Goal: Task Accomplishment & Management: Manage account settings

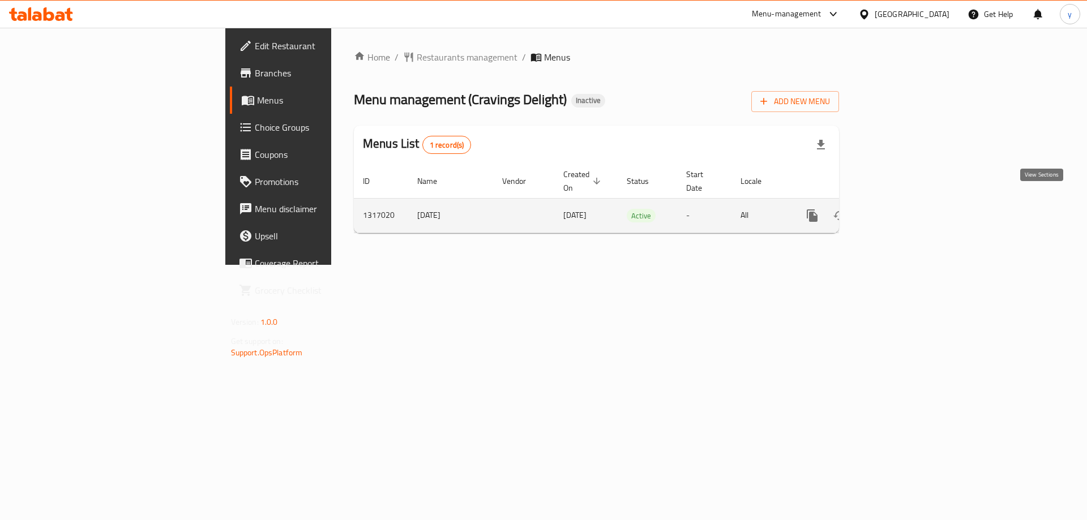
click at [542, 207] on link "enhanced table" at bounding box center [894, 215] width 27 height 27
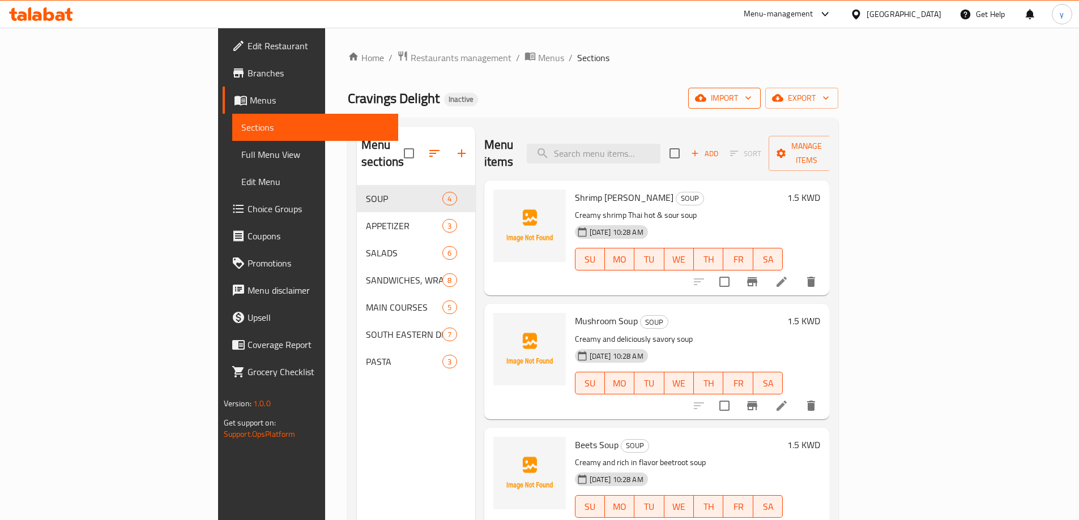
click at [542, 98] on span "import" at bounding box center [724, 98] width 54 height 14
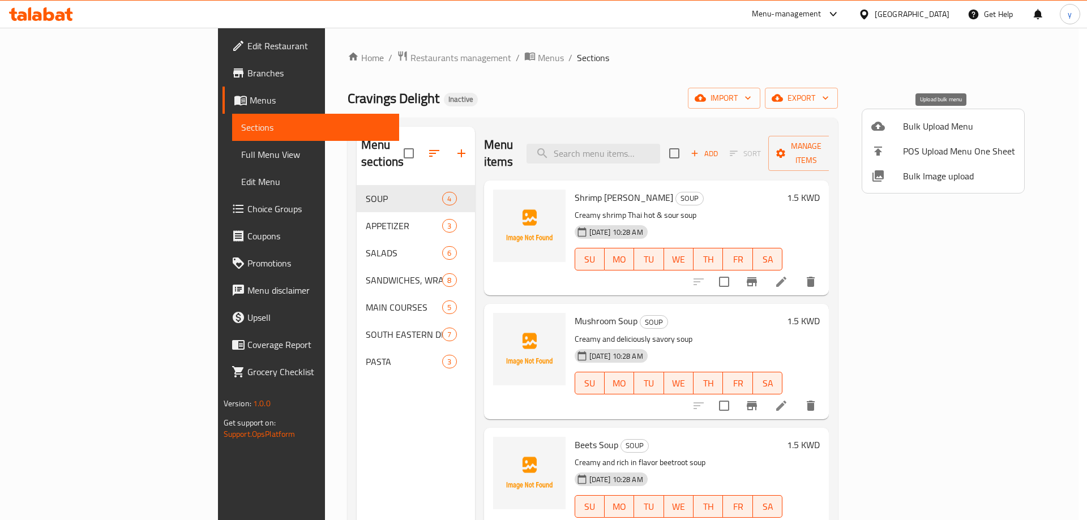
click at [542, 125] on span "Bulk Upload Menu" at bounding box center [959, 126] width 112 height 14
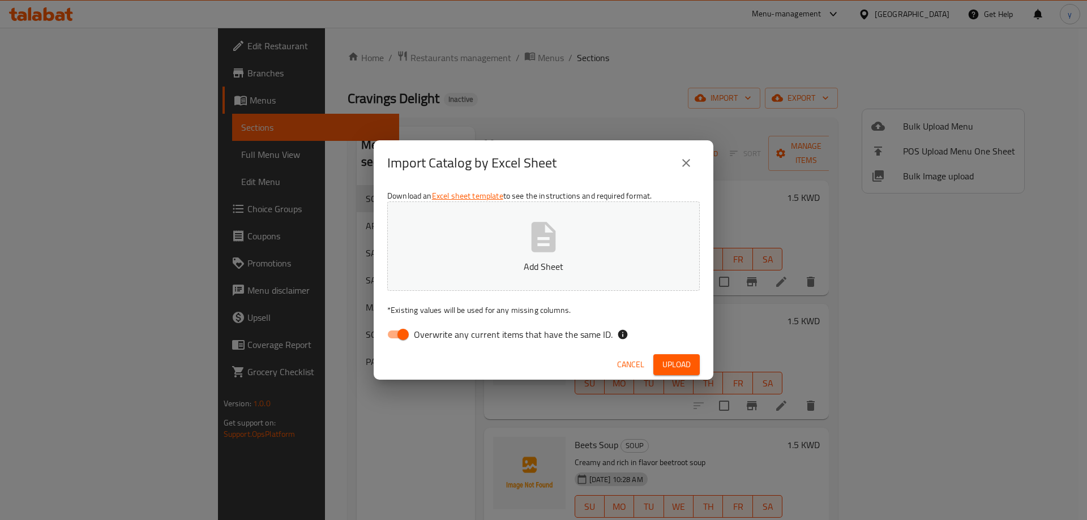
click at [397, 334] on input "Overwrite any current items that have the same ID." at bounding box center [403, 335] width 65 height 22
checkbox input "false"
click at [542, 367] on span "Upload" at bounding box center [677, 365] width 28 height 14
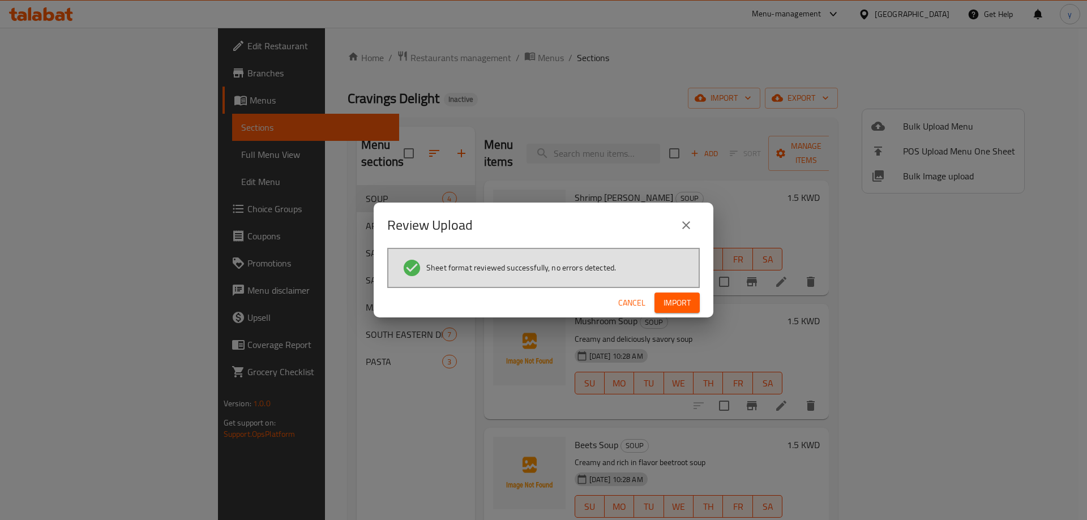
click at [542, 307] on span "Import" at bounding box center [677, 303] width 27 height 14
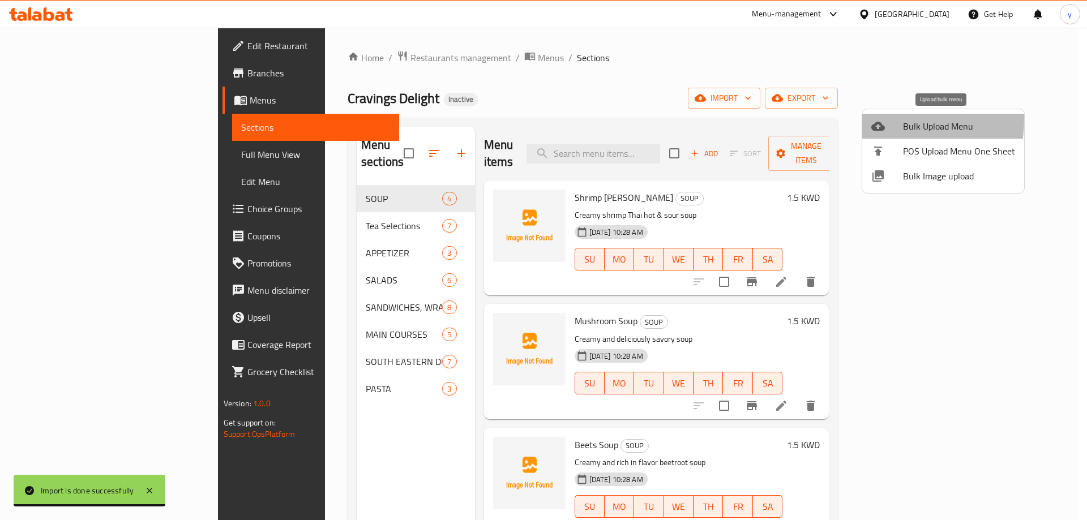
click at [542, 119] on li "Bulk Upload Menu" at bounding box center [943, 126] width 162 height 25
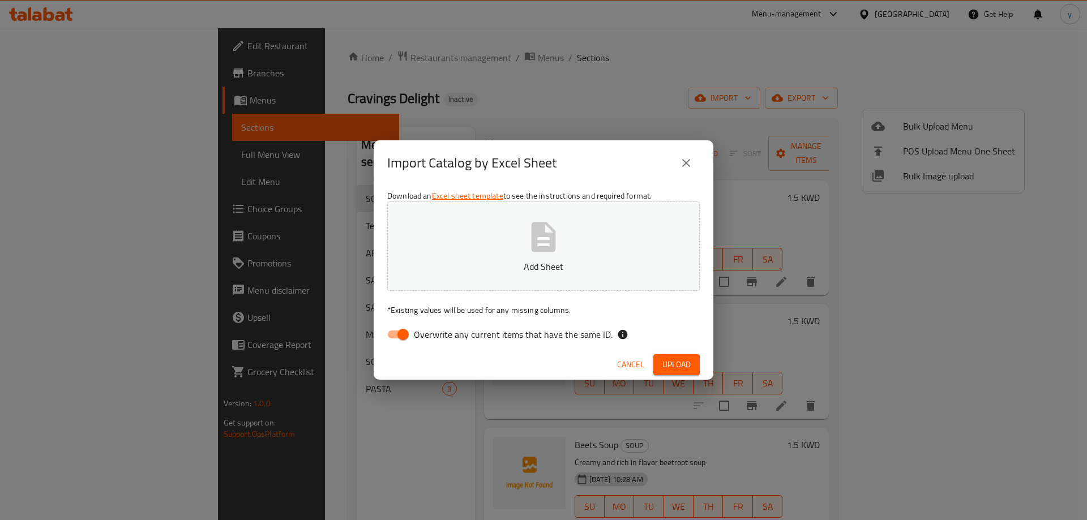
click at [394, 337] on input "Overwrite any current items that have the same ID." at bounding box center [403, 335] width 65 height 22
checkbox input "false"
click at [542, 366] on button "Upload" at bounding box center [676, 364] width 46 height 21
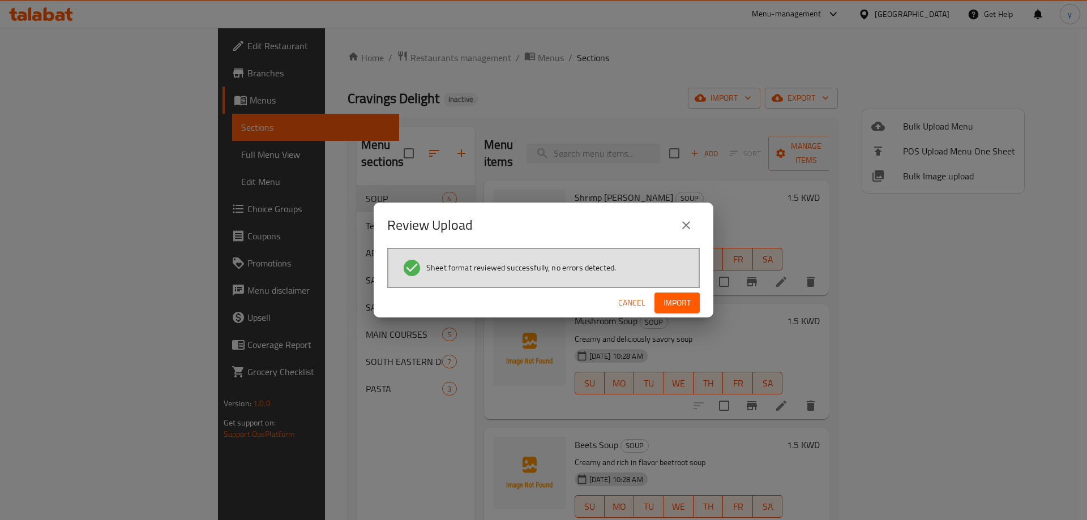
click at [542, 306] on span "Import" at bounding box center [677, 303] width 27 height 14
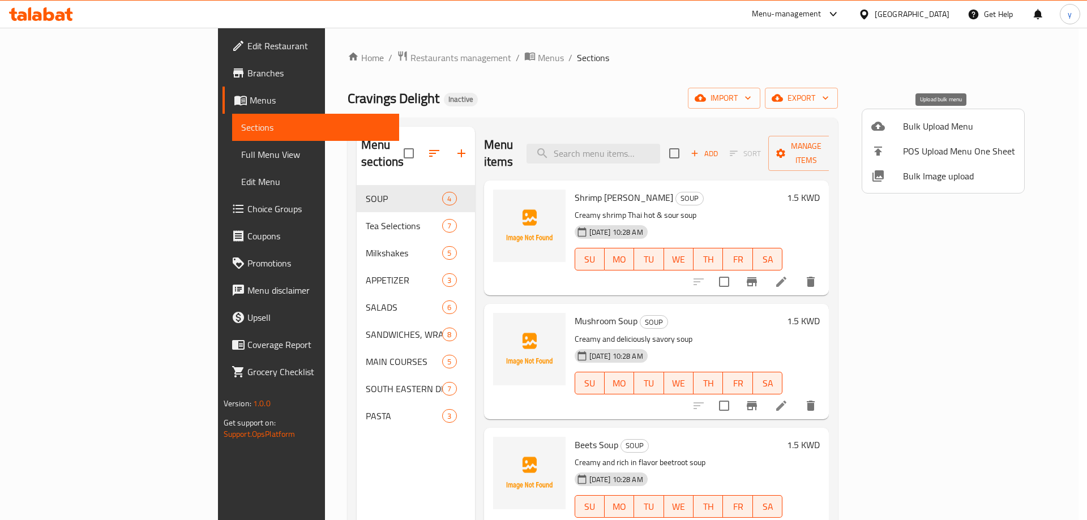
click at [542, 125] on div at bounding box center [887, 126] width 32 height 14
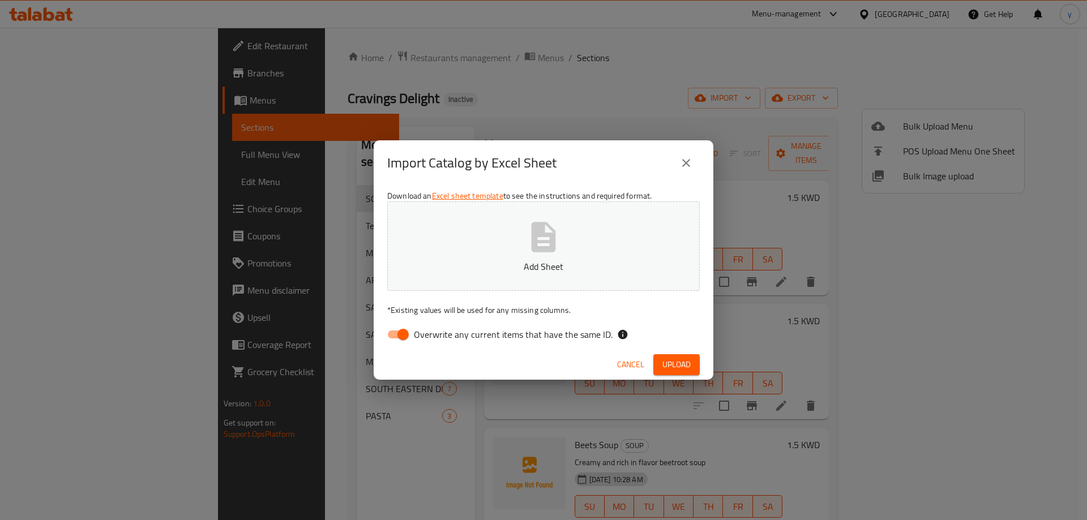
click at [398, 338] on input "Overwrite any current items that have the same ID." at bounding box center [403, 335] width 65 height 22
checkbox input "false"
click at [542, 358] on span "Upload" at bounding box center [677, 365] width 28 height 14
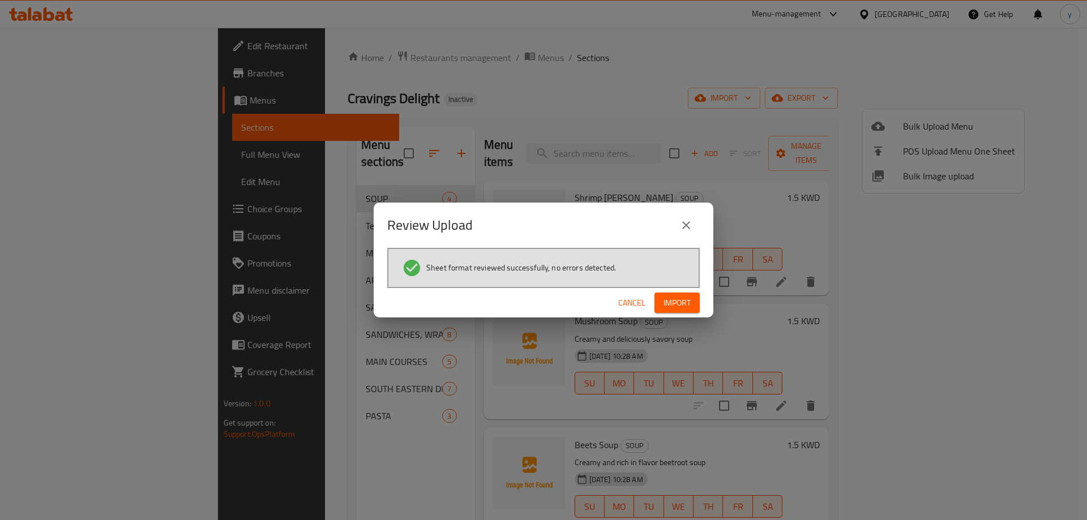
click at [542, 316] on div "Cancel Import" at bounding box center [544, 303] width 340 height 30
click at [542, 298] on span "Import" at bounding box center [677, 303] width 27 height 14
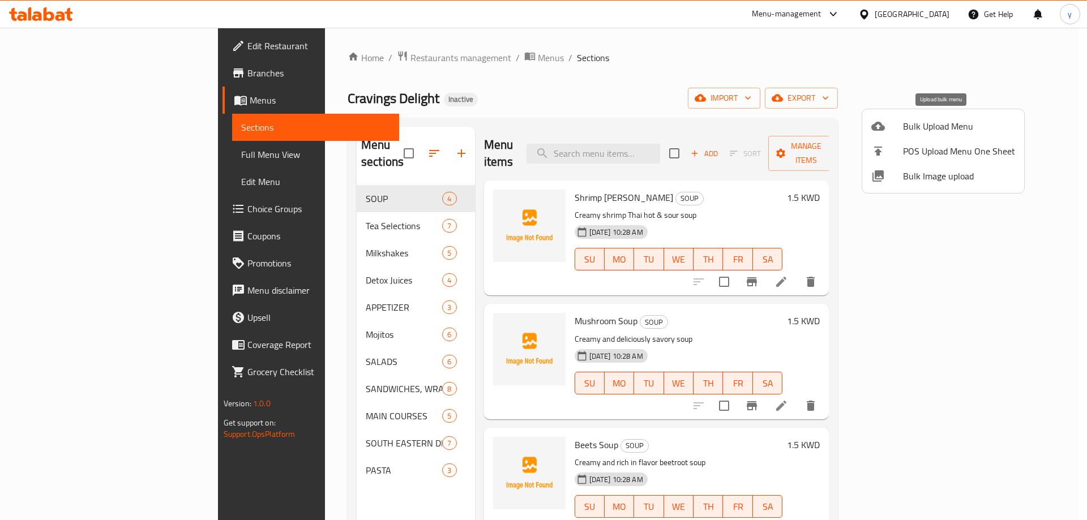
click at [542, 133] on span "Bulk Upload Menu" at bounding box center [959, 126] width 112 height 14
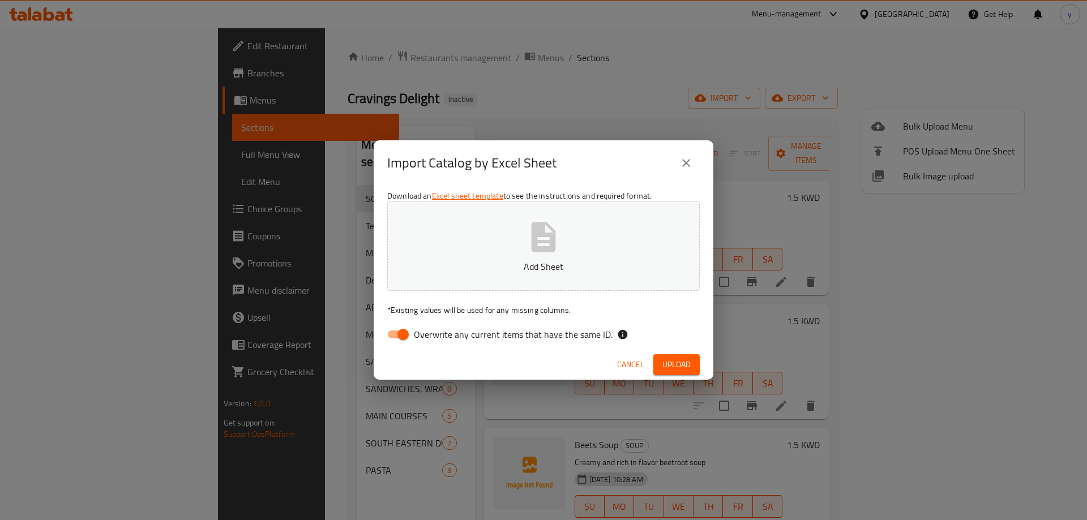
click at [395, 333] on input "Overwrite any current items that have the same ID." at bounding box center [403, 335] width 65 height 22
checkbox input "false"
click at [542, 364] on span "Upload" at bounding box center [677, 365] width 28 height 14
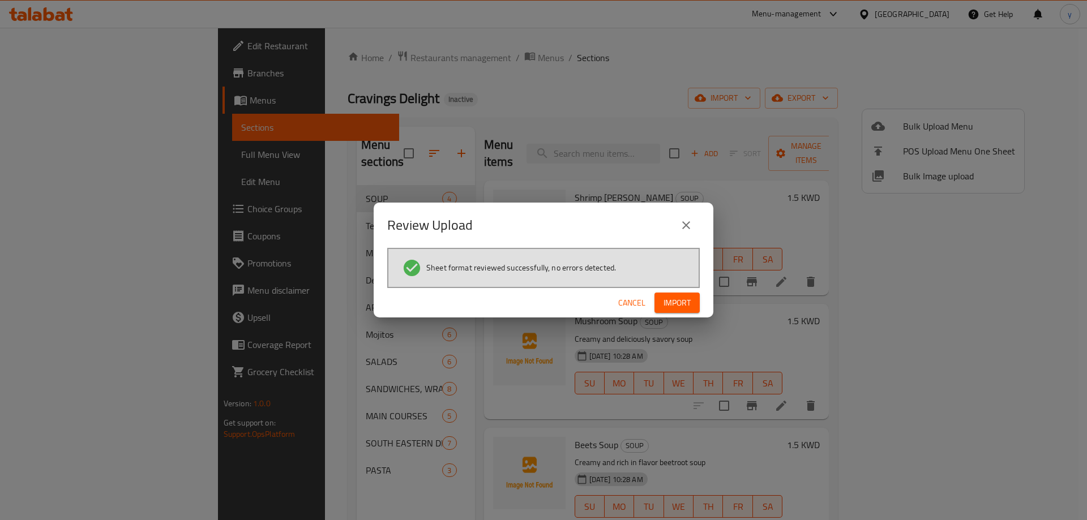
click at [542, 309] on span "Import" at bounding box center [677, 303] width 27 height 14
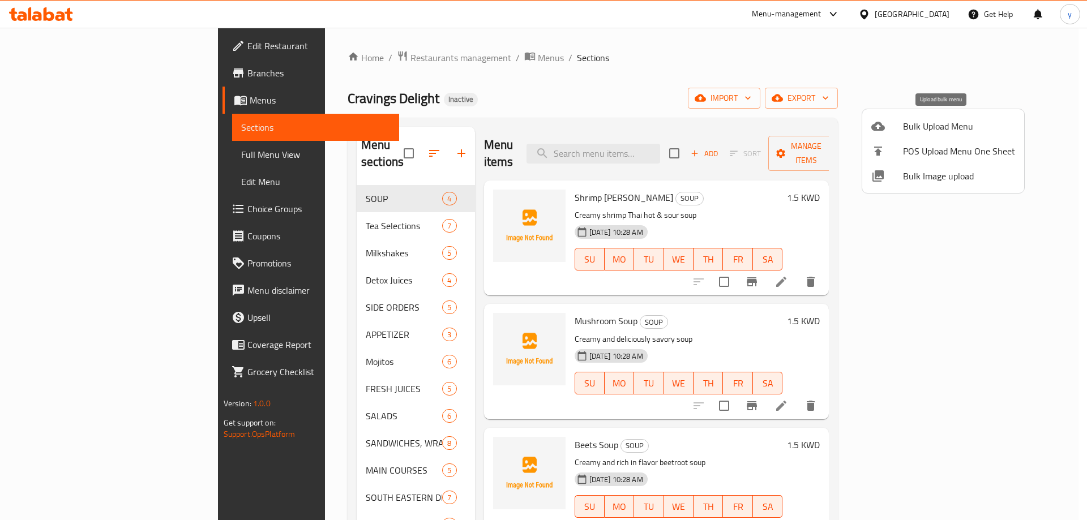
click at [542, 117] on li "Bulk Upload Menu" at bounding box center [943, 126] width 162 height 25
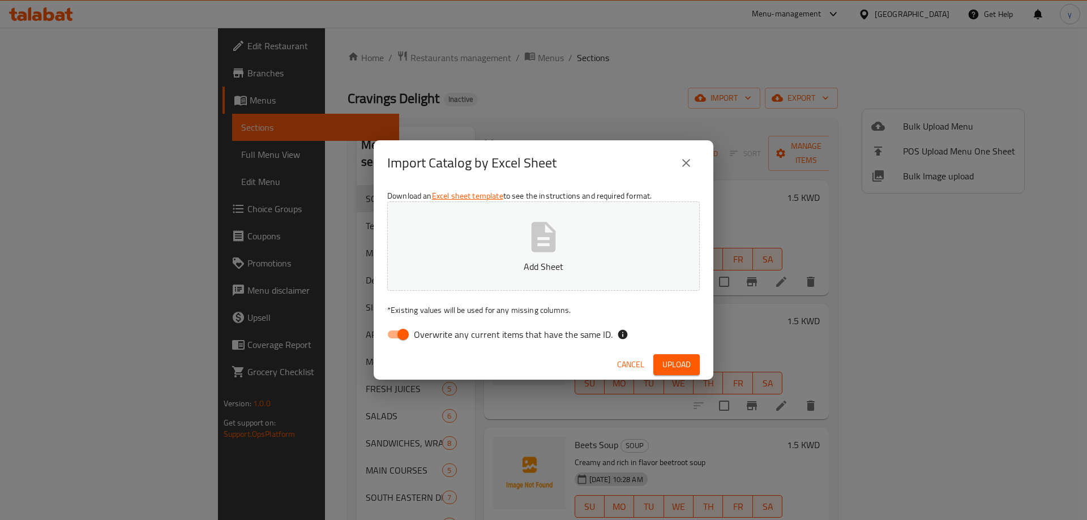
drag, startPoint x: 392, startPoint y: 332, endPoint x: 419, endPoint y: 324, distance: 28.3
click at [392, 332] on input "Overwrite any current items that have the same ID." at bounding box center [403, 335] width 65 height 22
checkbox input "false"
click at [542, 363] on button "Upload" at bounding box center [676, 364] width 46 height 21
click at [542, 157] on icon "close" at bounding box center [687, 163] width 14 height 14
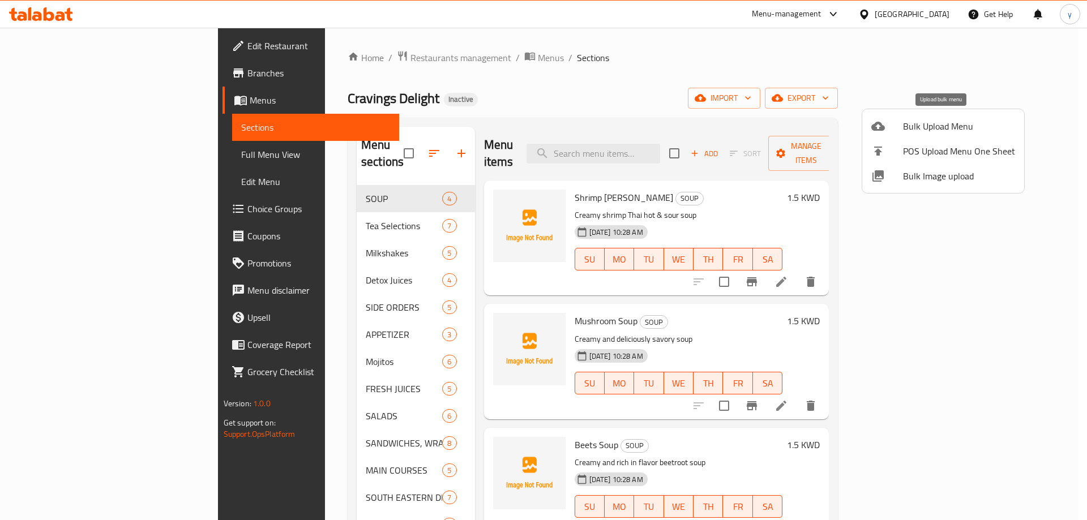
click at [542, 132] on span "Bulk Upload Menu" at bounding box center [959, 126] width 112 height 14
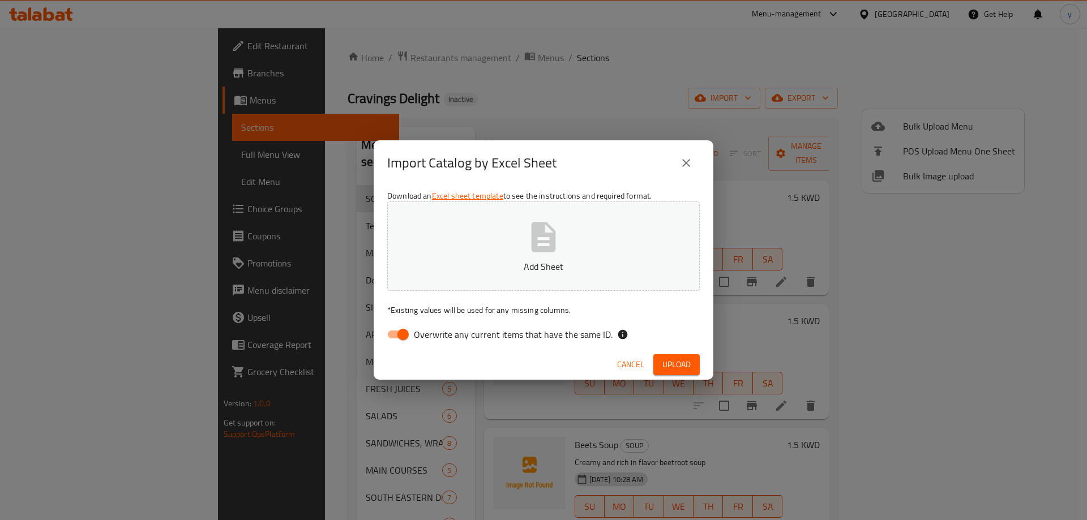
click at [399, 331] on input "Overwrite any current items that have the same ID." at bounding box center [403, 335] width 65 height 22
checkbox input "false"
click at [542, 365] on span "Upload" at bounding box center [677, 365] width 28 height 14
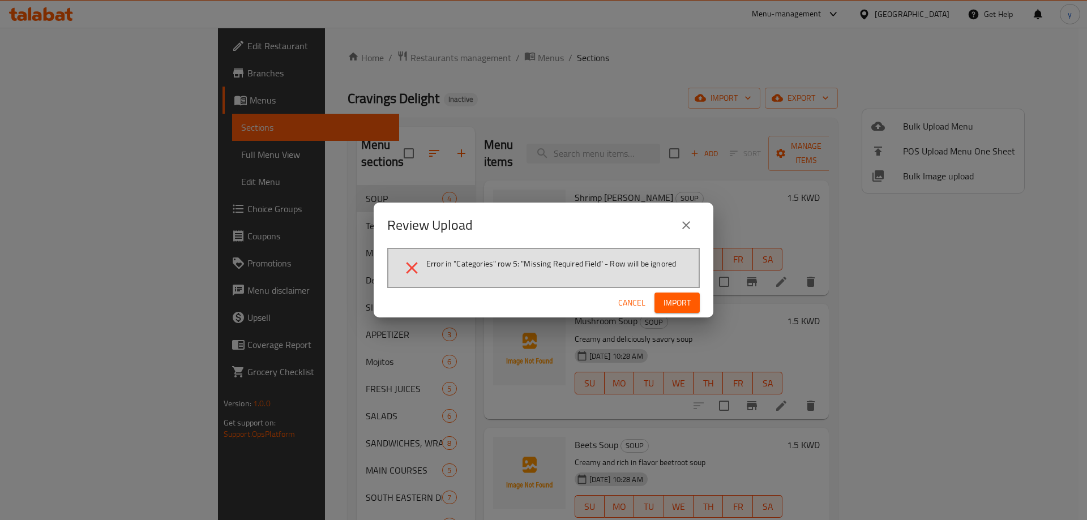
click at [542, 297] on span "Cancel" at bounding box center [631, 303] width 27 height 14
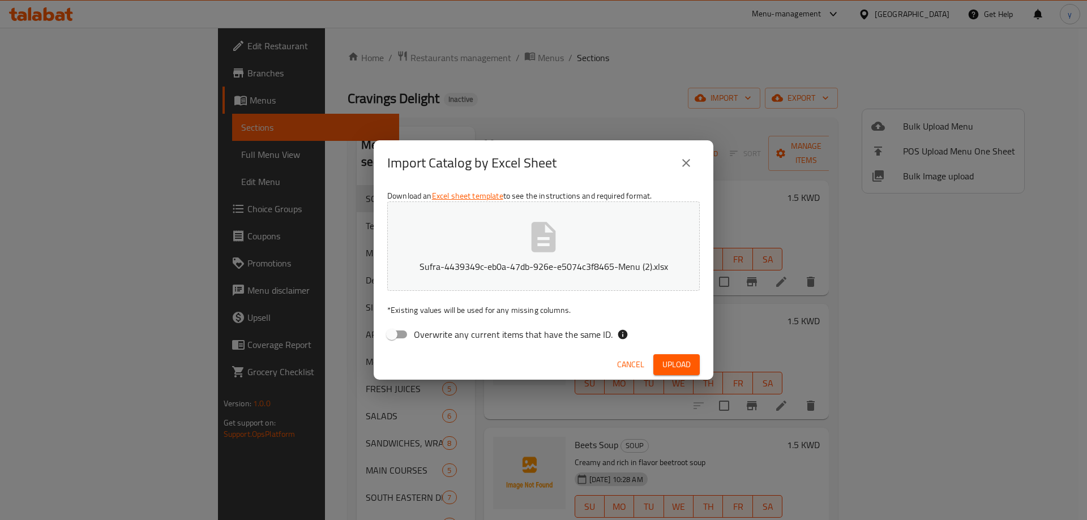
click at [542, 361] on span "Upload" at bounding box center [677, 365] width 28 height 14
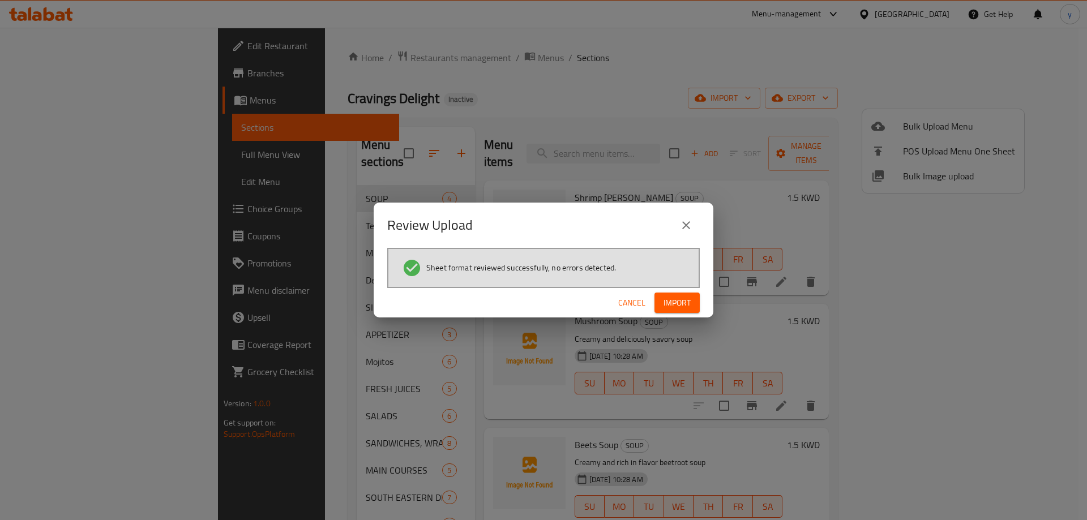
click at [542, 303] on span "Import" at bounding box center [677, 303] width 27 height 14
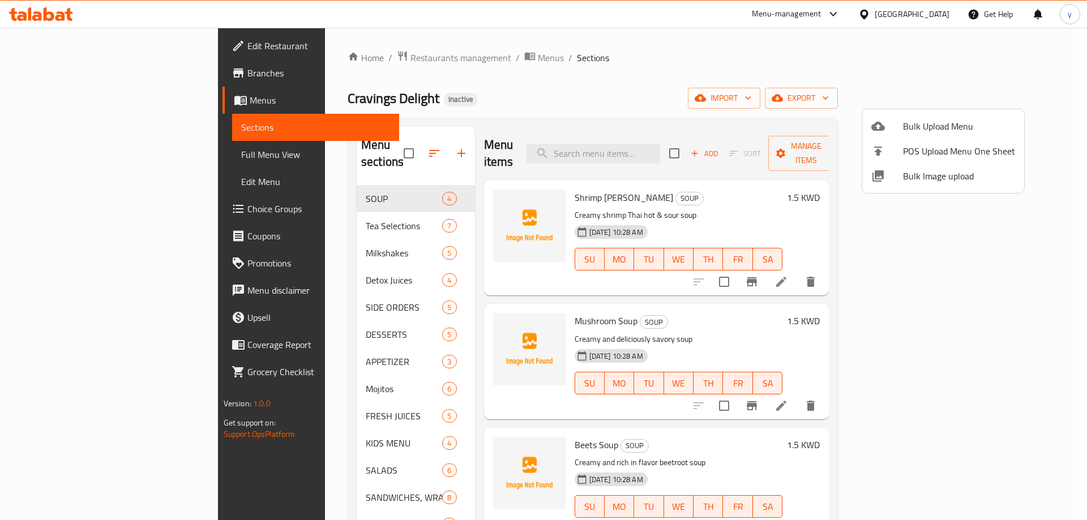
click at [67, 156] on div at bounding box center [543, 260] width 1087 height 520
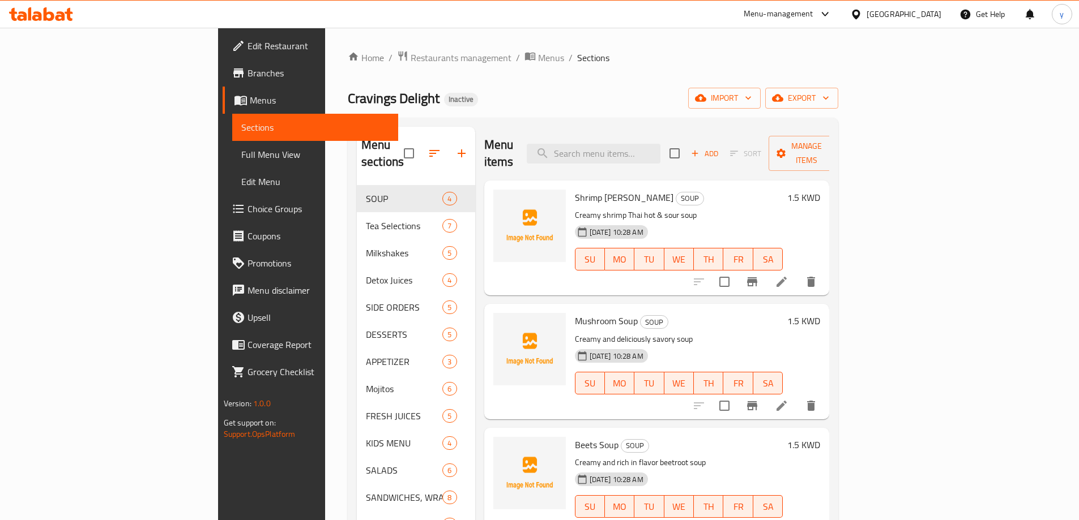
click at [241, 156] on span "Full Menu View" at bounding box center [315, 155] width 148 height 14
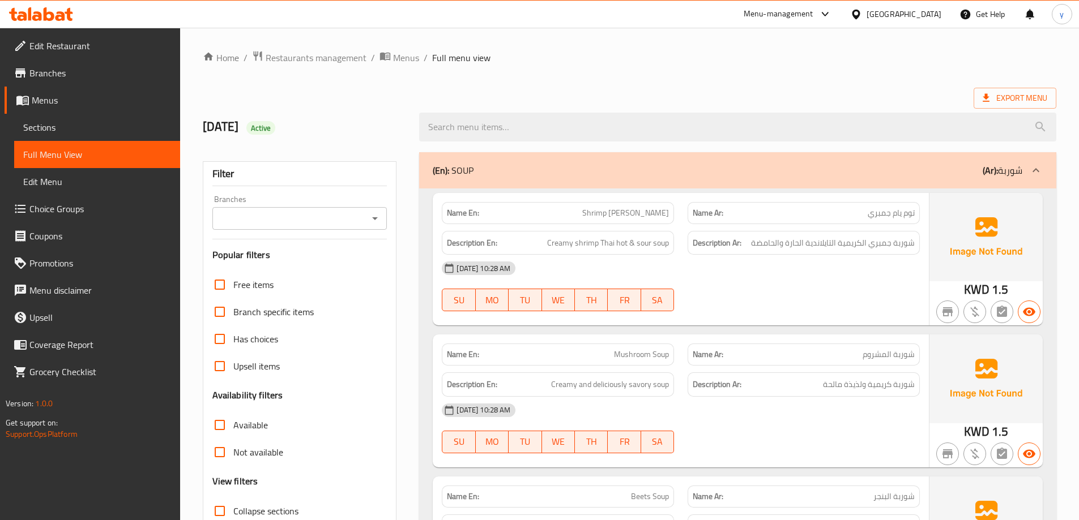
click at [514, 178] on div "(En): SOUP (Ar): شوربة" at bounding box center [737, 170] width 637 height 36
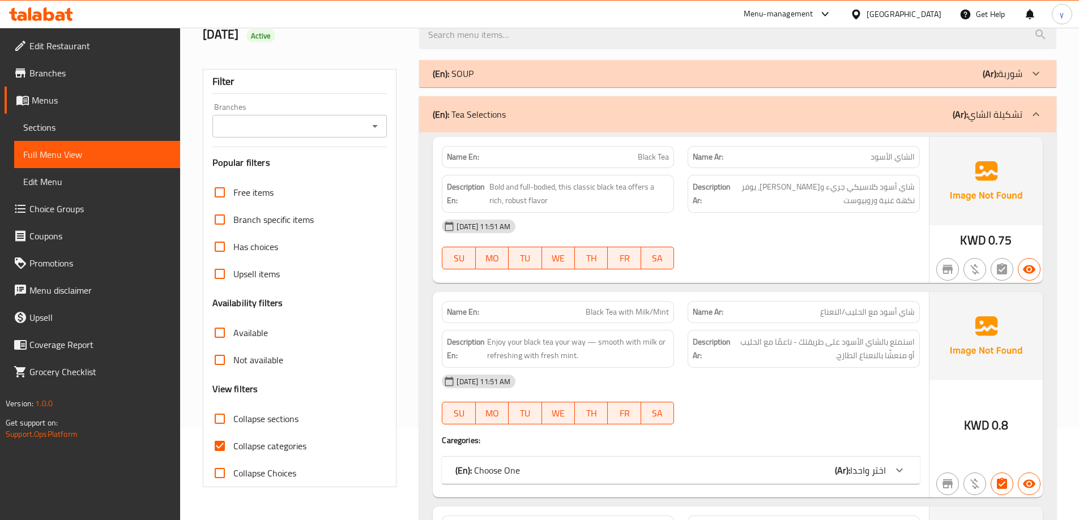
scroll to position [283, 0]
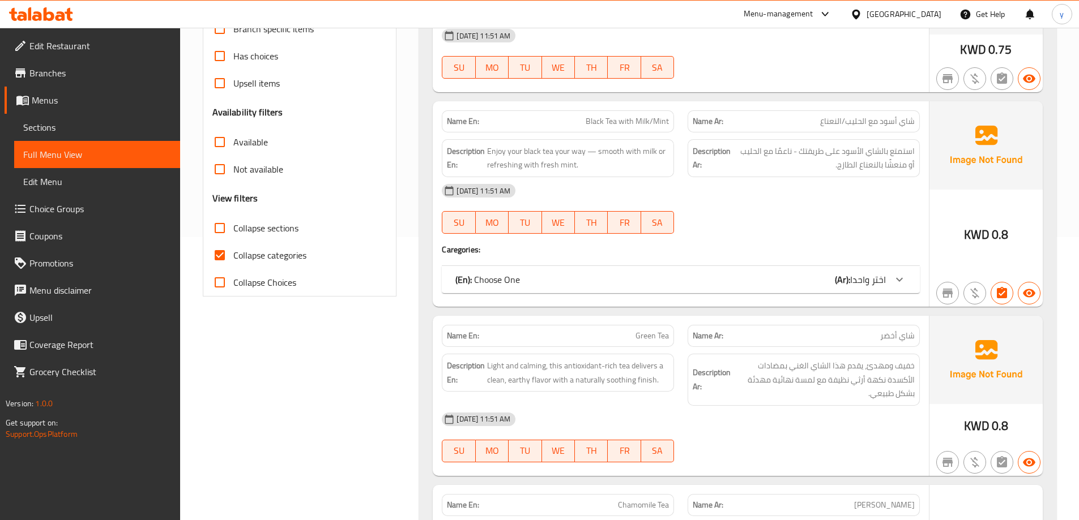
click at [216, 261] on input "Collapse categories" at bounding box center [219, 255] width 27 height 27
checkbox input "false"
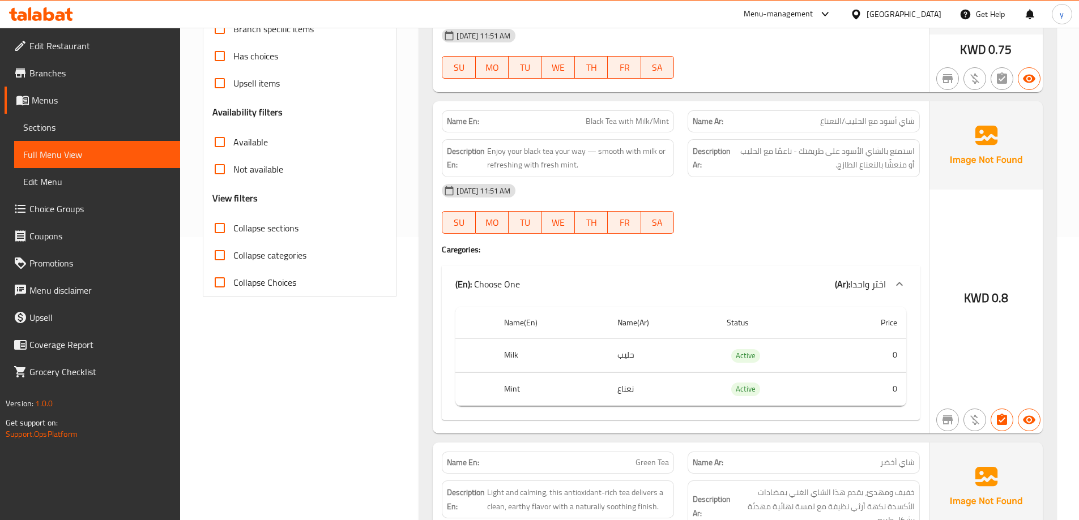
click at [211, 232] on input "Collapse sections" at bounding box center [219, 228] width 27 height 27
checkbox input "true"
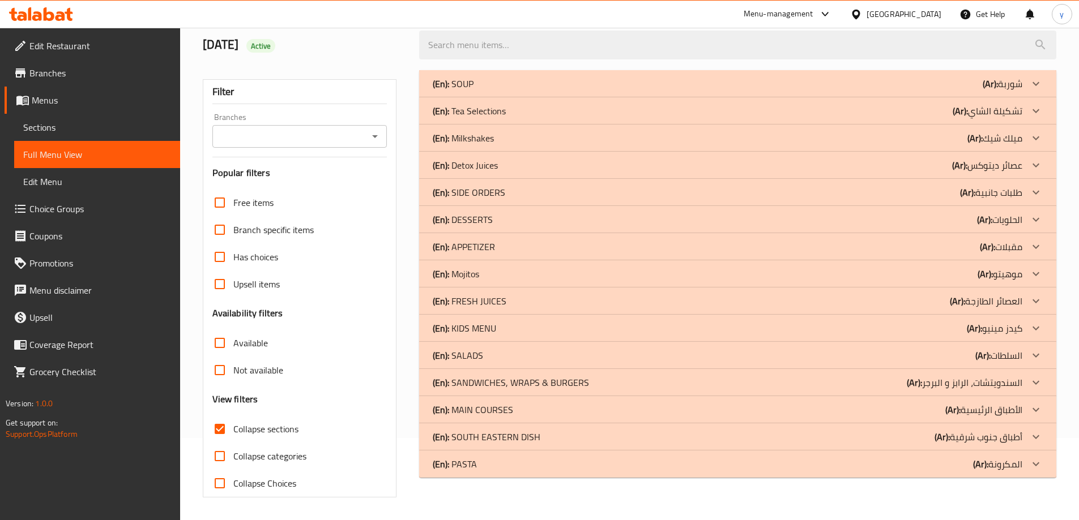
scroll to position [82, 0]
click at [490, 332] on p "(En): KIDS MENU" at bounding box center [464, 329] width 63 height 14
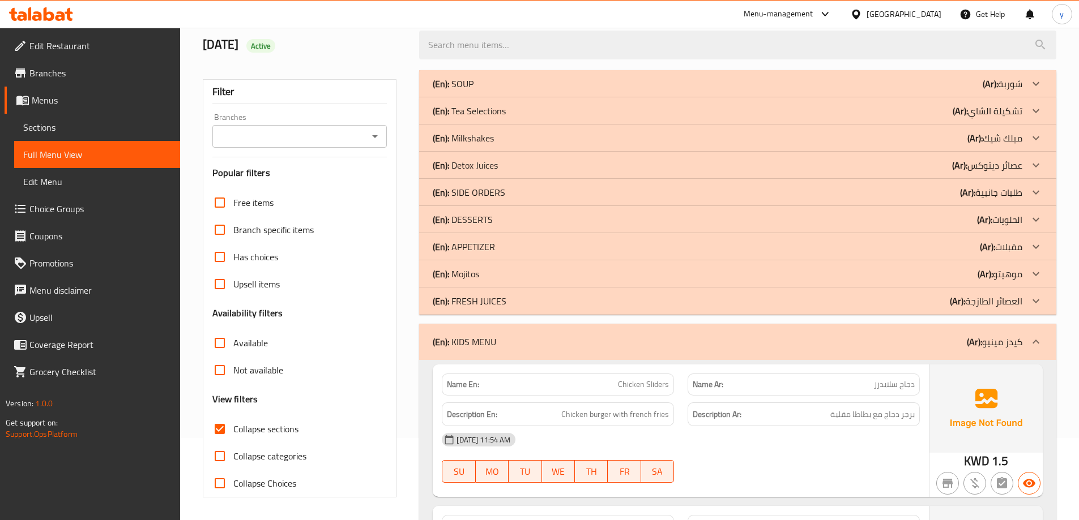
click at [490, 302] on p "(En): FRESH JUICES" at bounding box center [470, 301] width 74 height 14
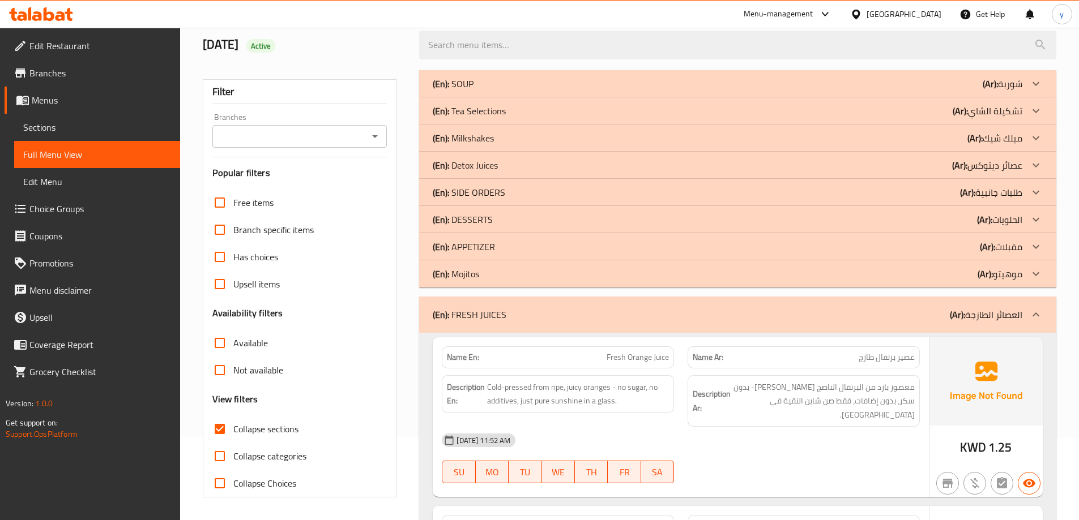
click at [492, 277] on div "(En): Mojitos (Ar): موهيتو" at bounding box center [727, 274] width 589 height 14
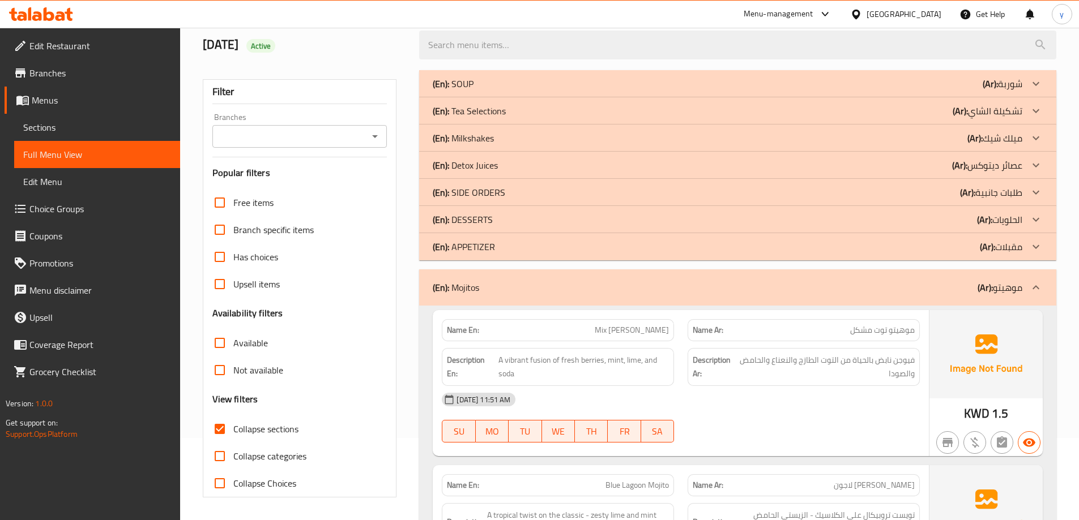
click at [473, 221] on p "(En): DESSERTS" at bounding box center [463, 220] width 60 height 14
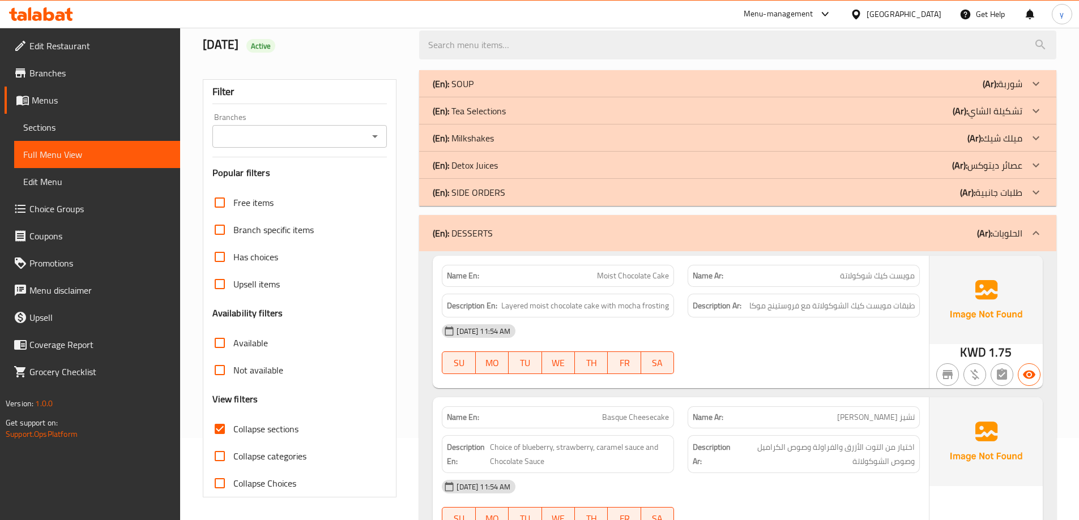
click at [487, 194] on p "(En): SIDE ORDERS" at bounding box center [469, 193] width 72 height 14
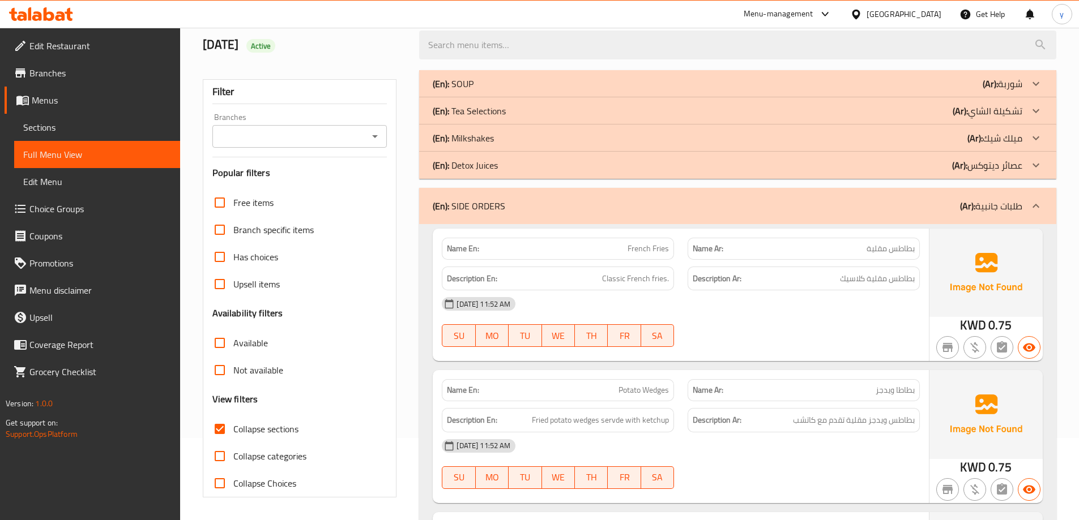
click at [482, 170] on p "(En): Detox Juices" at bounding box center [465, 166] width 65 height 14
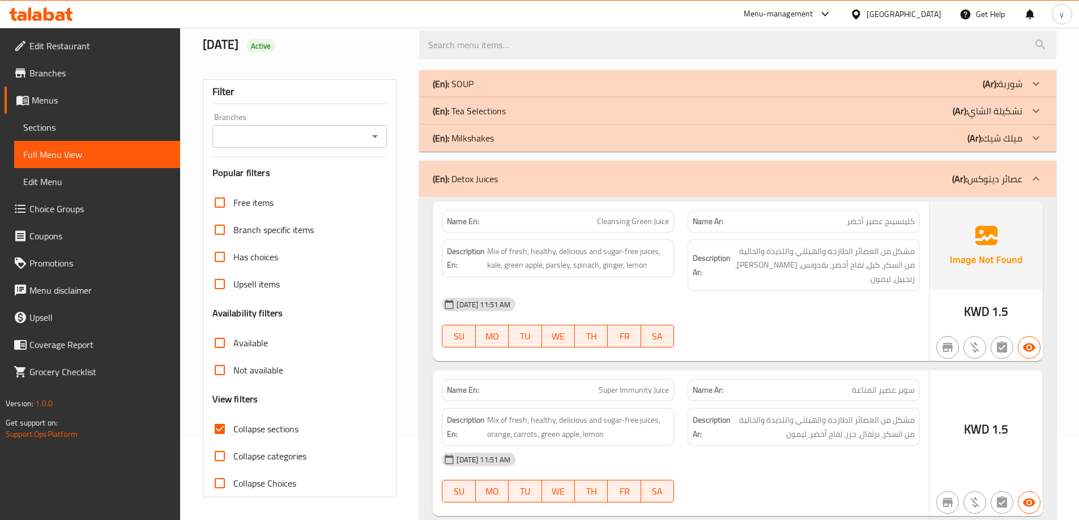
click at [481, 144] on p "(En): Milkshakes" at bounding box center [463, 138] width 61 height 14
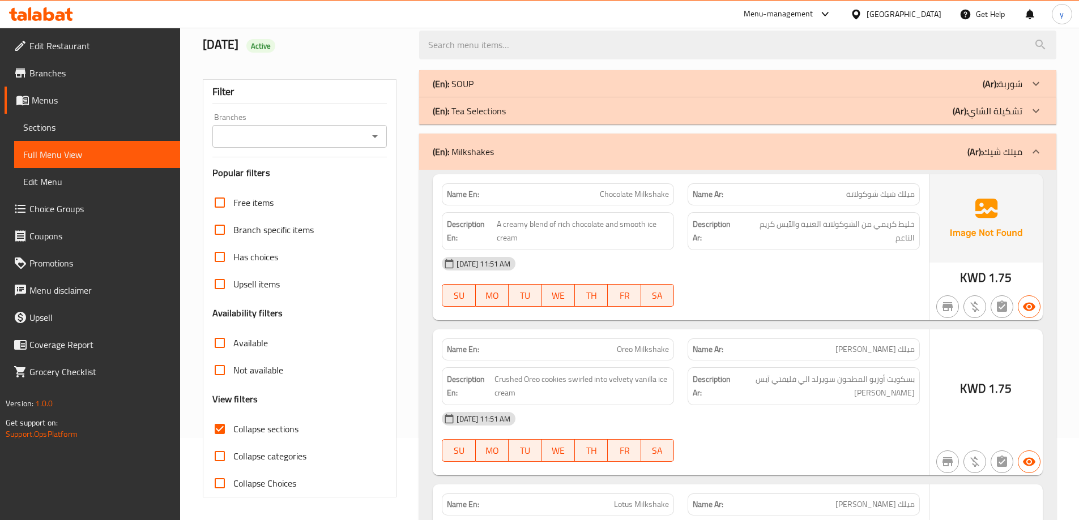
click at [484, 113] on p "(En): Tea Selections" at bounding box center [469, 111] width 73 height 14
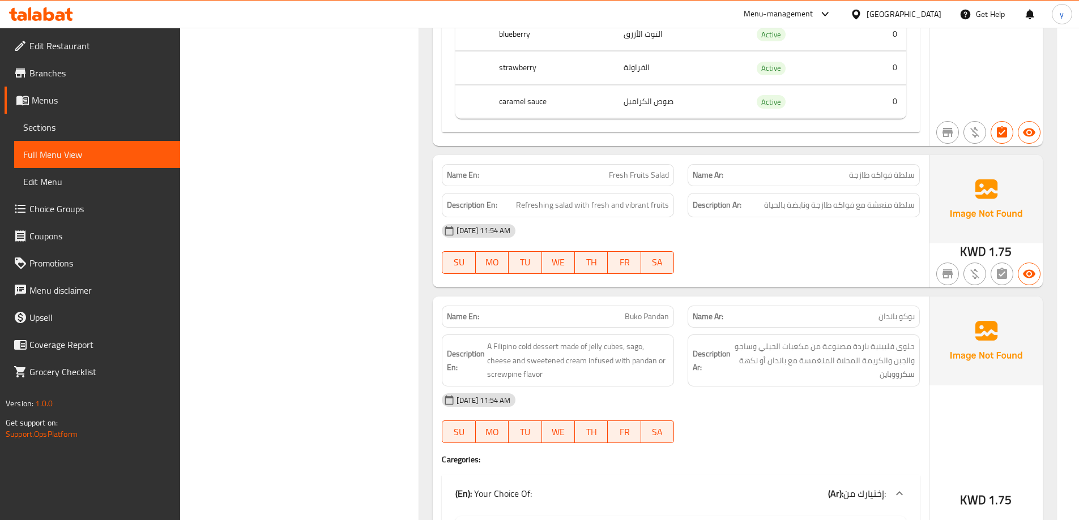
scroll to position [4725, 0]
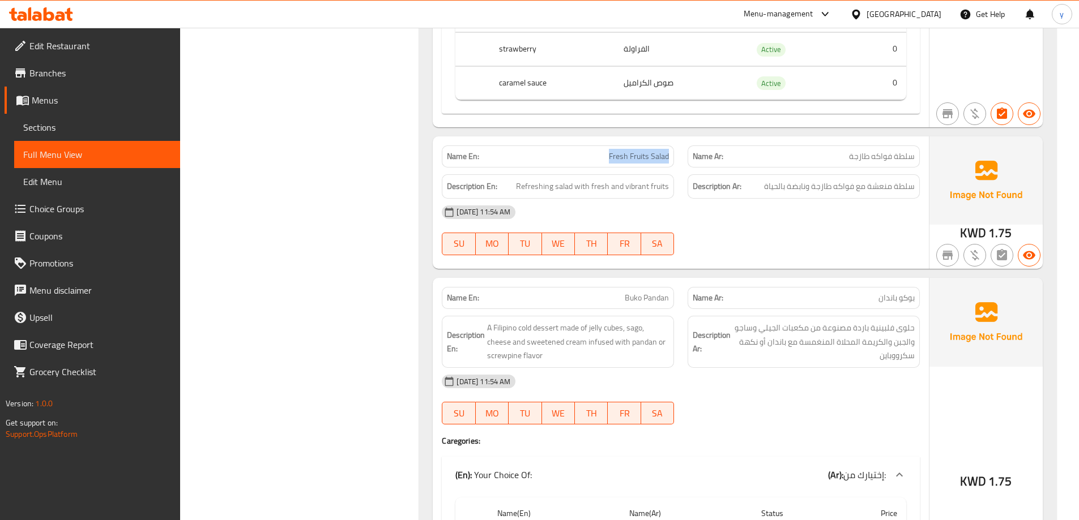
drag, startPoint x: 613, startPoint y: 157, endPoint x: 671, endPoint y: 166, distance: 59.0
click at [542, 166] on div "Name En: Fresh Fruits Salad" at bounding box center [558, 157] width 232 height 22
copy span "Fresh Fruits Salad"
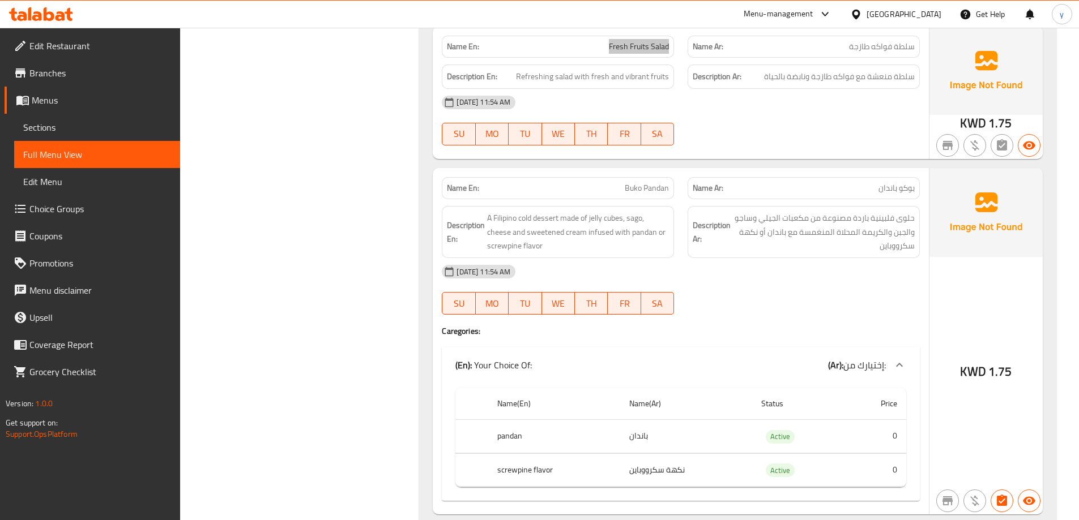
scroll to position [4839, 0]
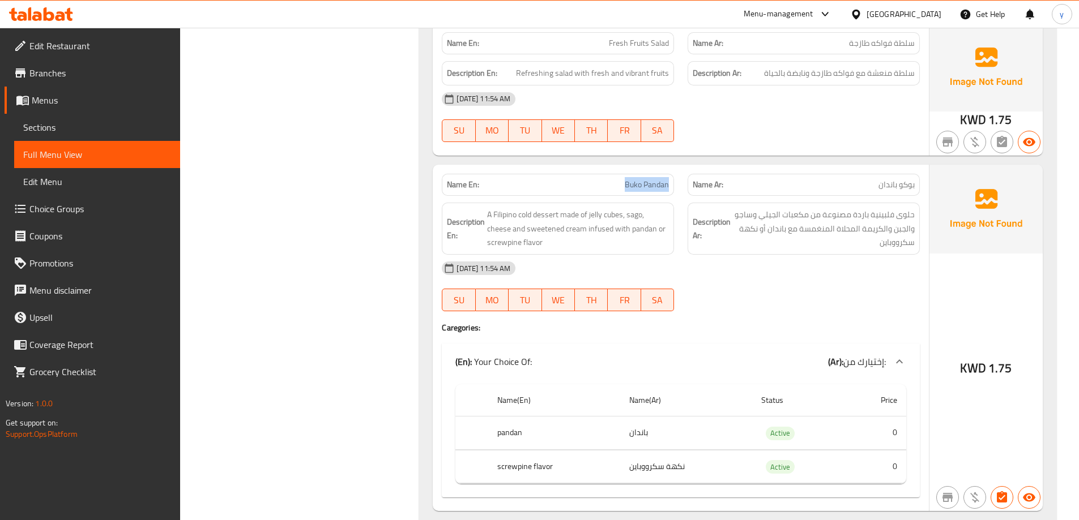
drag, startPoint x: 620, startPoint y: 182, endPoint x: 679, endPoint y: 191, distance: 59.7
click at [542, 191] on div "Name En: Buko Pandan" at bounding box center [558, 185] width 246 height 36
copy span "Buko Pandan"
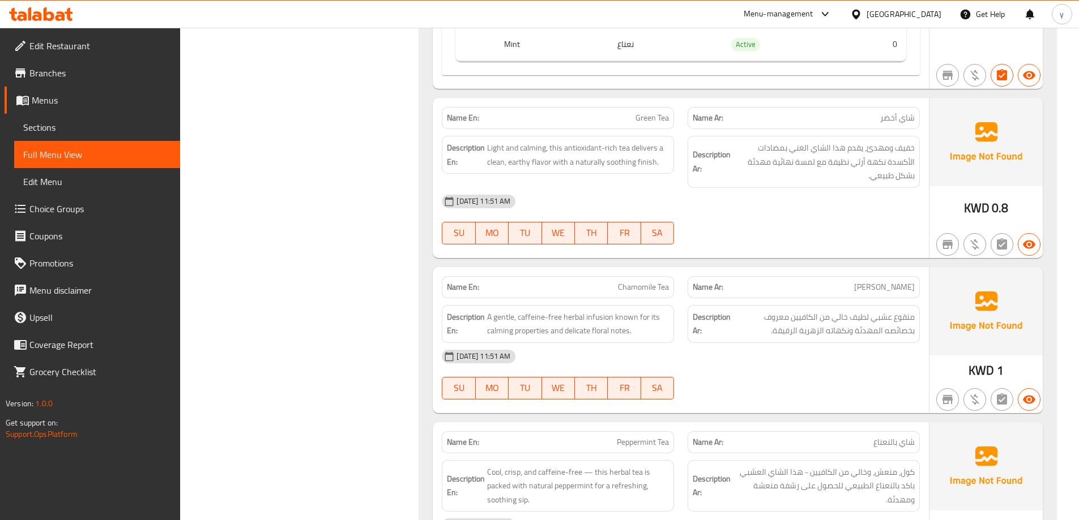
scroll to position [82, 0]
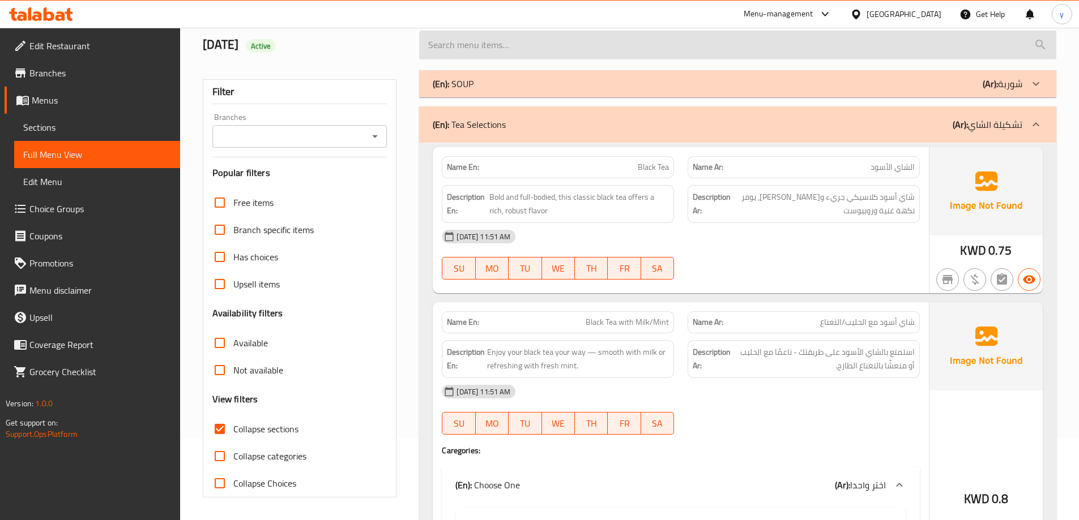
click at [542, 36] on input "search" at bounding box center [737, 45] width 637 height 29
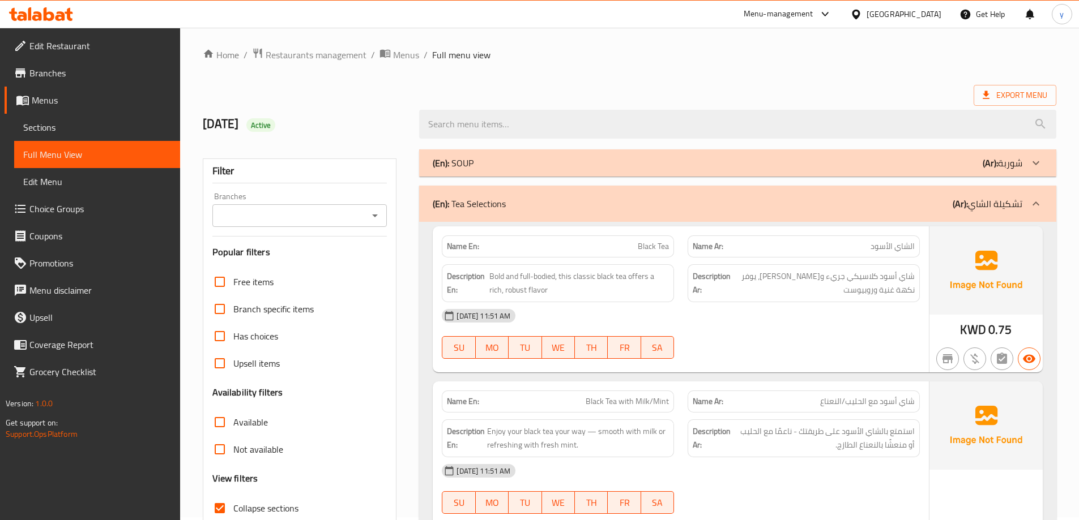
scroll to position [0, 0]
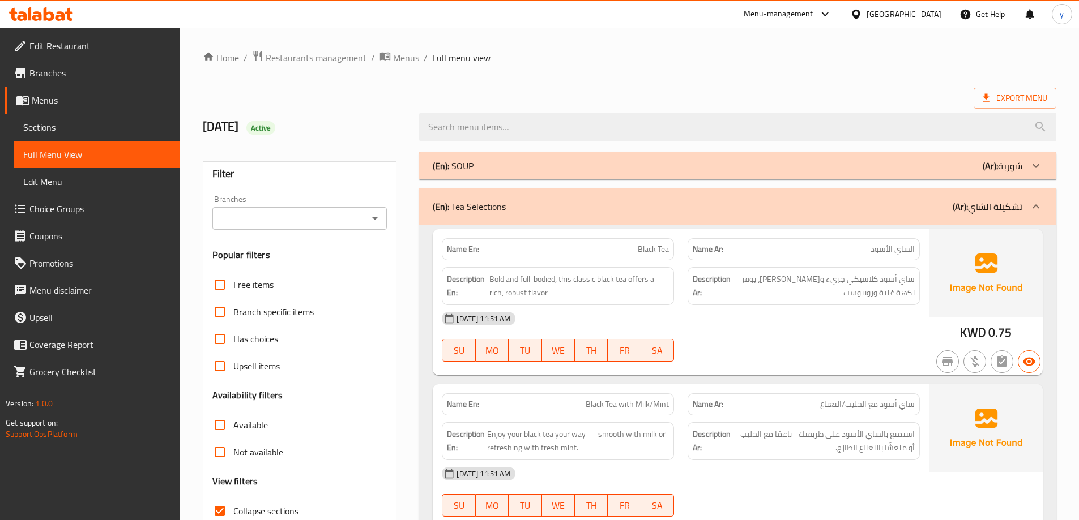
click at [542, 215] on div "(En): Tea Selections (Ar): تشكيلة الشاي" at bounding box center [737, 207] width 637 height 36
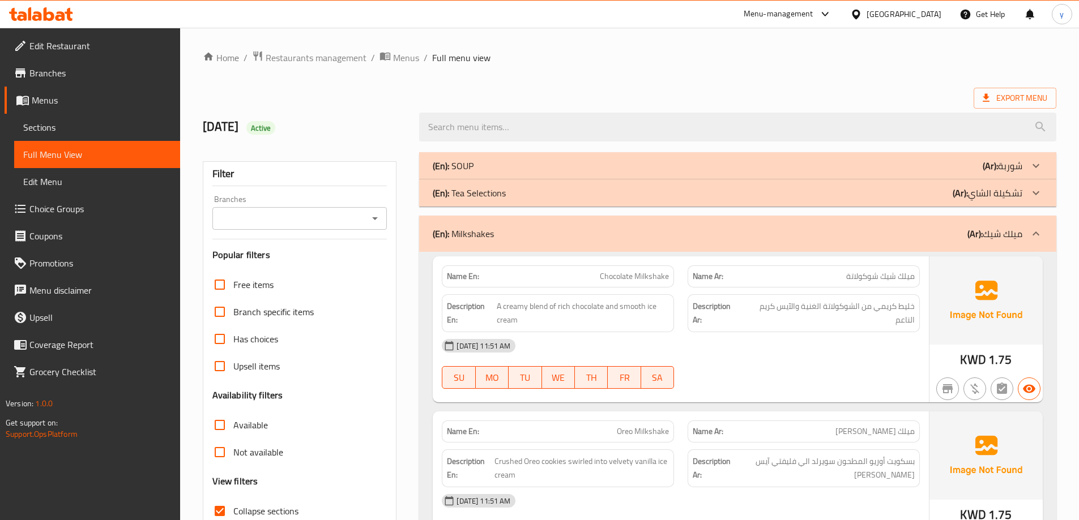
click at [542, 233] on div "(En): Milkshakes (Ar): ميلك شيك" at bounding box center [727, 234] width 589 height 14
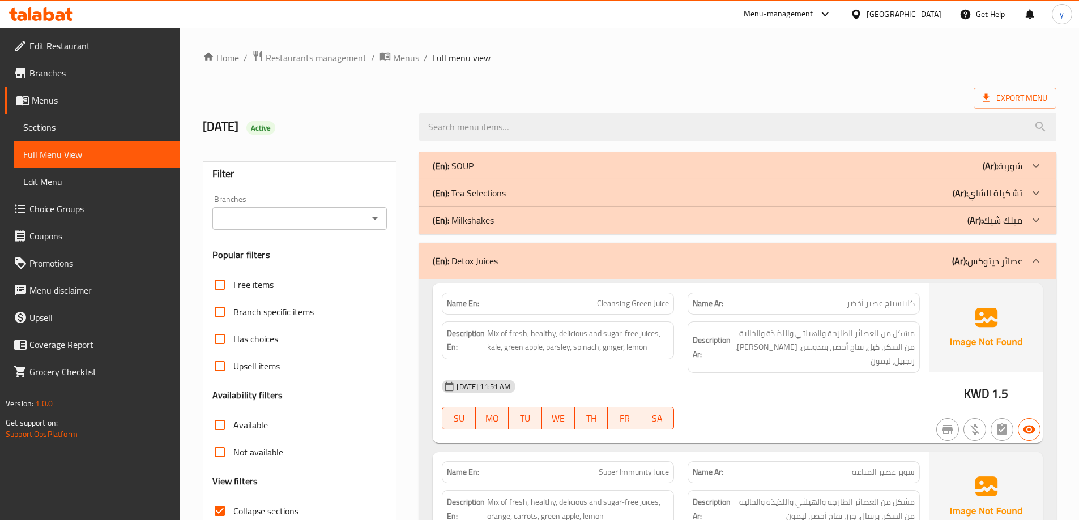
click at [542, 279] on div "(En): Detox Juices (Ar): عصائر ديتوكس" at bounding box center [737, 261] width 637 height 36
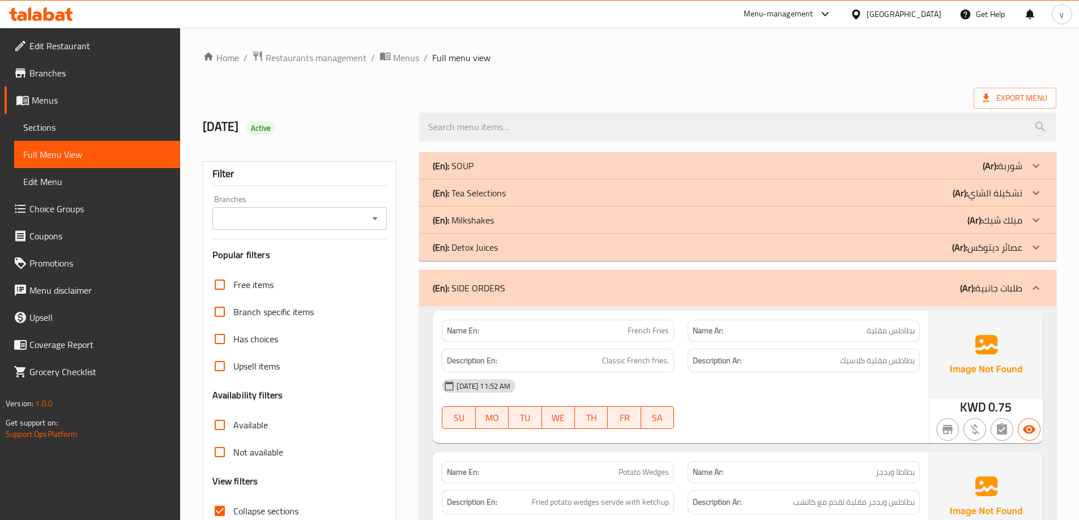
click at [542, 279] on div "(En): SIDE ORDERS (Ar): طلبات جانبية" at bounding box center [737, 288] width 637 height 36
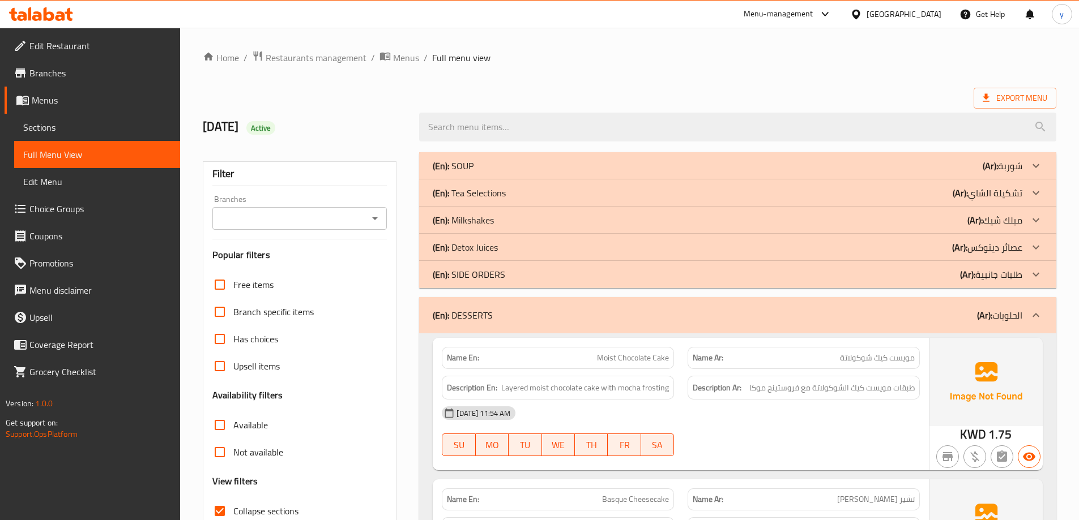
click at [542, 318] on div "(En): DESSERTS (Ar): الحلويات" at bounding box center [727, 316] width 589 height 14
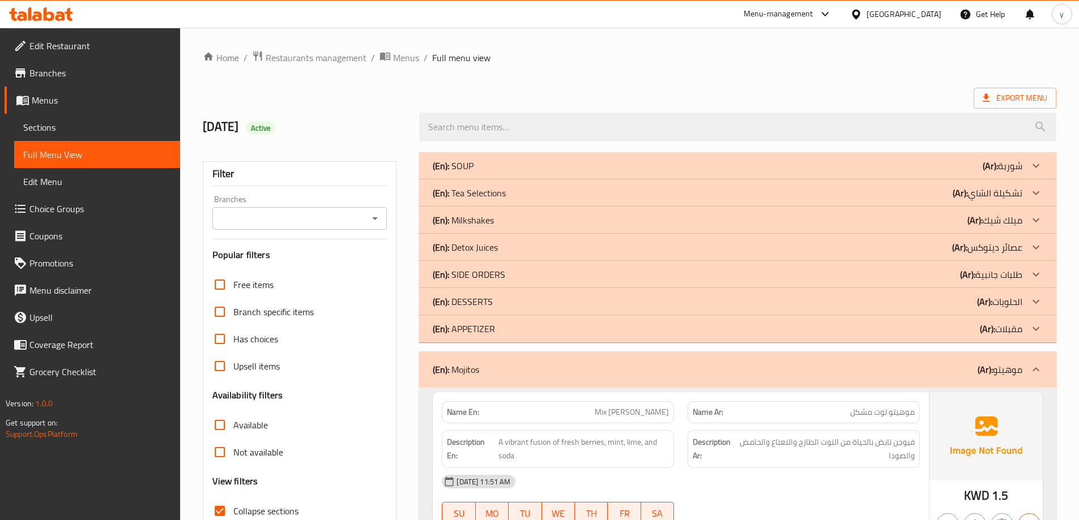
click at [542, 318] on div "(En): APPETIZER (Ar): مقبلات" at bounding box center [737, 328] width 637 height 27
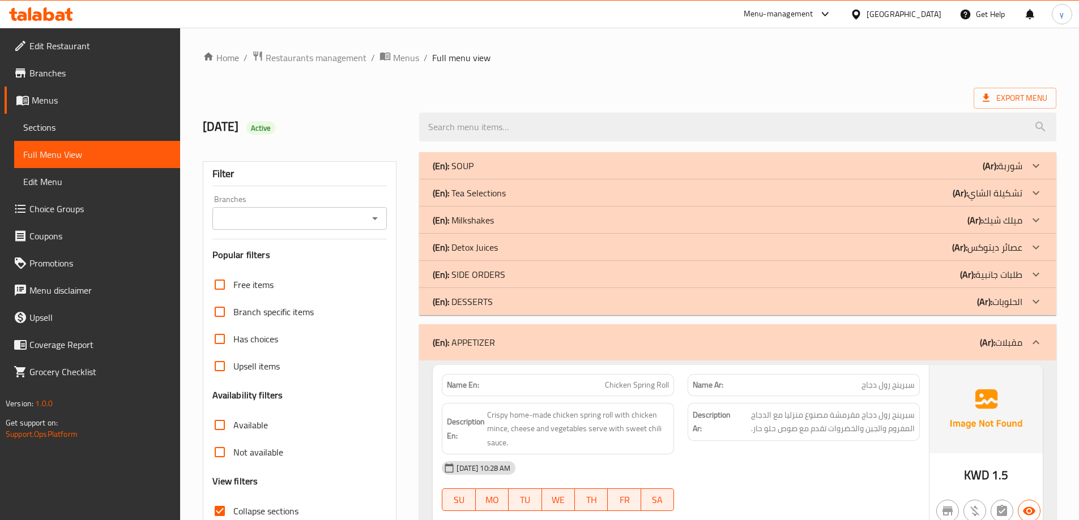
click at [542, 314] on div "(En): DESSERTS (Ar): الحلويات" at bounding box center [737, 301] width 637 height 27
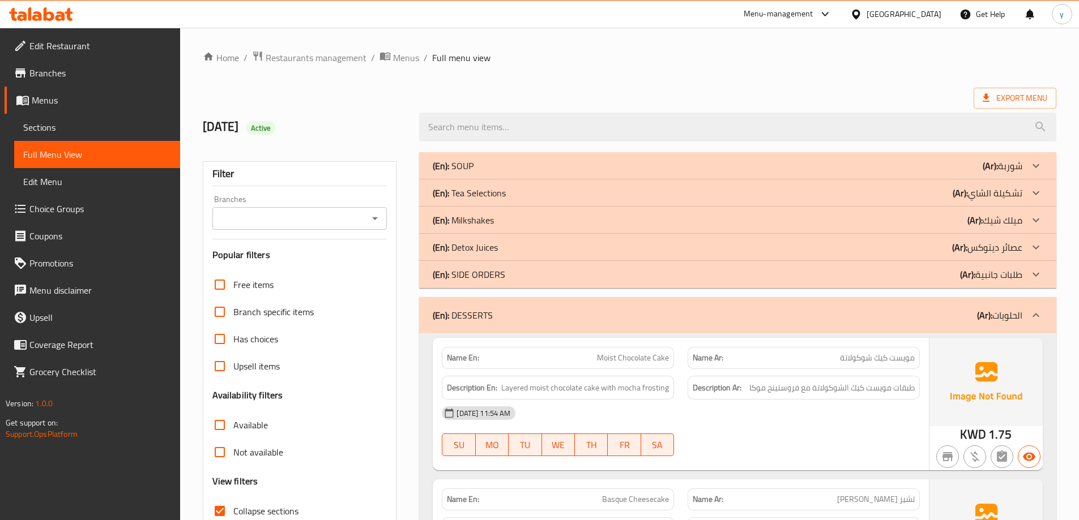
scroll to position [113, 0]
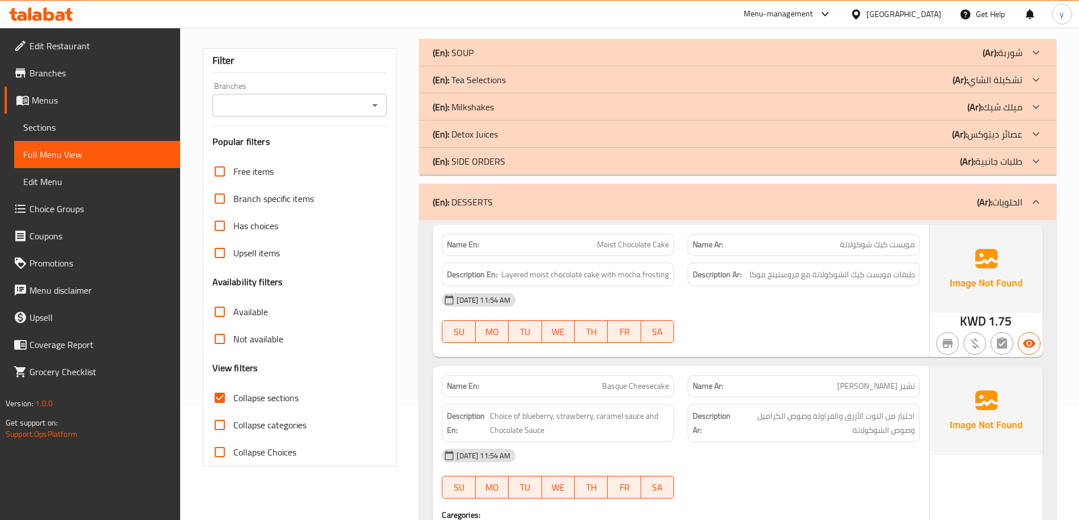
click at [542, 250] on span "Moist Chocolate Cake" at bounding box center [633, 245] width 72 height 12
copy span "Moist"
drag, startPoint x: 600, startPoint y: 277, endPoint x: 507, endPoint y: 284, distance: 93.1
click at [507, 284] on div "Description En: Layered moist chocolate cake with mocha frosting" at bounding box center [558, 275] width 232 height 24
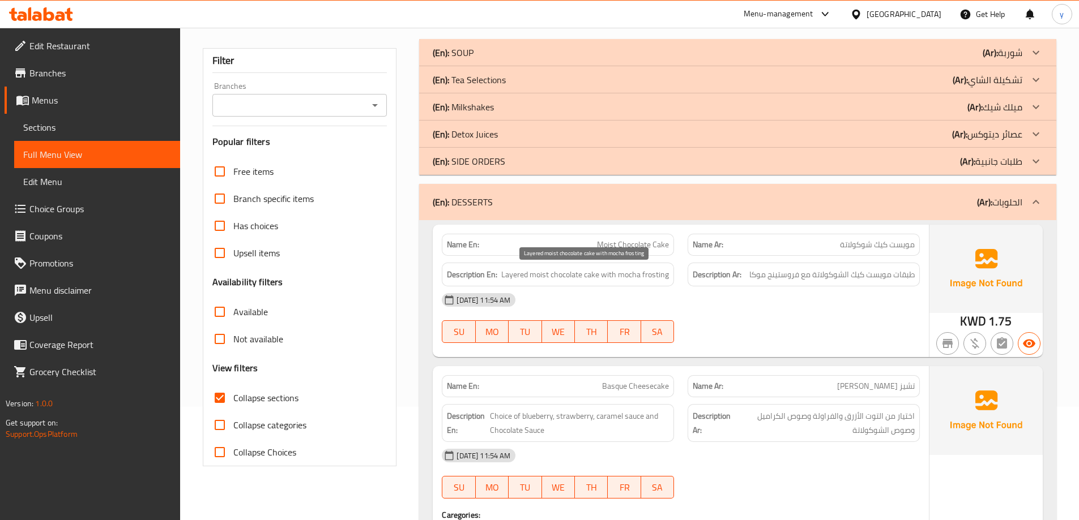
click at [542, 279] on span "Layered moist chocolate cake with mocha frosting" at bounding box center [585, 275] width 168 height 14
click at [542, 280] on span "Layered moist chocolate cake with mocha frosting" at bounding box center [585, 275] width 168 height 14
drag, startPoint x: 599, startPoint y: 273, endPoint x: 498, endPoint y: 279, distance: 101.0
click at [498, 279] on h6 "Description En: Layered moist chocolate cake with mocha frosting" at bounding box center [558, 275] width 222 height 14
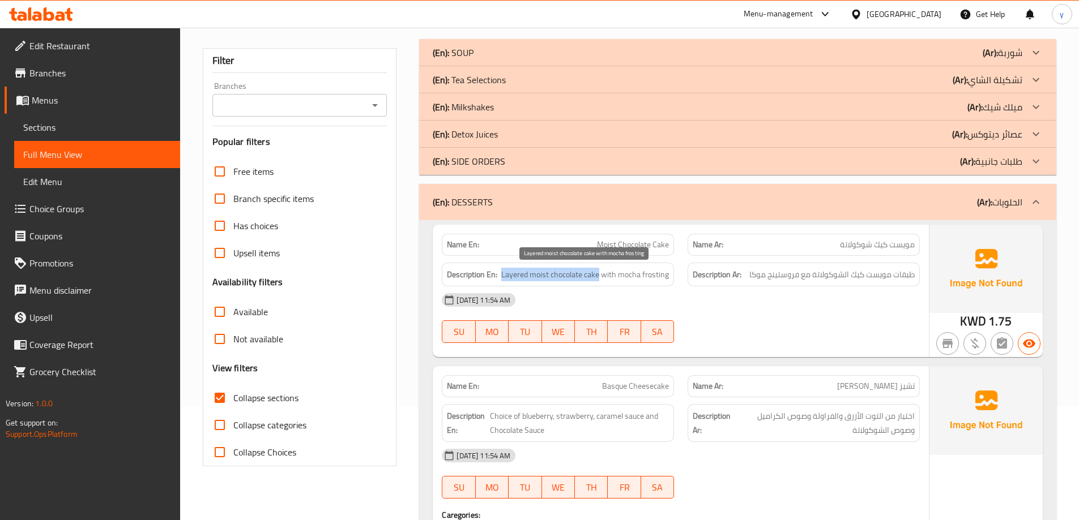
click at [542, 276] on span "Layered moist chocolate cake with mocha frosting" at bounding box center [585, 275] width 168 height 14
click at [542, 272] on span "Layered moist chocolate cake with mocha frosting" at bounding box center [585, 275] width 168 height 14
click at [519, 279] on span "Layered moist chocolate cake with mocha frosting" at bounding box center [585, 275] width 168 height 14
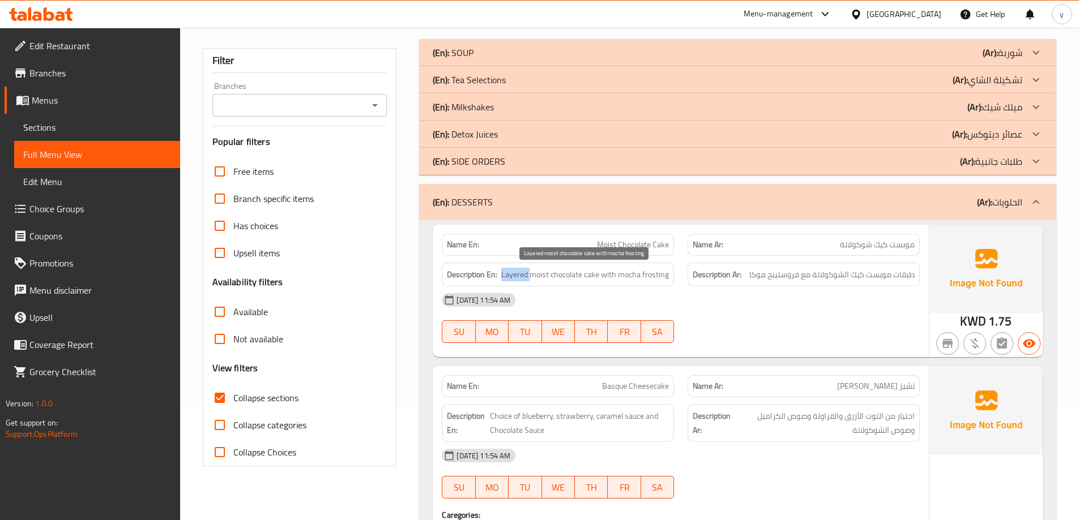
click at [519, 279] on span "Layered moist chocolate cake with mocha frosting" at bounding box center [585, 275] width 168 height 14
click at [542, 275] on span "Layered moist chocolate cake with mocha frosting" at bounding box center [585, 275] width 168 height 14
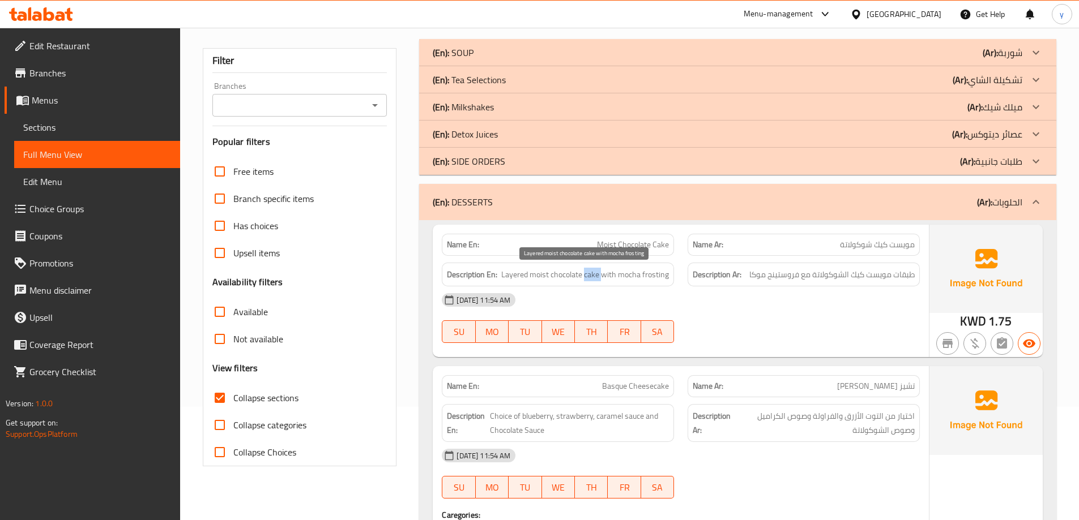
click at [542, 275] on span "Layered moist chocolate cake with mocha frosting" at bounding box center [585, 275] width 168 height 14
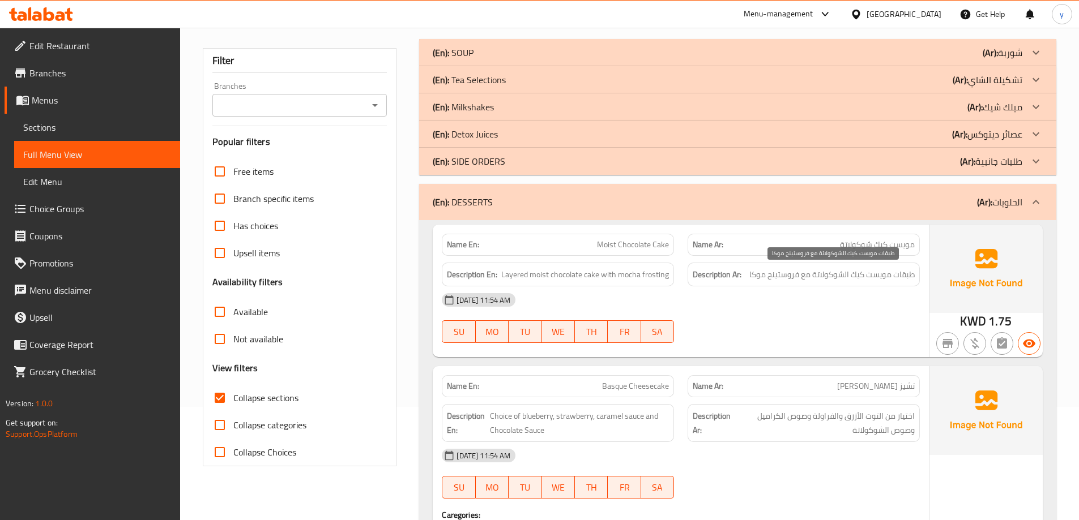
click at [542, 279] on span "طبقات مويست كيك الشوكولاتة مع فروستينج موكا" at bounding box center [831, 275] width 165 height 14
click at [542, 276] on span "طبقات مويست كيك الشوكولاتة مع فروستينج موكا" at bounding box center [831, 275] width 165 height 14
click at [542, 277] on span "طبقات مويست كيك الشوكولاتة مع فروستينج موكا" at bounding box center [831, 275] width 165 height 14
click at [542, 282] on div "Description Ar: طبقات مويست كيك الشوكولاتة مع فروستينج موكا" at bounding box center [803, 275] width 232 height 24
click at [542, 275] on span "طبقات مويست كيك الشوكولاتة مع فروستينج موكا" at bounding box center [831, 275] width 165 height 14
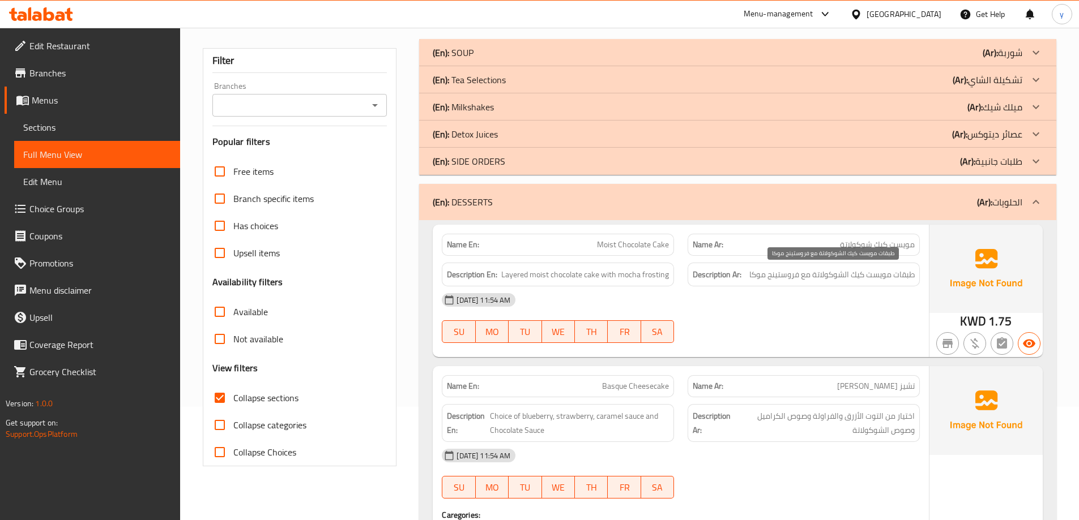
click at [542, 278] on span "طبقات مويست كيك الشوكولاتة مع فروستينج موكا" at bounding box center [831, 275] width 165 height 14
click at [542, 148] on div "(En): SIDE ORDERS (Ar): طلبات جانبية" at bounding box center [737, 161] width 637 height 27
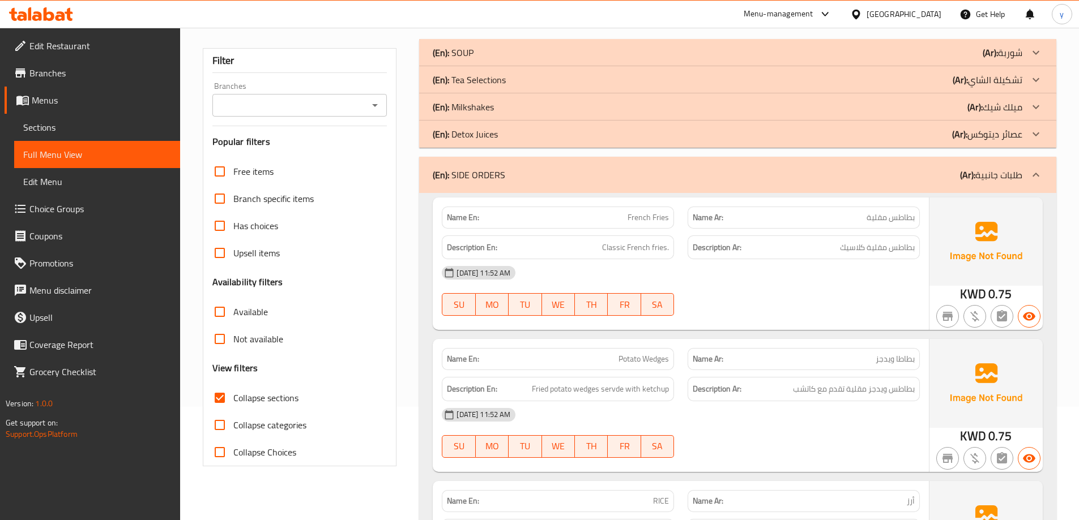
click at [542, 181] on div "(En): SIDE ORDERS (Ar): طلبات جانبية" at bounding box center [727, 175] width 589 height 14
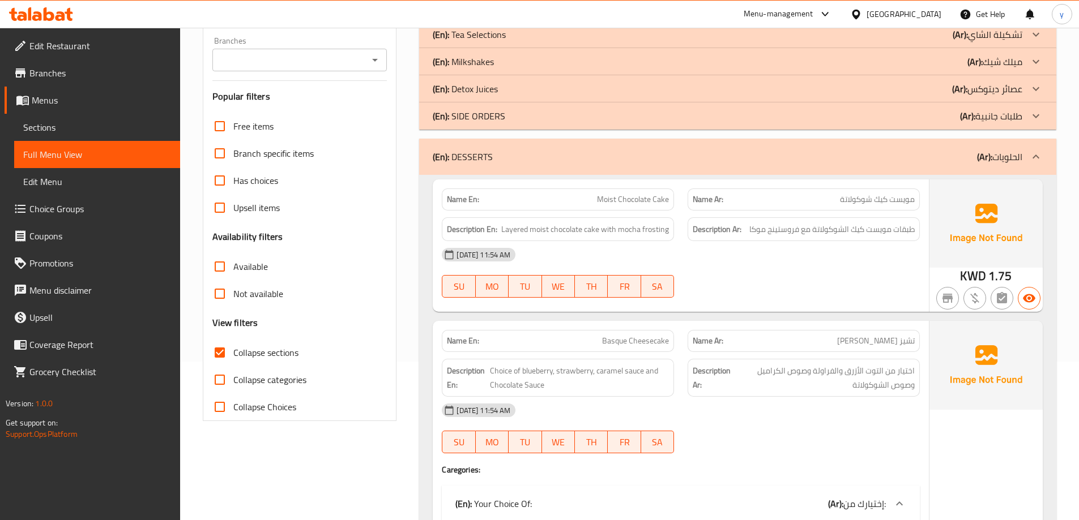
scroll to position [227, 0]
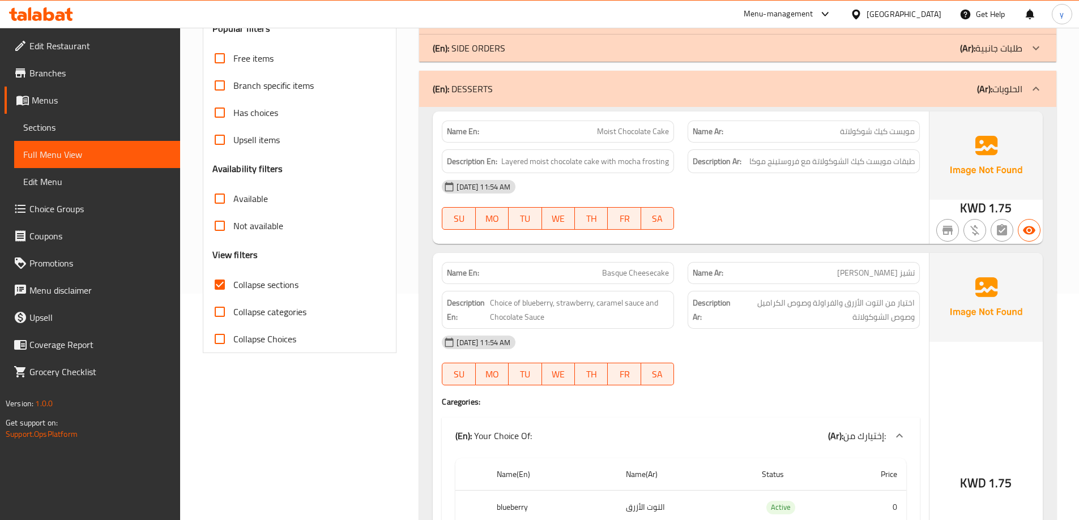
click at [542, 271] on span "Basque Cheesecake" at bounding box center [635, 273] width 67 height 12
copy span "Basque"
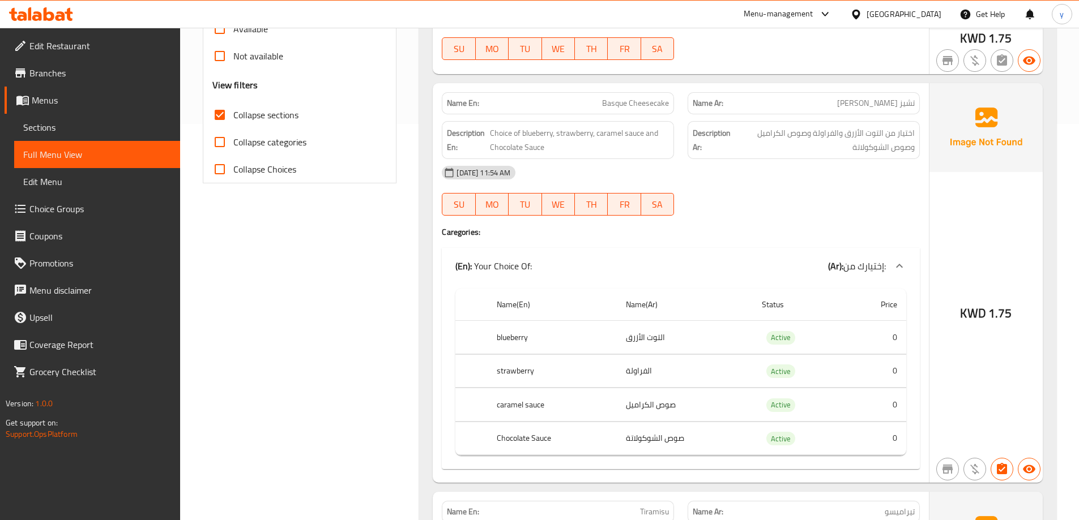
click at [527, 337] on th "blueberry" at bounding box center [552, 337] width 129 height 33
click at [530, 360] on th "strawberry" at bounding box center [552, 370] width 129 height 33
click at [527, 343] on th "blueberry" at bounding box center [552, 337] width 129 height 33
click at [529, 360] on th "strawberry" at bounding box center [552, 370] width 129 height 33
click at [530, 343] on th "blueberry" at bounding box center [552, 337] width 129 height 33
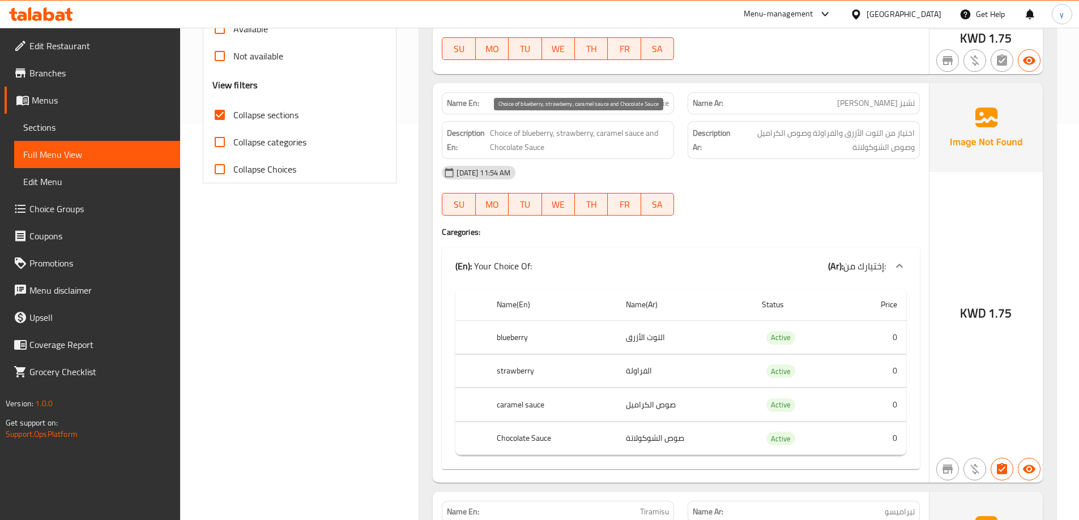
click at [542, 138] on span "Choice of blueberry, strawberry, caramel sauce and Chocolate Sauce" at bounding box center [580, 140] width 180 height 28
drag, startPoint x: 638, startPoint y: 138, endPoint x: 528, endPoint y: 136, distance: 109.9
click at [528, 136] on span "Choice of blueberry, strawberry, caramel sauce and Chocolate Sauce" at bounding box center [580, 140] width 180 height 28
click at [542, 137] on span "Choice of blueberry, strawberry, caramel sauce and Chocolate Sauce" at bounding box center [580, 140] width 180 height 28
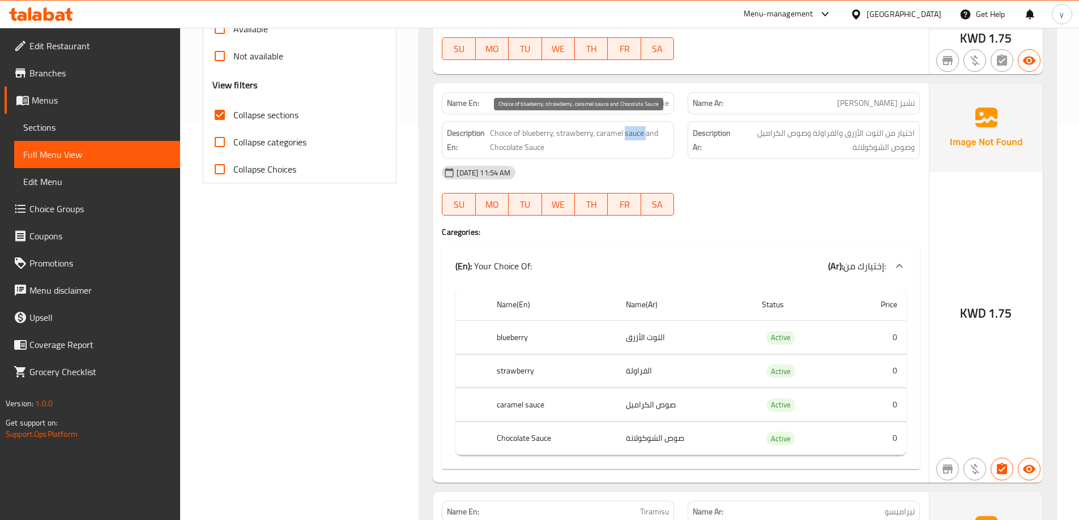
click at [542, 137] on span "Choice of blueberry, strawberry, caramel sauce and Chocolate Sauce" at bounding box center [580, 140] width 180 height 28
click at [542, 132] on span "Choice of blueberry, strawberry, caramel sauce and Chocolate Sauce" at bounding box center [580, 140] width 180 height 28
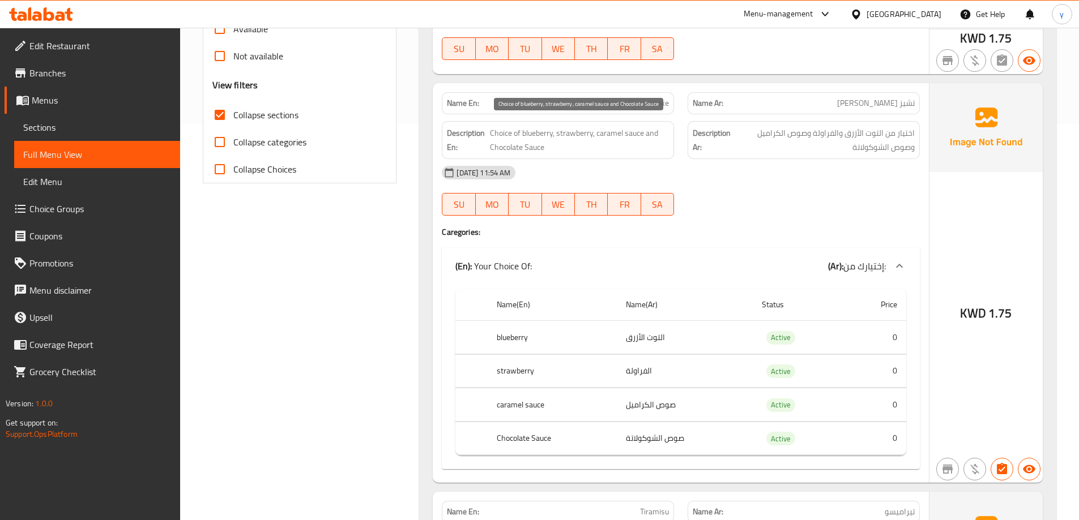
click at [542, 129] on span "Choice of blueberry, strawberry, caramel sauce and Chocolate Sauce" at bounding box center [580, 140] width 180 height 28
click at [542, 128] on span "Choice of blueberry, strawberry, caramel sauce and Chocolate Sauce" at bounding box center [580, 140] width 180 height 28
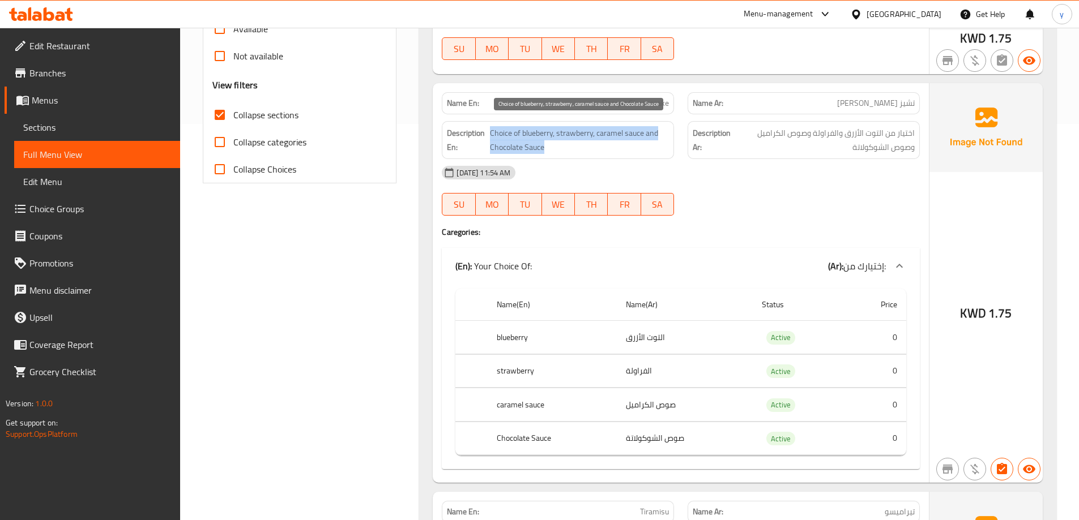
click at [542, 128] on span "Choice of blueberry, strawberry, caramel sauce and Chocolate Sauce" at bounding box center [580, 140] width 180 height 28
click at [542, 133] on span "Choice of blueberry, strawberry, caramel sauce and Chocolate Sauce" at bounding box center [580, 140] width 180 height 28
click at [507, 152] on span "Choice of blueberry, strawberry, caramel sauce and Chocolate Sauce" at bounding box center [580, 140] width 180 height 28
click at [542, 130] on span "Choice of blueberry, strawberry, caramel sauce and Chocolate Sauce" at bounding box center [580, 140] width 180 height 28
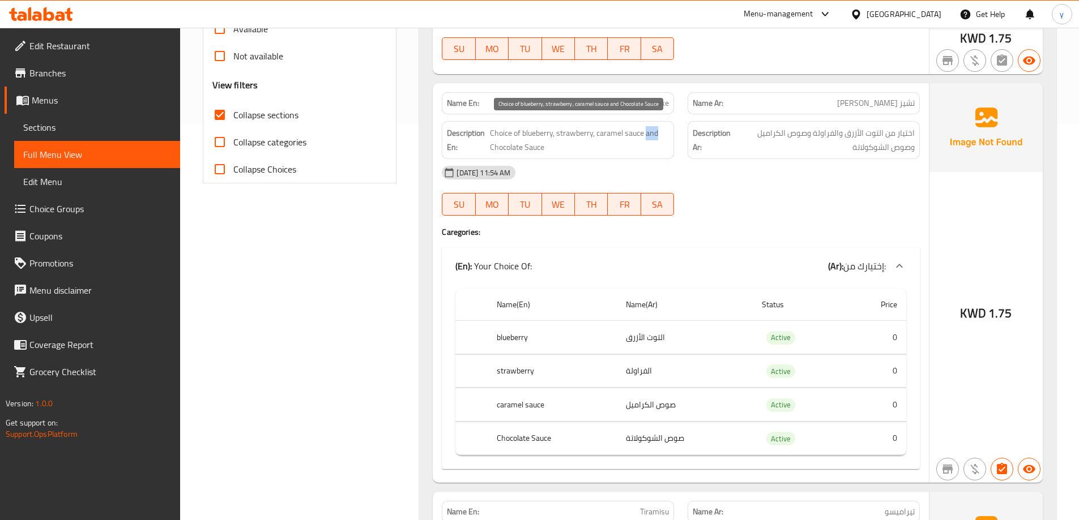
click at [542, 130] on span "Choice of blueberry, strawberry, caramel sauce and Chocolate Sauce" at bounding box center [580, 140] width 180 height 28
click at [527, 148] on span "Choice of blueberry, strawberry, caramel sauce and Chocolate Sauce" at bounding box center [580, 140] width 180 height 28
click at [542, 136] on span "Choice of blueberry, strawberry, caramel sauce and Chocolate Sauce" at bounding box center [580, 140] width 180 height 28
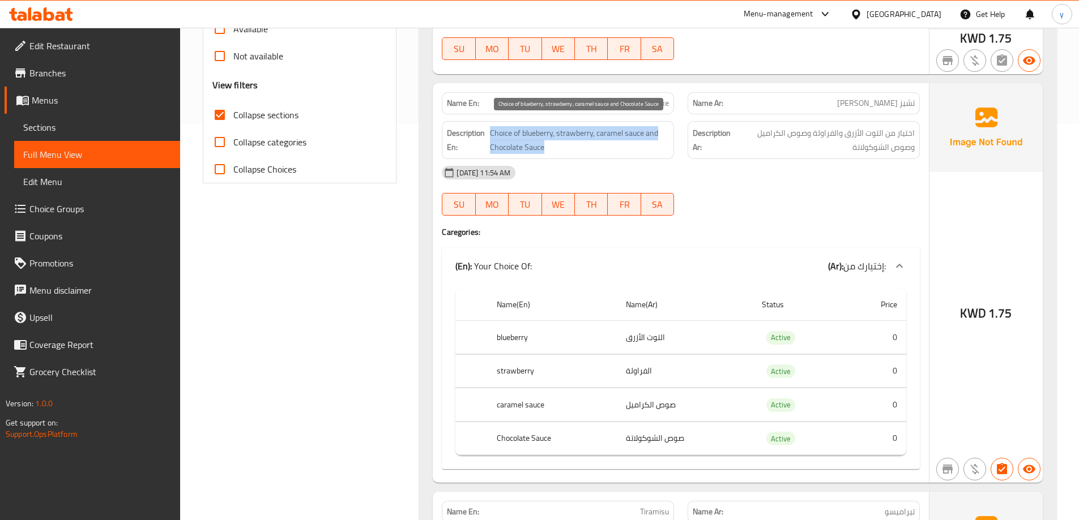
click at [542, 136] on span "Choice of blueberry, strawberry, caramel sauce and Chocolate Sauce" at bounding box center [580, 140] width 180 height 28
click at [542, 132] on span "Choice of blueberry, strawberry, caramel sauce and Chocolate Sauce" at bounding box center [580, 140] width 180 height 28
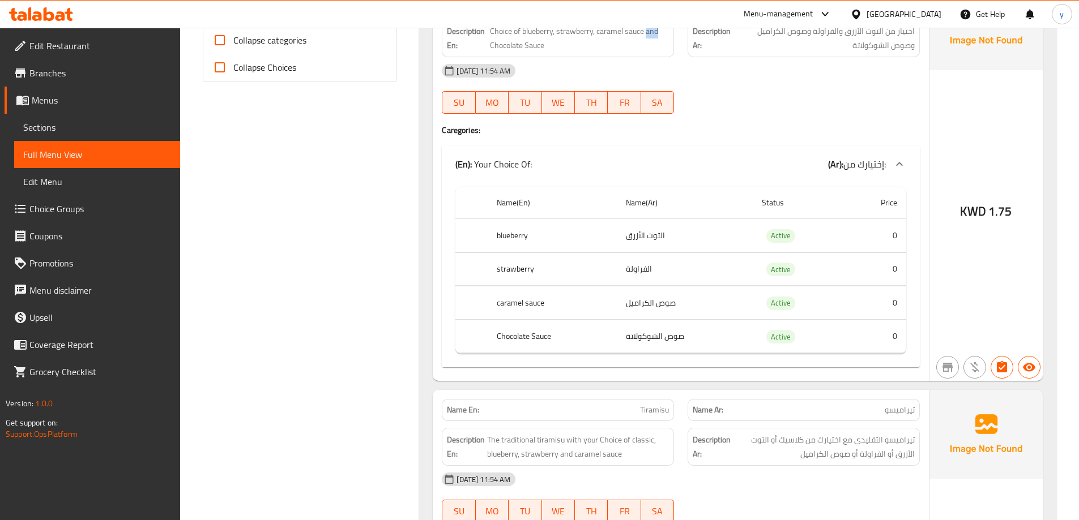
scroll to position [680, 0]
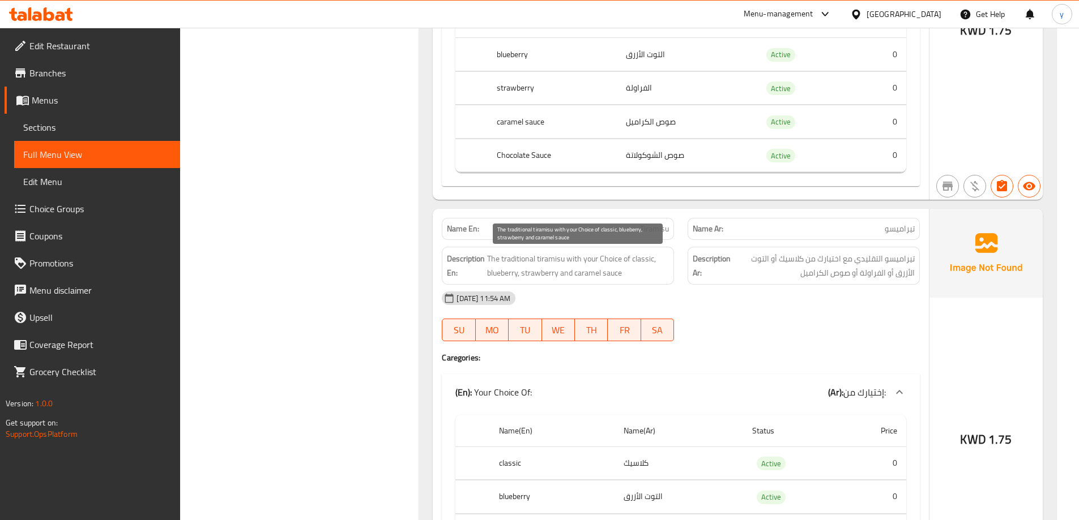
click at [542, 256] on span "The traditional tiramisu with your Choice of classic, blueberry, strawberry and…" at bounding box center [578, 266] width 182 height 28
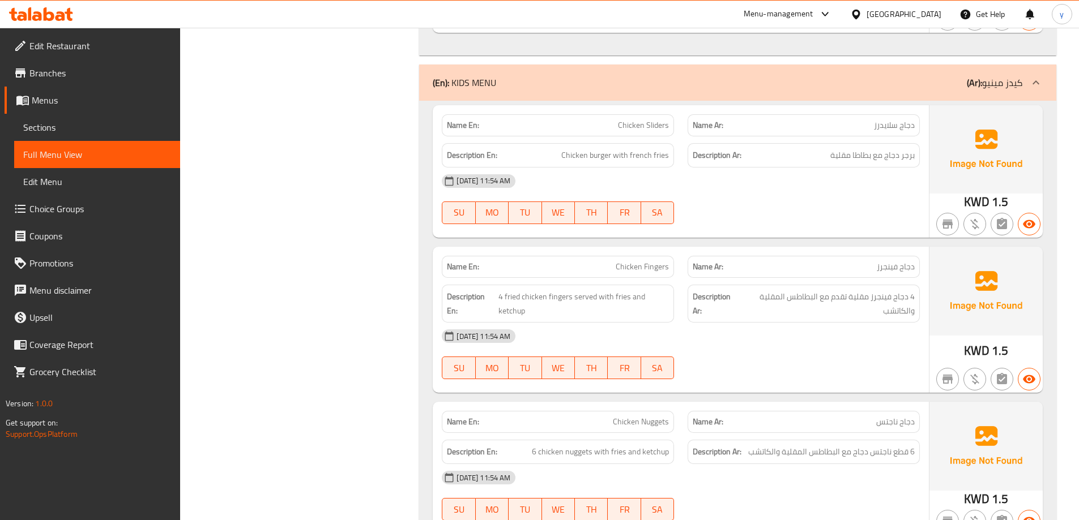
scroll to position [4190, 0]
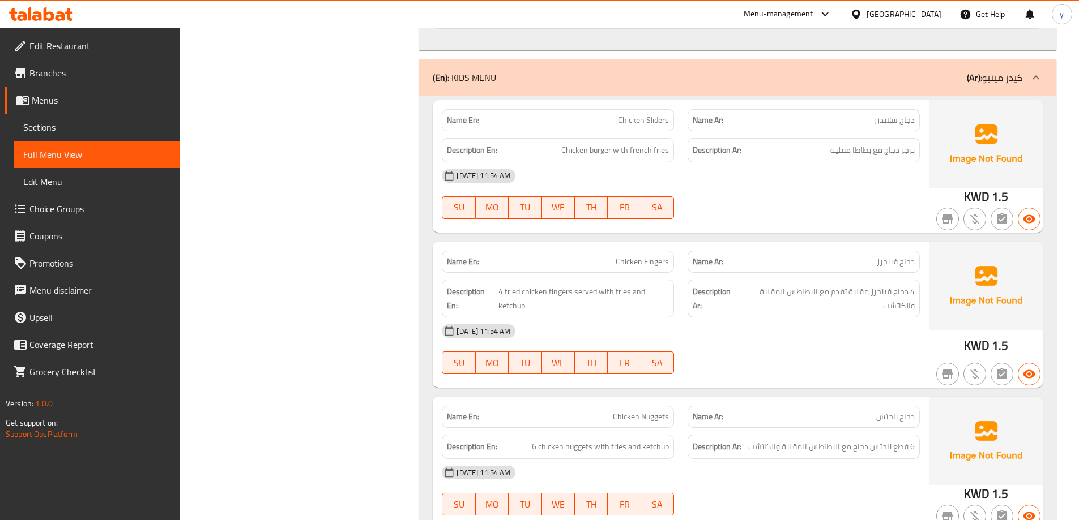
click at [542, 256] on span "Chicken Fingers" at bounding box center [642, 262] width 53 height 12
copy span "Chicken Fingers"
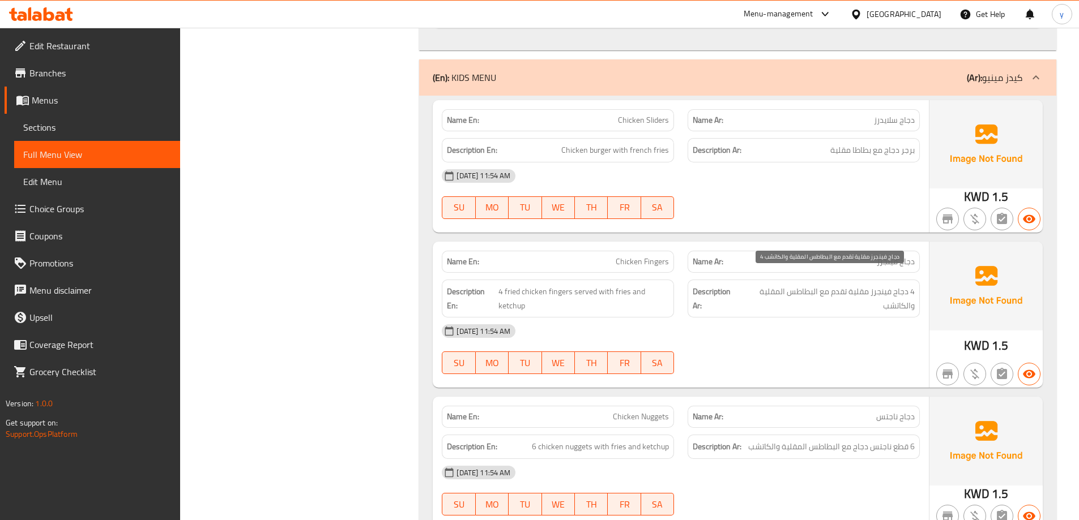
click at [542, 285] on span "4 دجاج فينجرز مقلية تقدم مع البطاطس المقلية والكاتشب" at bounding box center [827, 299] width 174 height 28
click at [542, 143] on span "برجر دجاج مع بطاطا مقلية" at bounding box center [872, 150] width 84 height 14
click at [542, 143] on span "Chicken burger with french fries" at bounding box center [615, 150] width 108 height 14
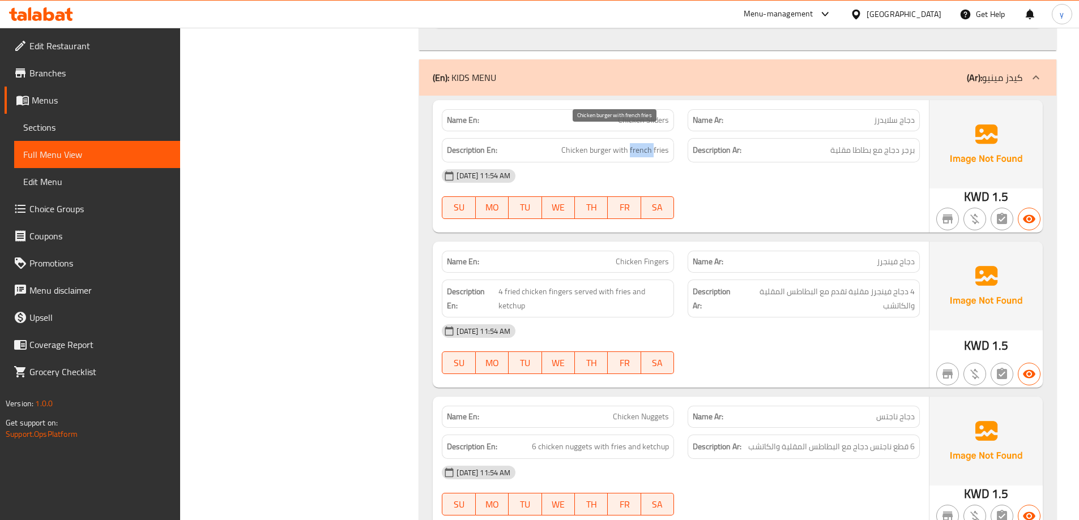
click at [542, 143] on span "Chicken burger with french fries" at bounding box center [615, 150] width 108 height 14
click at [542, 285] on span "4 fried chicken fingers served with fries and ketchup" at bounding box center [583, 299] width 170 height 28
click at [542, 138] on div "Description En: Chicken burger with french fries" at bounding box center [558, 150] width 232 height 24
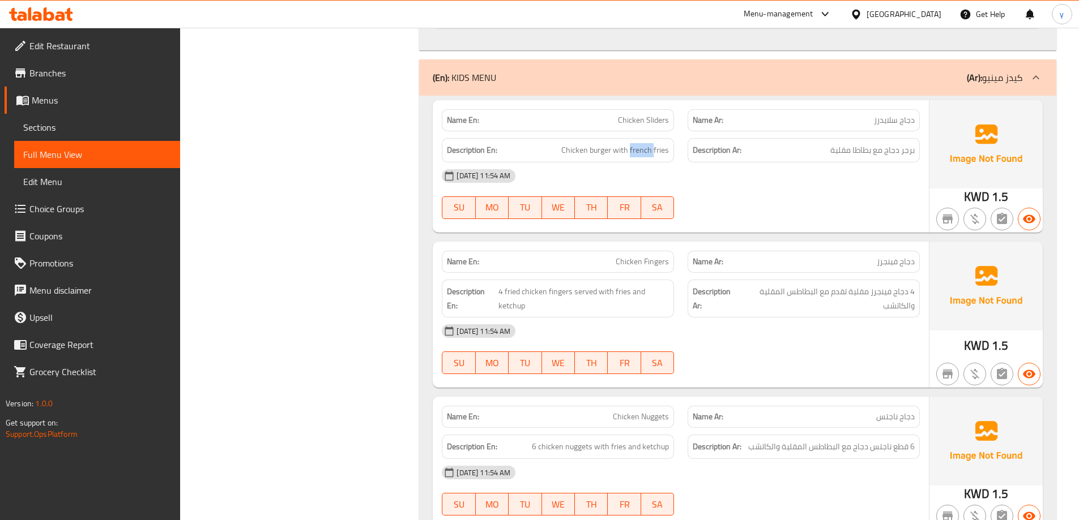
click at [542, 138] on div "Description En: Chicken burger with french fries" at bounding box center [558, 150] width 232 height 24
click at [542, 143] on span "Chicken burger with french fries" at bounding box center [615, 150] width 108 height 14
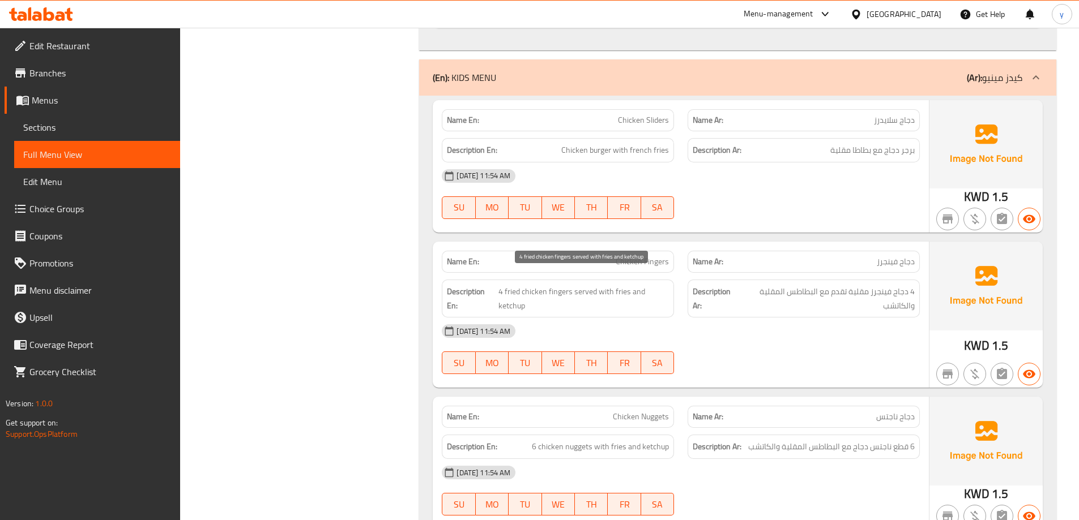
click at [542, 285] on span "4 fried chicken fingers served with fries and ketchup" at bounding box center [583, 299] width 170 height 28
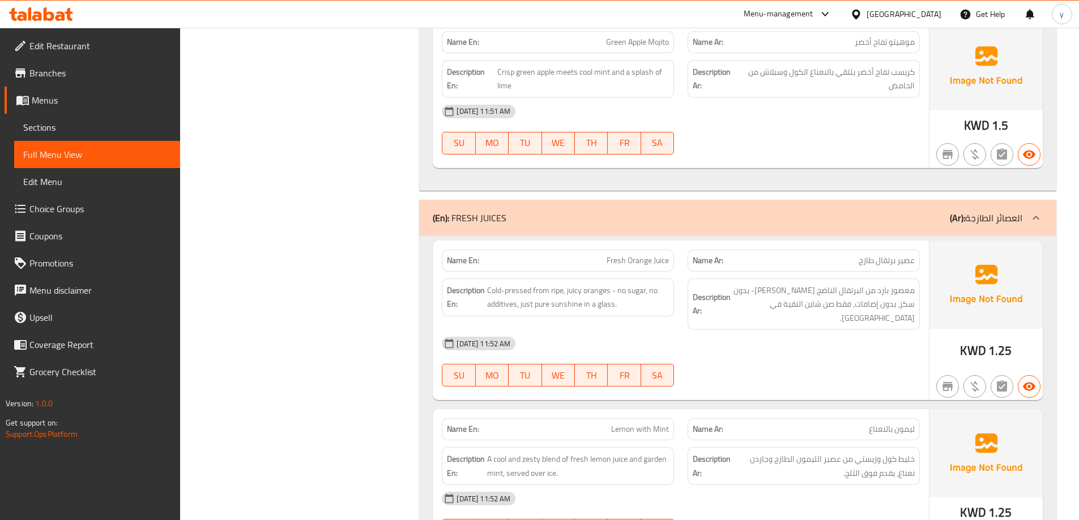
scroll to position [3159, 0]
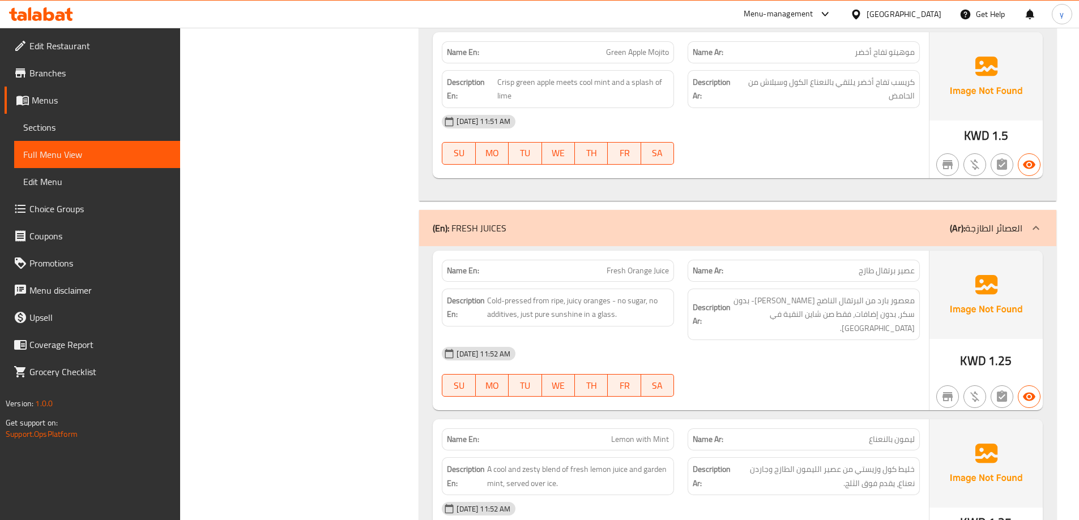
click at [542, 217] on div "(En): FRESH JUICES (Ar): العصائر الطازجة" at bounding box center [737, 228] width 637 height 36
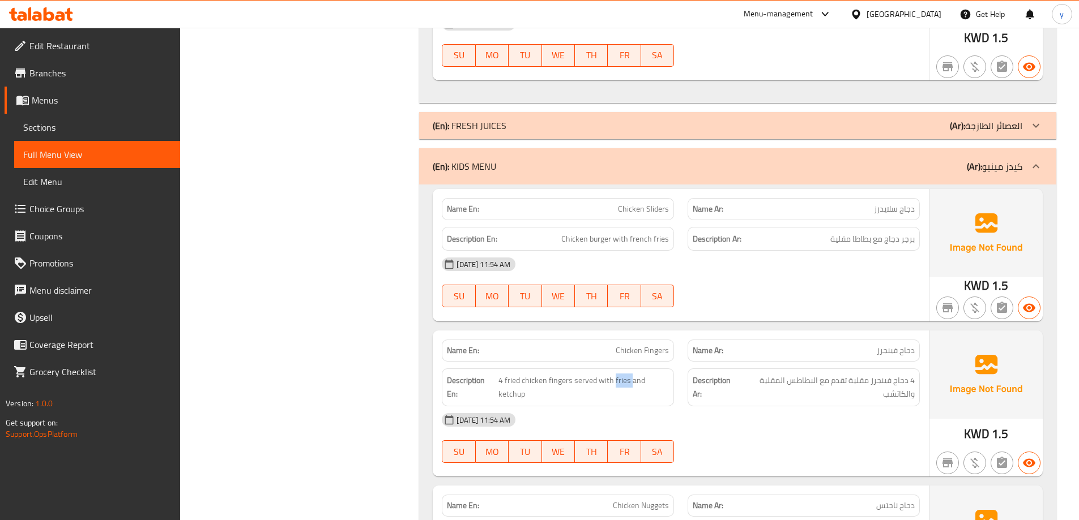
scroll to position [3272, 0]
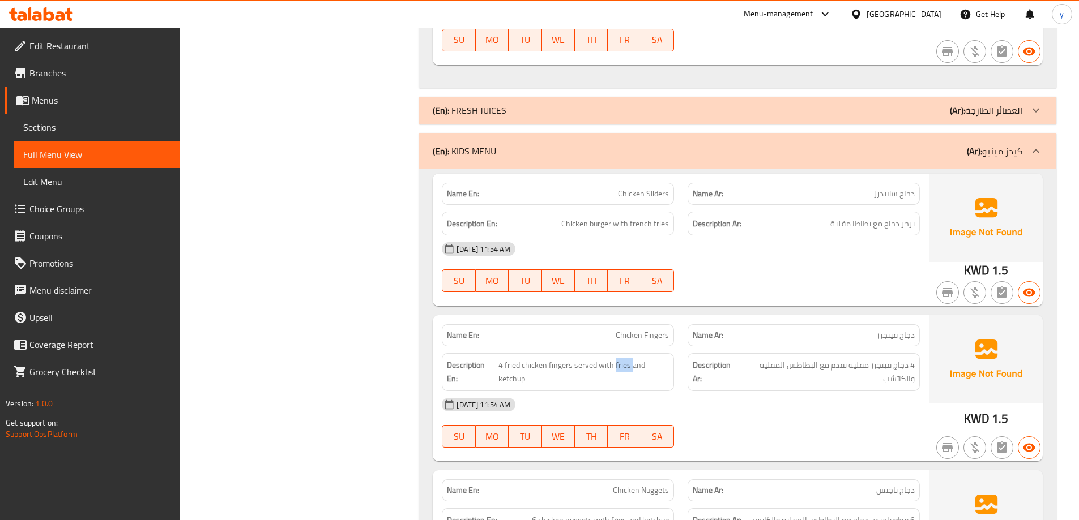
click at [542, 166] on div "(En): KIDS MENU (Ar): كيدز مينيو" at bounding box center [737, 151] width 637 height 36
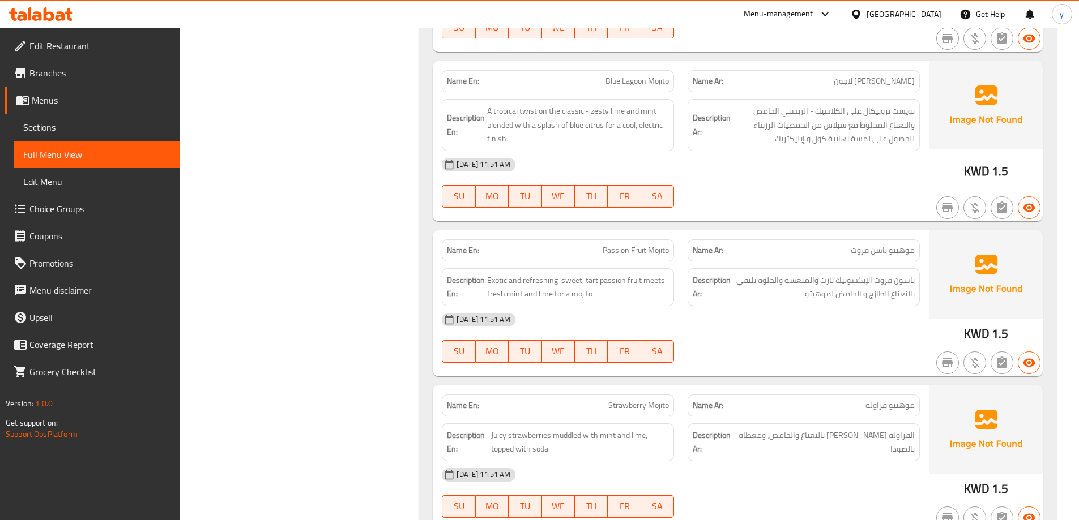
scroll to position [2269, 0]
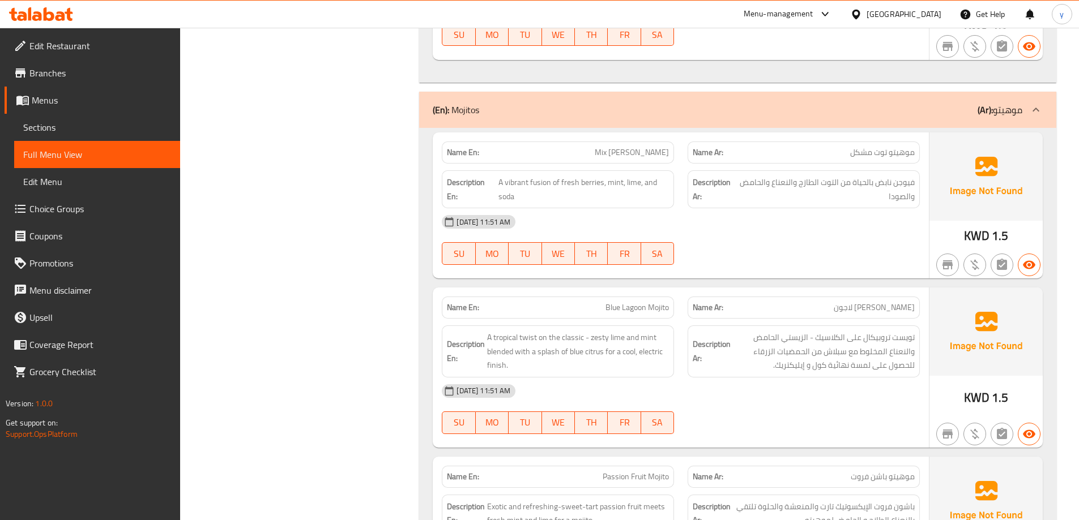
click at [542, 117] on p "(Ar): موهيتو" at bounding box center [999, 110] width 45 height 14
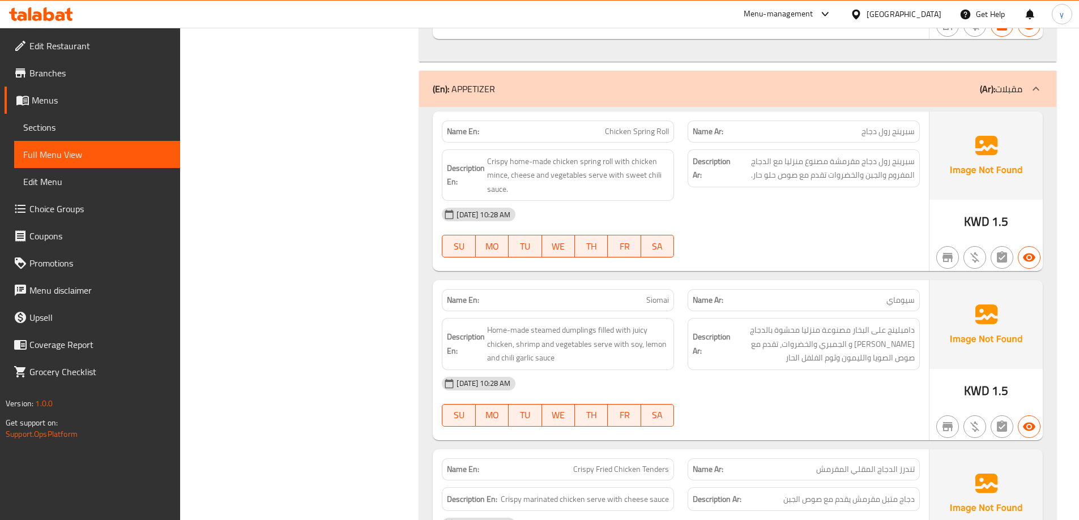
scroll to position [1729, 0]
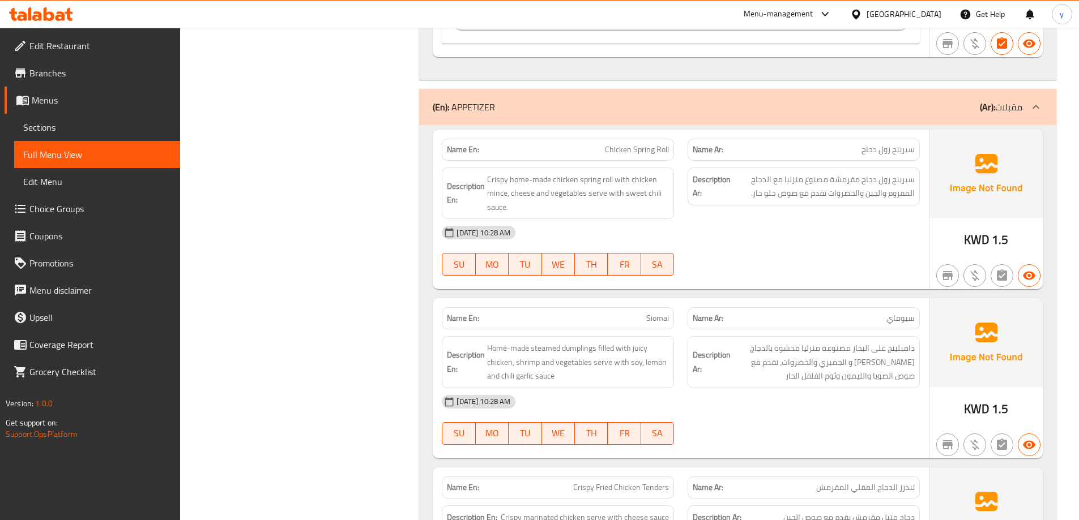
click at [542, 117] on div "(En): APPETIZER (Ar): مقبلات" at bounding box center [737, 107] width 637 height 36
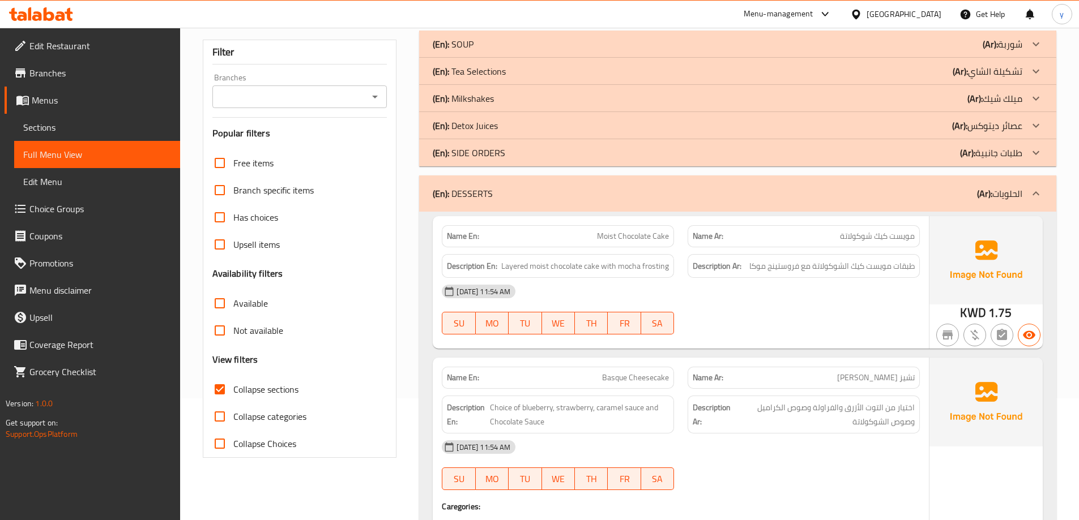
scroll to position [0, 0]
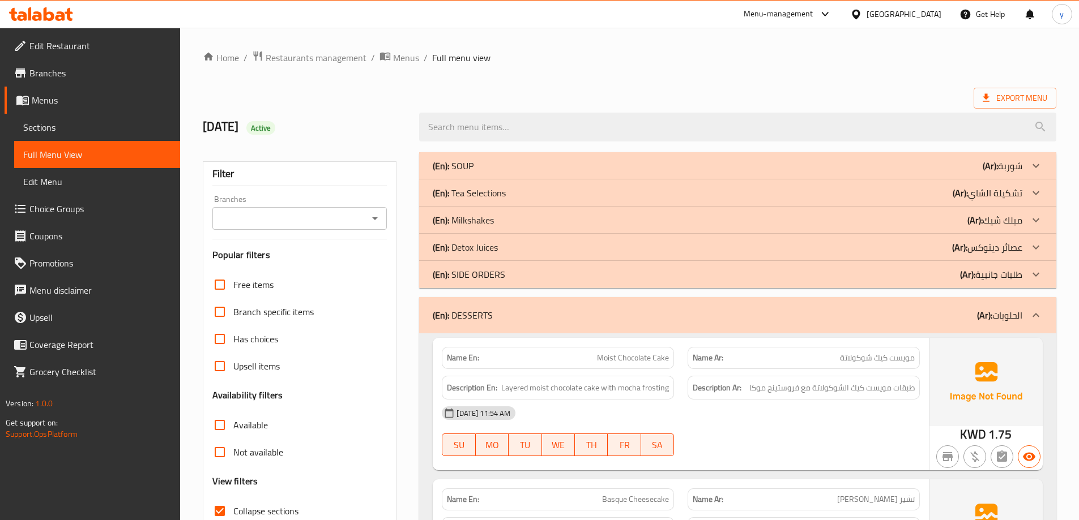
click at [542, 330] on div "(En): DESSERTS (Ar): الحلويات" at bounding box center [737, 315] width 637 height 36
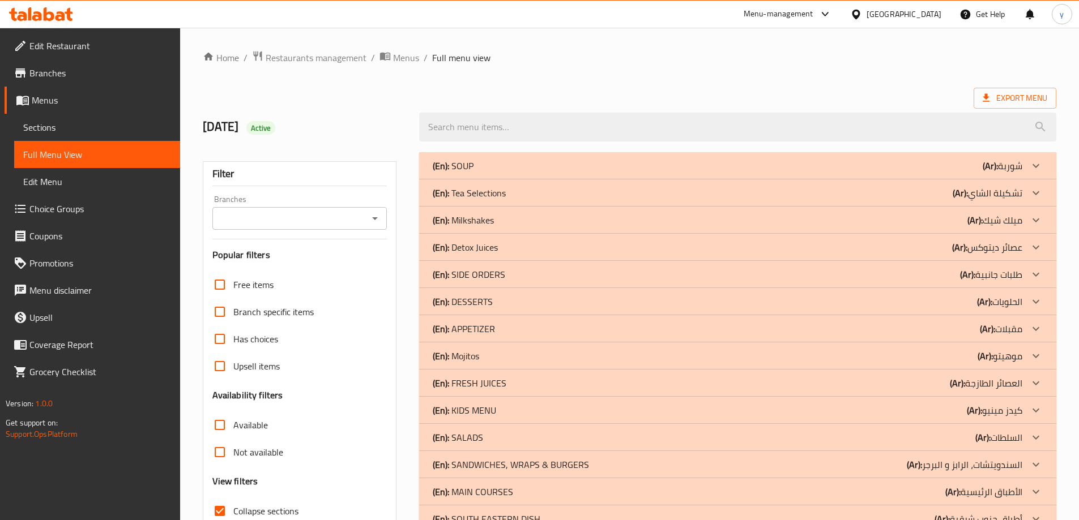
click at [542, 279] on div "(En): SIDE ORDERS (Ar): طلبات جانبية" at bounding box center [727, 275] width 589 height 14
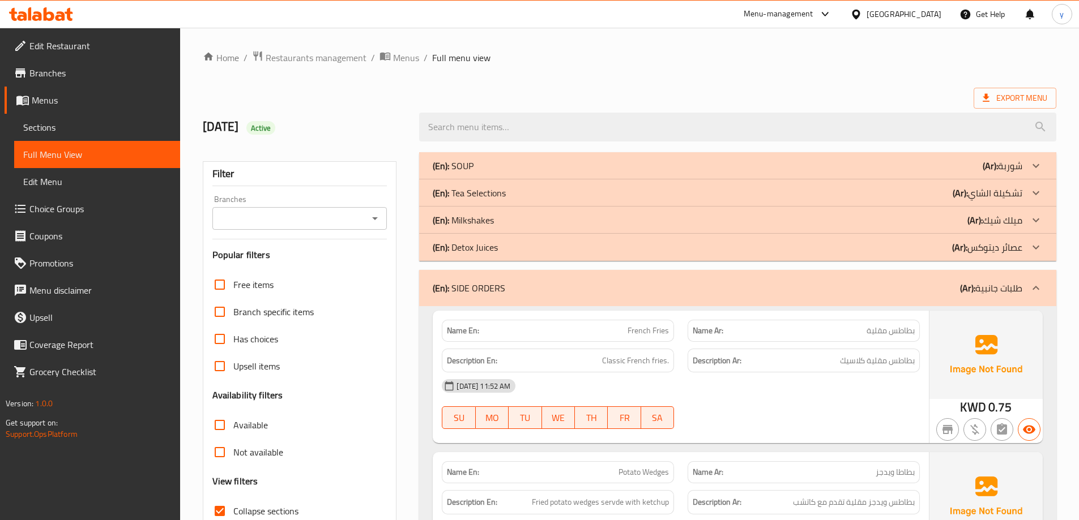
click at [542, 368] on div "Description Ar: بطاطس مقلية كلاسيك" at bounding box center [803, 361] width 232 height 24
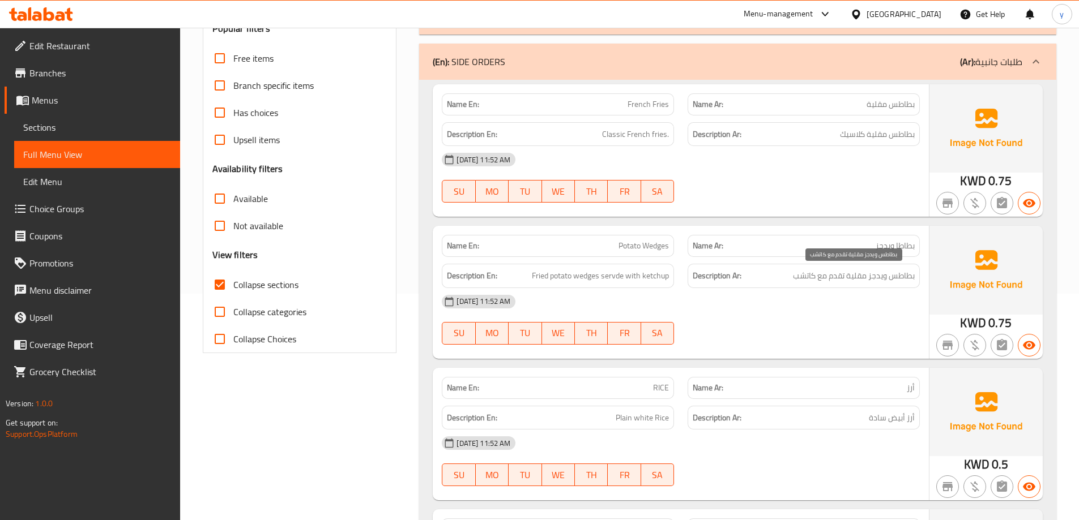
click at [542, 282] on span "بطاطس ويدجز مقلية تقدم مع كاتشب" at bounding box center [854, 276] width 122 height 14
click at [542, 274] on span "Fried potato wedges servde with ketchup" at bounding box center [600, 276] width 137 height 14
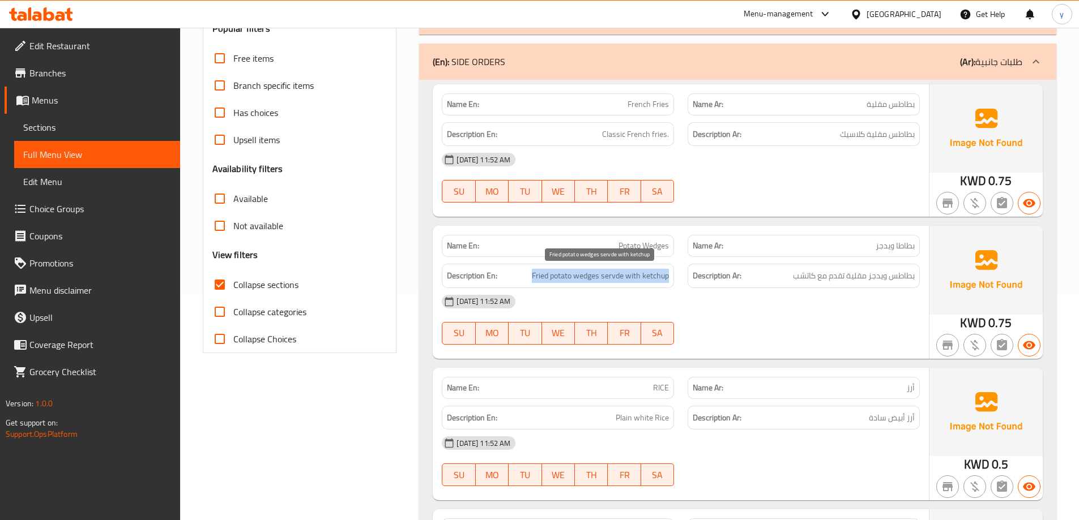
click at [542, 274] on span "Fried potato wedges servde with ketchup" at bounding box center [600, 276] width 137 height 14
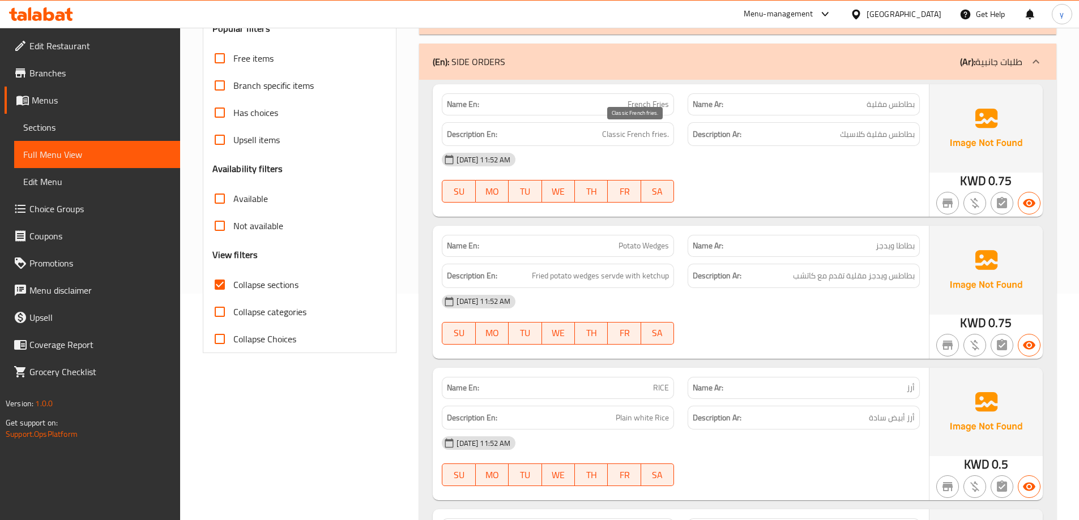
click at [542, 129] on span "Classic French fries." at bounding box center [635, 134] width 67 height 14
click at [542, 242] on span "بطاطا ويدجز" at bounding box center [894, 246] width 39 height 12
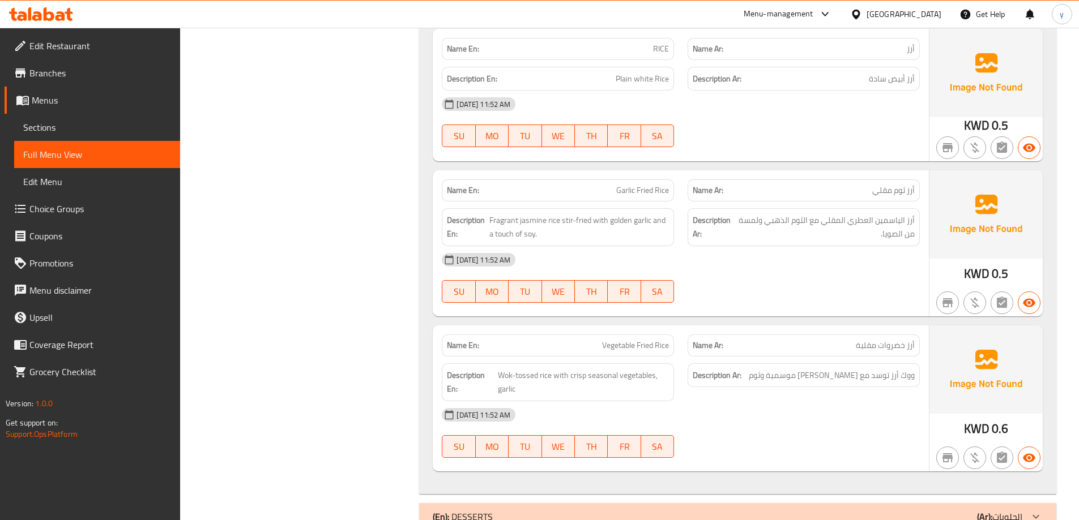
scroll to position [566, 0]
click at [530, 373] on span "Wok-tossed rice with crisp seasonal vegetables, garlic" at bounding box center [584, 382] width 172 height 28
copy span "tossed"
click at [542, 375] on span "Wok-tossed rice with crisp seasonal vegetables, garlic" at bounding box center [584, 382] width 172 height 28
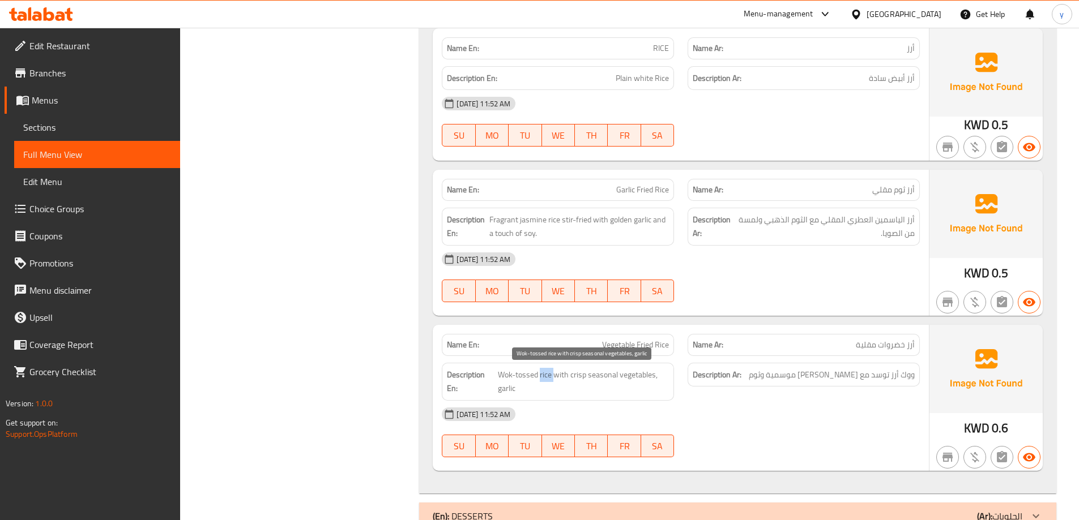
click at [542, 375] on span "Wok-tossed rice with crisp seasonal vegetables, garlic" at bounding box center [584, 382] width 172 height 28
click at [526, 380] on span "Wok-tossed rice with crisp seasonal vegetables, garlic" at bounding box center [584, 382] width 172 height 28
drag, startPoint x: 514, startPoint y: 378, endPoint x: 549, endPoint y: 380, distance: 35.2
click at [542, 380] on span "Wok-tossed rice with crisp seasonal vegetables, garlic" at bounding box center [584, 382] width 172 height 28
copy span "tossed rice"
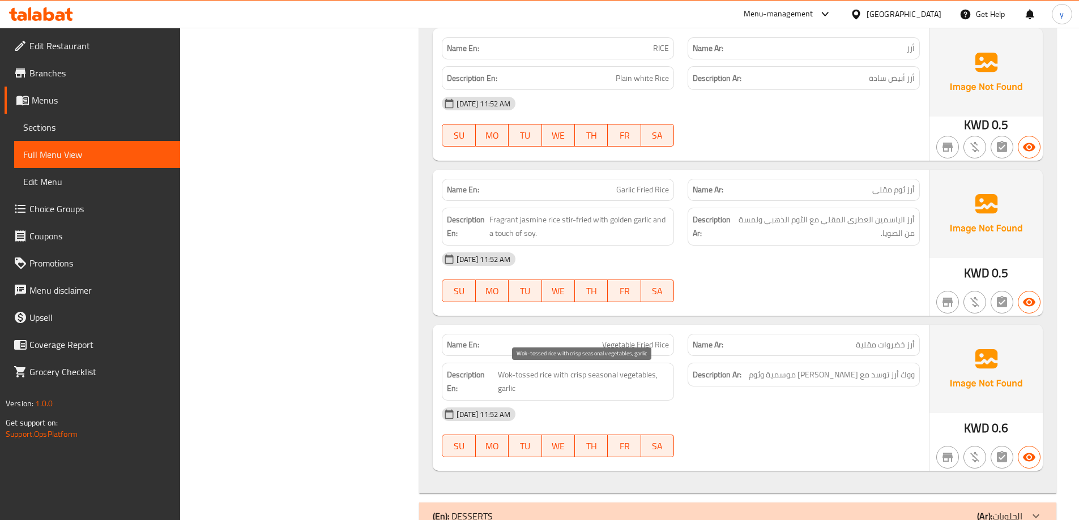
click at [511, 372] on span "Wok-tossed rice with crisp seasonal vegetables, garlic" at bounding box center [584, 382] width 172 height 28
click at [508, 370] on span "Wok-tossed rice with crisp seasonal vegetables, garlic" at bounding box center [584, 382] width 172 height 28
click at [542, 382] on div "Description Ar: ووك أرز توسد مع كريسب خضروات موسمية وثوم" at bounding box center [803, 375] width 232 height 24
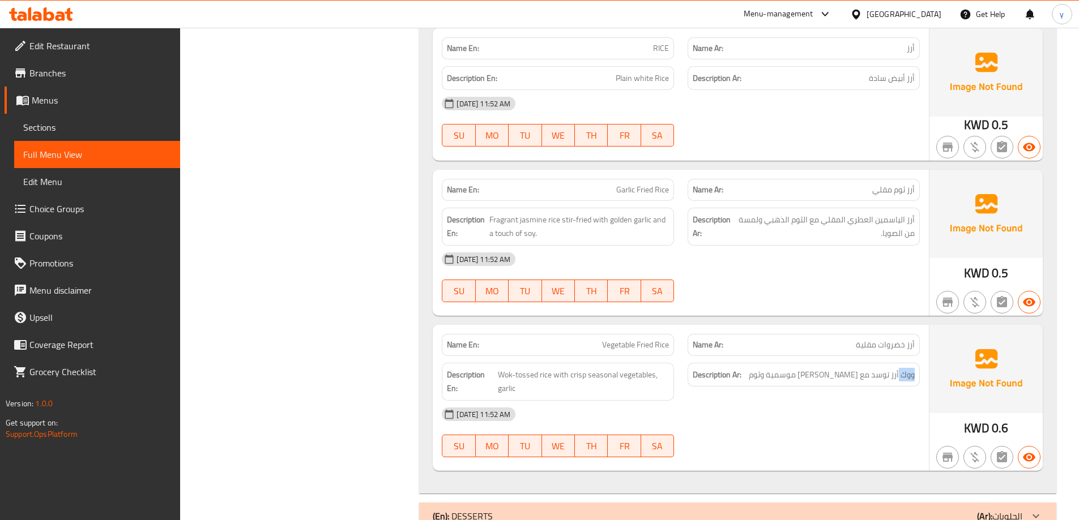
click at [542, 382] on div "Description Ar: ووك أرز توسد مع كريسب خضروات موسمية وثوم" at bounding box center [803, 375] width 232 height 24
click at [507, 378] on span "Wok-tossed rice with crisp seasonal vegetables, garlic" at bounding box center [584, 382] width 172 height 28
copy span "Wok"
click at [542, 376] on span "ووك أرز توسد مع [PERSON_NAME] موسمية وثوم" at bounding box center [832, 375] width 166 height 14
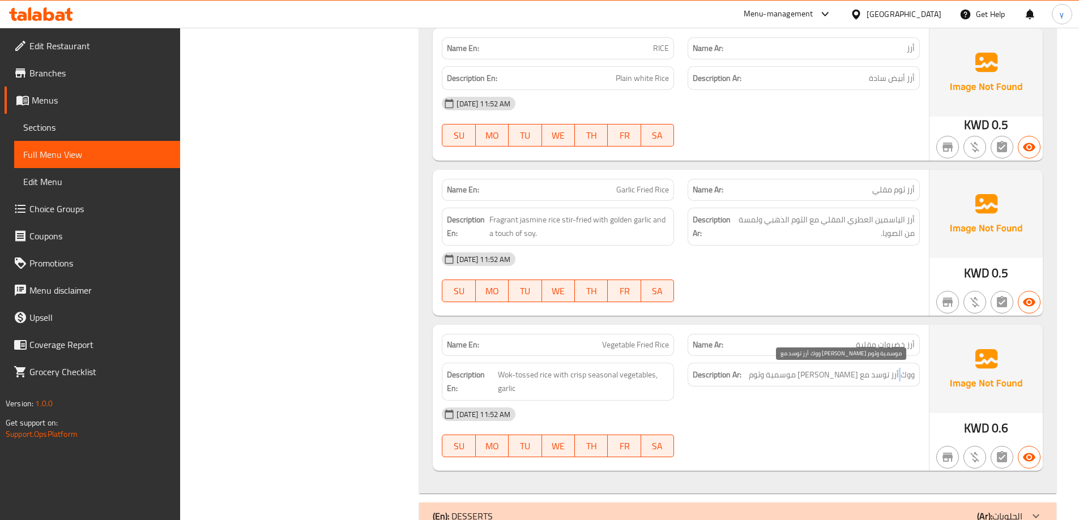
click at [542, 376] on span "ووك أرز توسد مع [PERSON_NAME] موسمية وثوم" at bounding box center [832, 375] width 166 height 14
click at [542, 349] on span "Vegetable Fried Rice" at bounding box center [635, 345] width 67 height 12
copy span "Vegetable Fried Rice"
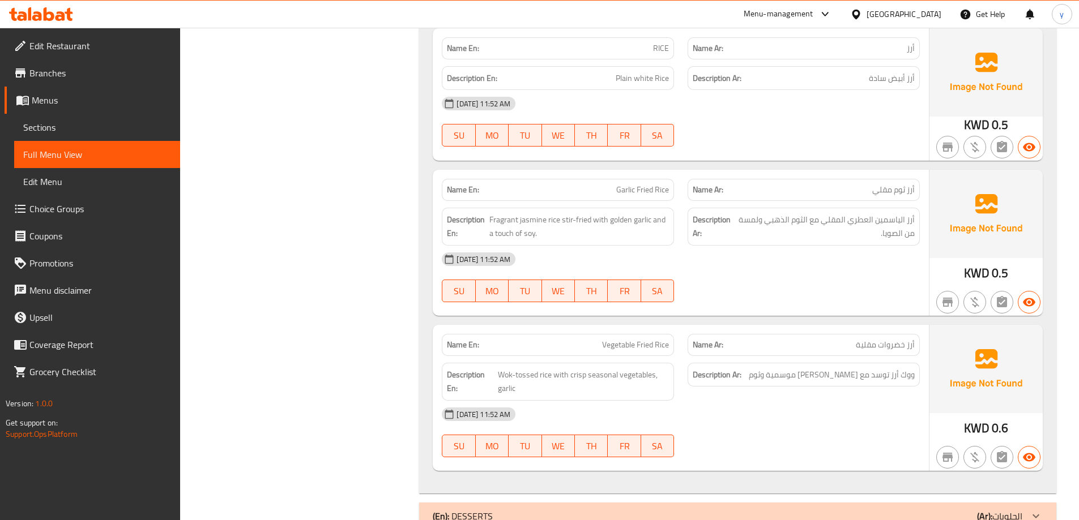
click at [225, 315] on div "Filter Branches Branches Popular filters Free items Branch specific items Has c…" at bounding box center [304, 180] width 217 height 1202
click at [542, 379] on span "ووك أرز توسد مع [PERSON_NAME] موسمية وثوم" at bounding box center [832, 375] width 166 height 14
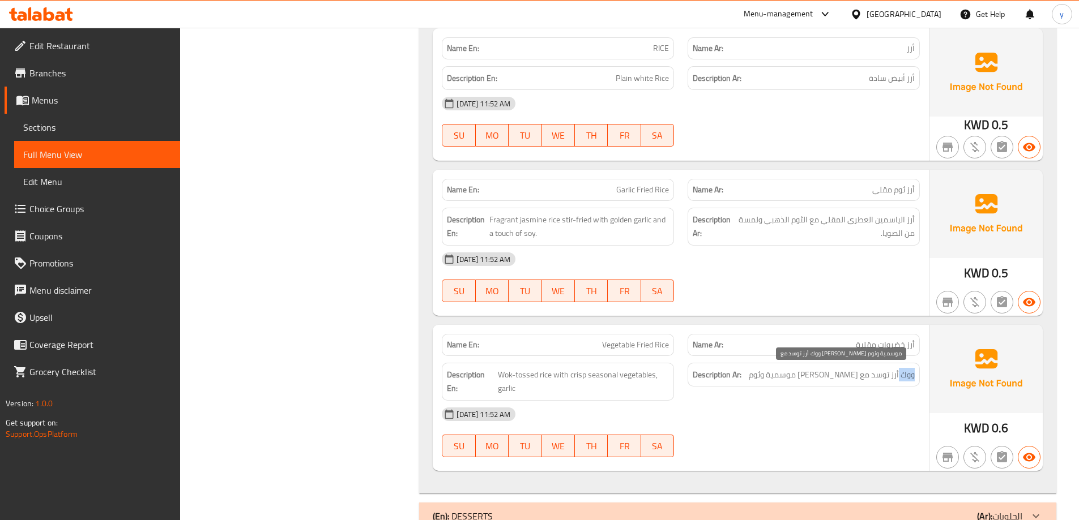
click at [542, 379] on span "ووك أرز توسد مع [PERSON_NAME] موسمية وثوم" at bounding box center [832, 375] width 166 height 14
click at [542, 364] on div "Description Ar: ووك أرز توسد مع كريسب خضروات موسمية وثوم" at bounding box center [803, 375] width 232 height 24
click at [542, 381] on span "ووك أرز توسد مع [PERSON_NAME] موسمية وثوم" at bounding box center [832, 375] width 166 height 14
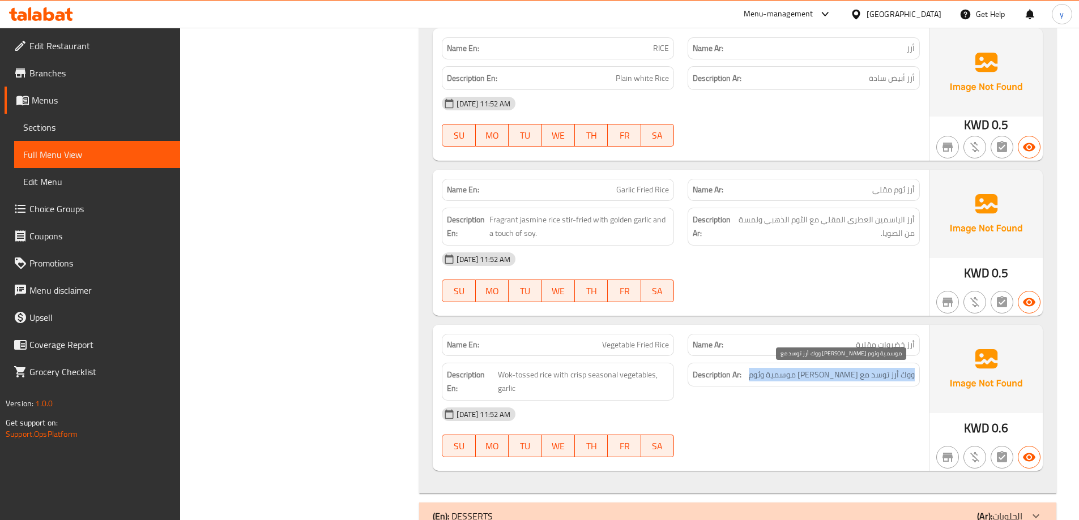
click at [542, 381] on span "ووك أرز توسد مع [PERSON_NAME] موسمية وثوم" at bounding box center [832, 375] width 166 height 14
click at [542, 375] on span "ووك أرز توسد مع [PERSON_NAME] موسمية وثوم" at bounding box center [832, 375] width 166 height 14
click at [542, 366] on div "Description Ar: ووك أرز توسد مع كريسب خضروات موسمية وثوم" at bounding box center [803, 375] width 232 height 24
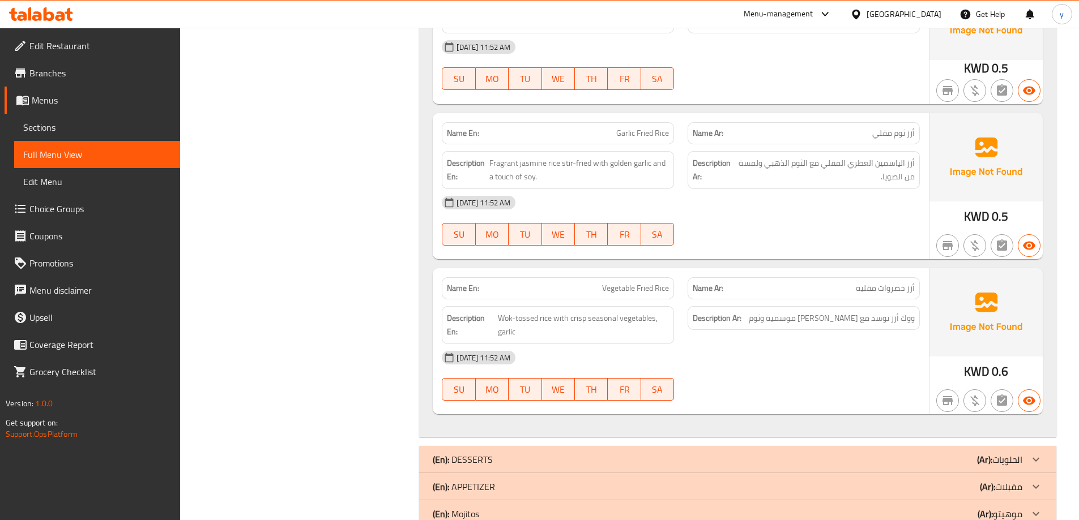
scroll to position [793, 0]
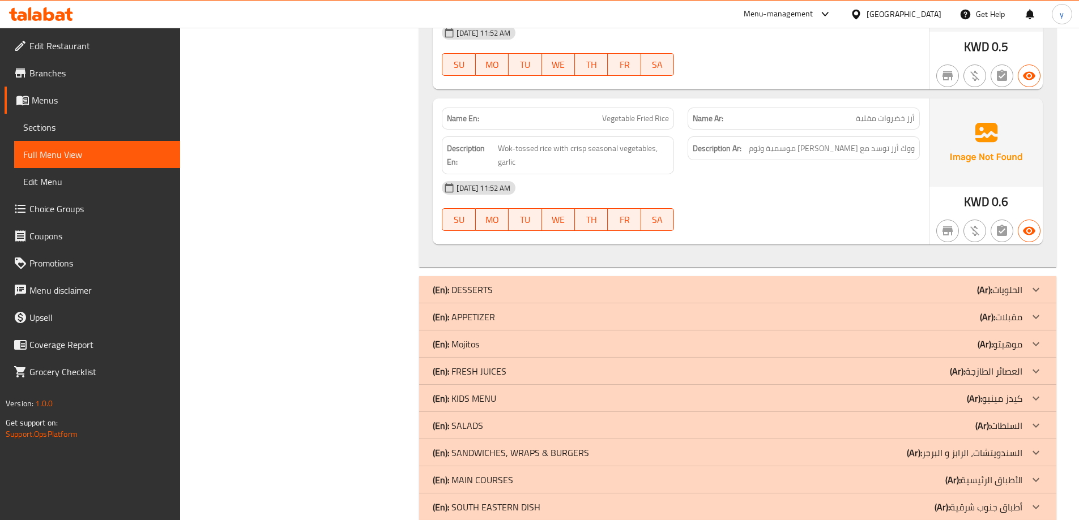
click at [542, 375] on p "(Ar): العصائر الطازجة" at bounding box center [986, 372] width 72 height 14
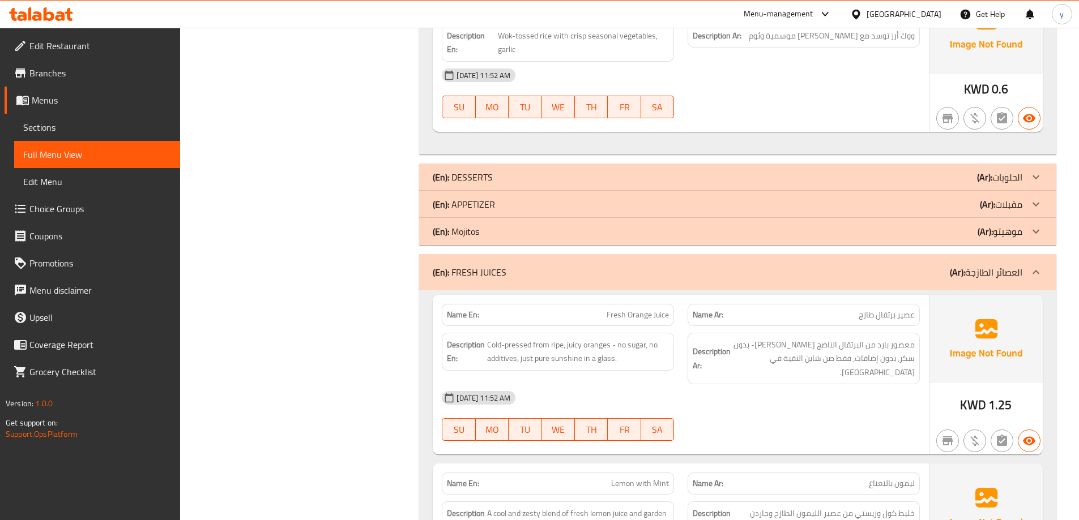
scroll to position [906, 0]
click at [542, 345] on span "Cold-pressed from ripe, juicy oranges - no sugar, no additives, just pure sunsh…" at bounding box center [578, 351] width 182 height 28
click at [542, 348] on span "Cold-pressed from ripe, juicy oranges - no sugar, no additives, just pure sunsh…" at bounding box center [578, 351] width 182 height 28
click at [525, 363] on span "Cold-pressed from ripe, juicy oranges - no sugar, no additives, just pure sunsh…" at bounding box center [578, 351] width 182 height 28
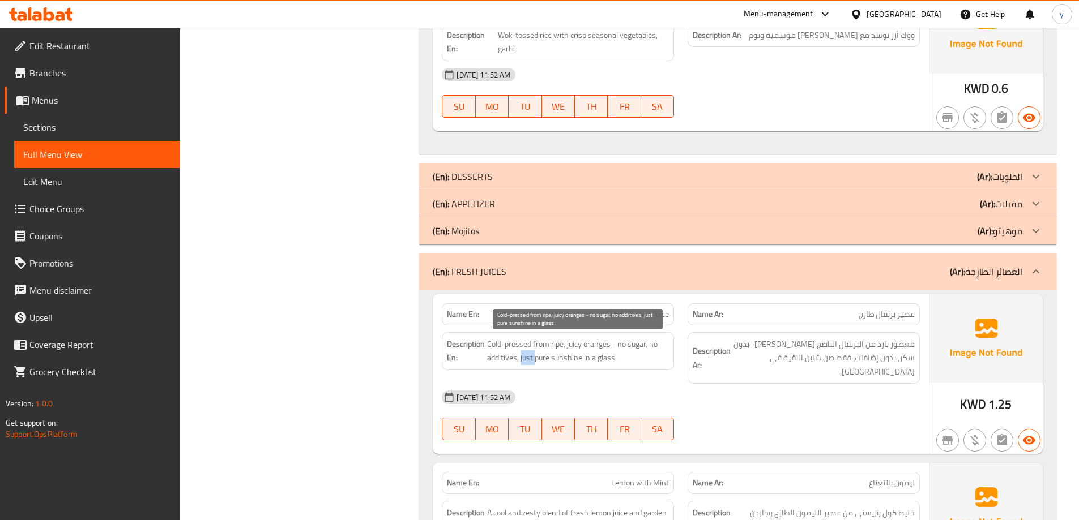
click at [525, 363] on span "Cold-pressed from ripe, juicy oranges - no sugar, no additives, just pure sunsh…" at bounding box center [578, 351] width 182 height 28
click at [542, 359] on span "Cold-pressed from ripe, juicy oranges - no sugar, no additives, just pure sunsh…" at bounding box center [578, 351] width 182 height 28
click at [542, 347] on span "Cold-pressed from ripe, juicy oranges - no sugar, no additives, just pure sunsh…" at bounding box center [578, 351] width 182 height 28
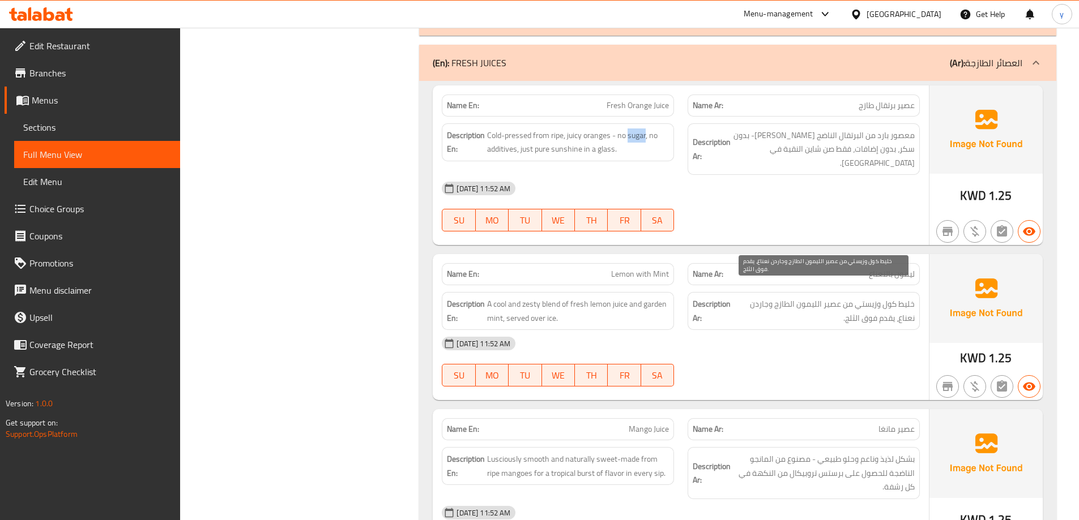
scroll to position [1133, 0]
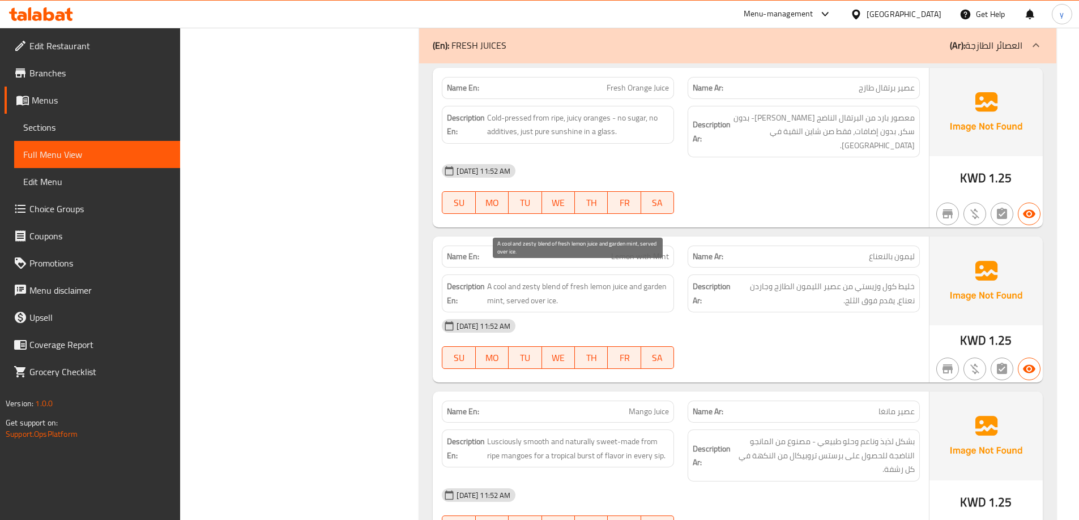
click at [542, 280] on span "A cool and zesty blend of fresh lemon juice and garden mint, served over ice." at bounding box center [578, 294] width 182 height 28
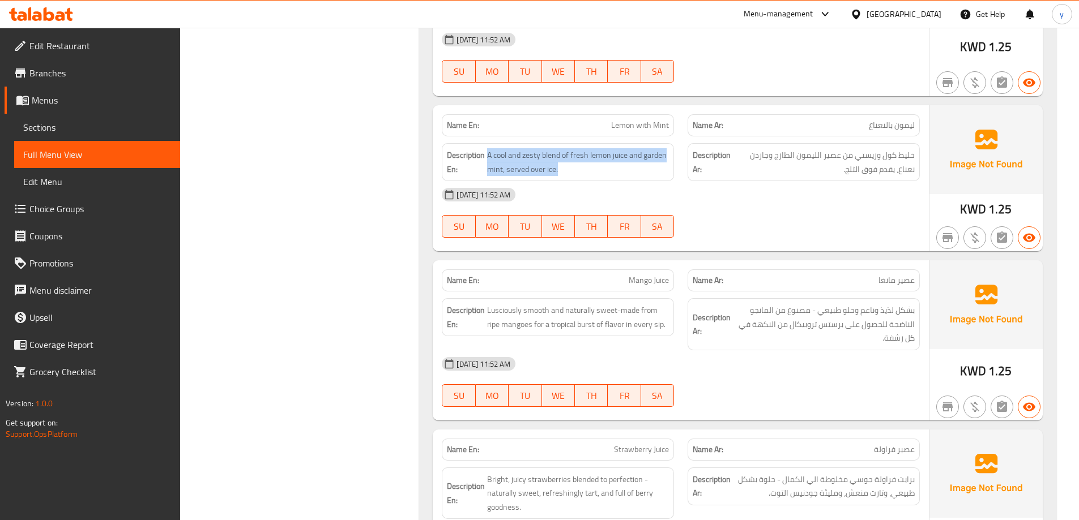
scroll to position [1302, 0]
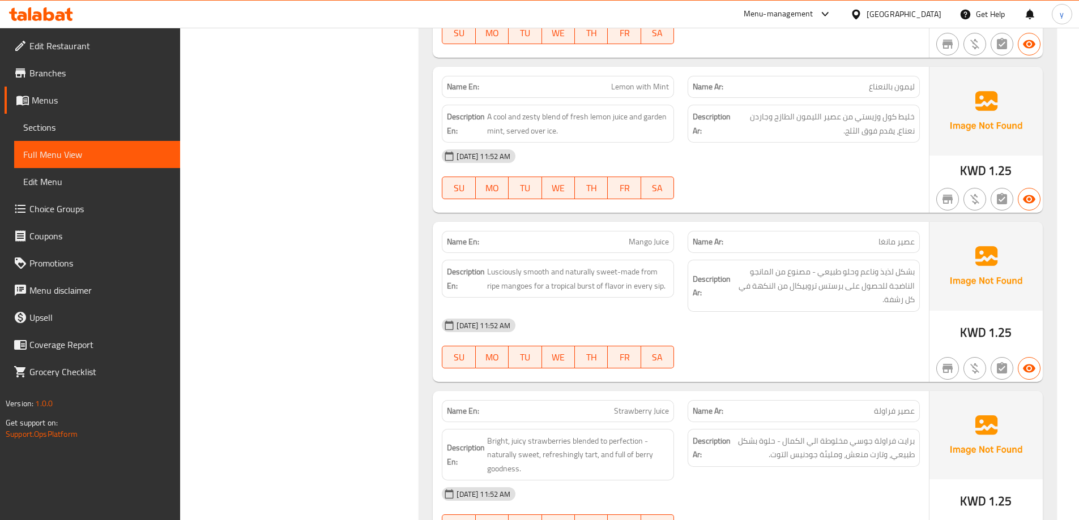
click at [542, 236] on span "Mango Juice" at bounding box center [649, 242] width 40 height 12
click at [542, 236] on div "Name Ar: عصير مانغا" at bounding box center [803, 242] width 232 height 22
copy span "مانغا"
click at [177, 236] on link "Coupons" at bounding box center [93, 236] width 176 height 27
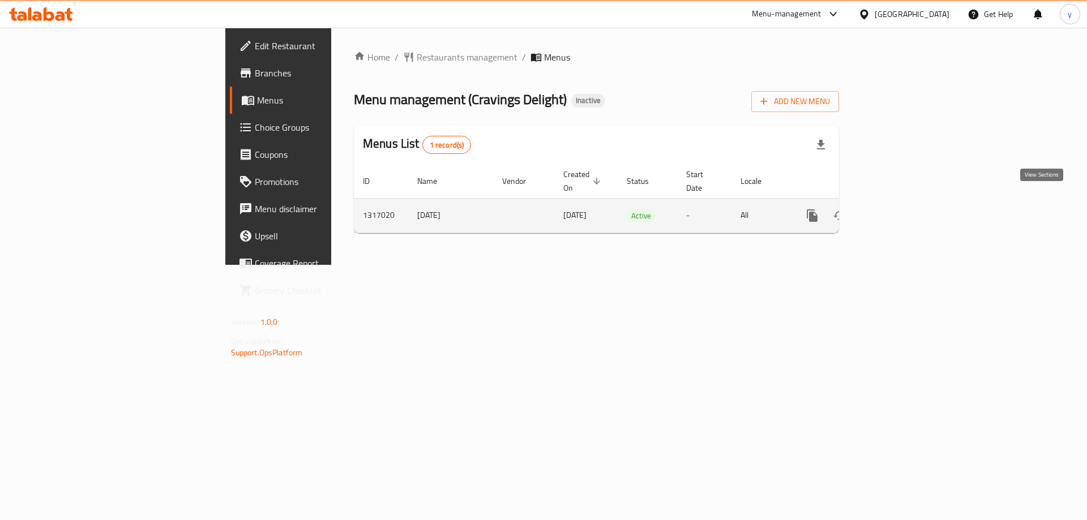
click at [901, 209] on icon "enhanced table" at bounding box center [894, 216] width 14 height 14
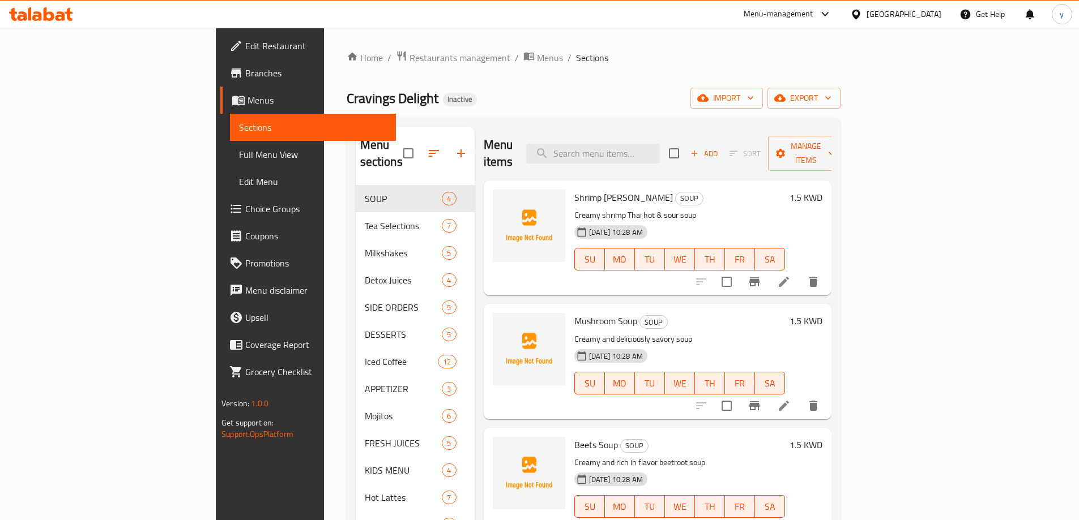
click at [239, 151] on span "Full Menu View" at bounding box center [313, 155] width 148 height 14
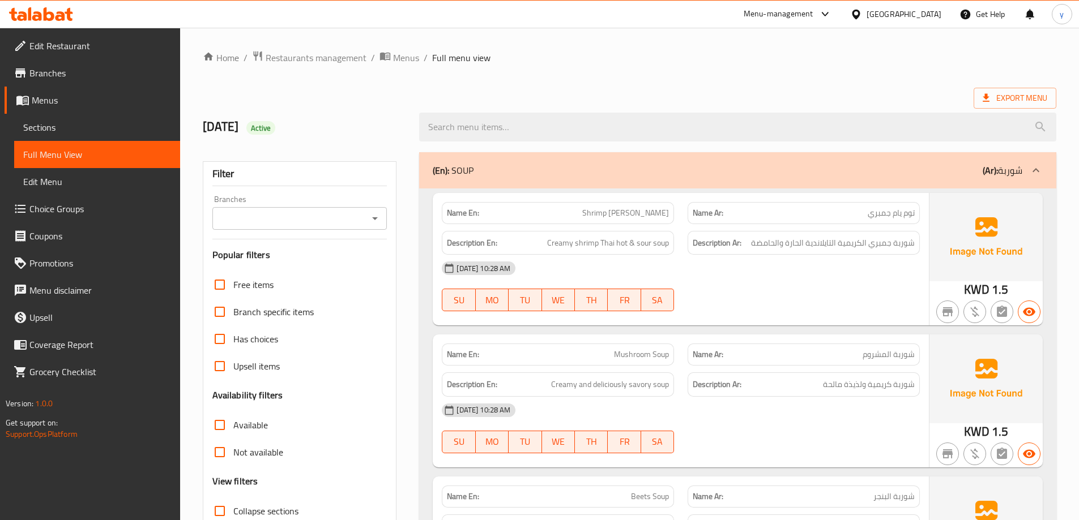
click at [268, 509] on span "Collapse sections" at bounding box center [265, 512] width 65 height 14
click at [233, 509] on input "Collapse sections" at bounding box center [219, 511] width 27 height 27
checkbox input "true"
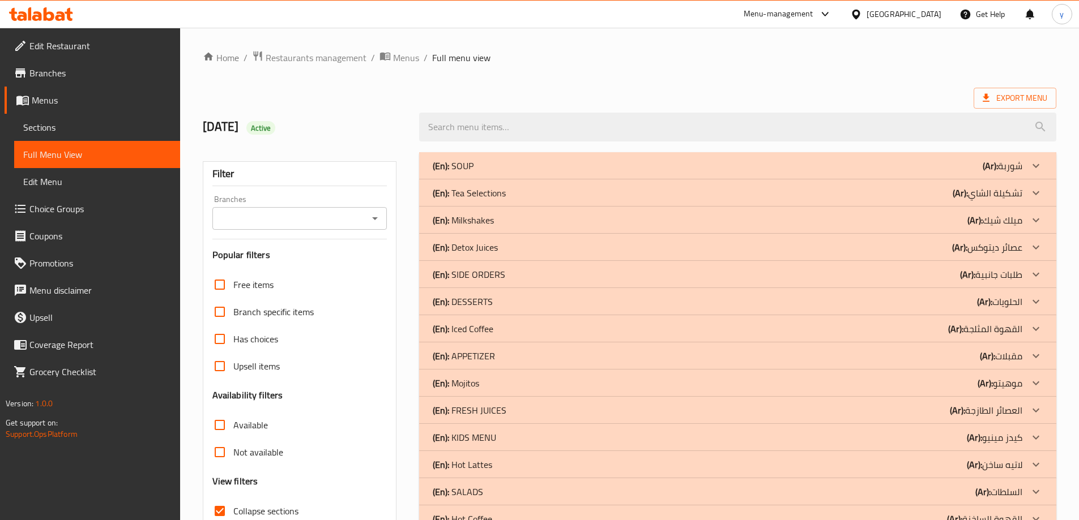
scroll to position [5, 0]
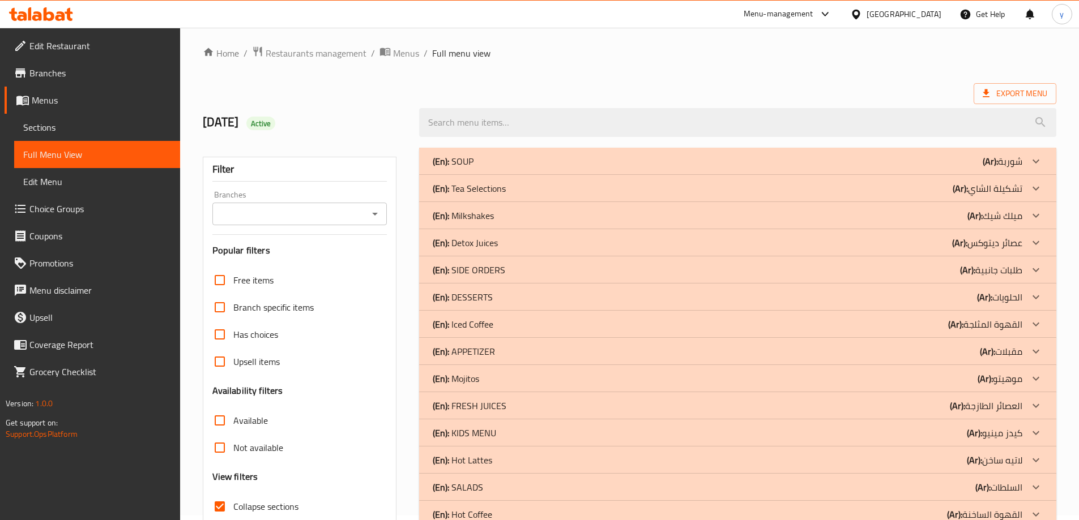
click at [968, 401] on p "(Ar): العصائر الطازجة" at bounding box center [986, 406] width 72 height 14
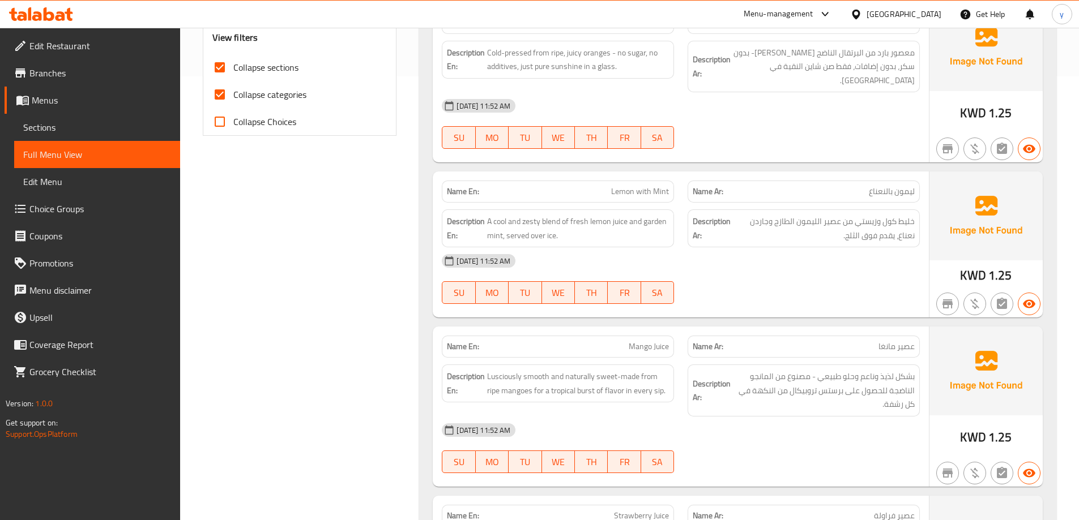
scroll to position [541, 0]
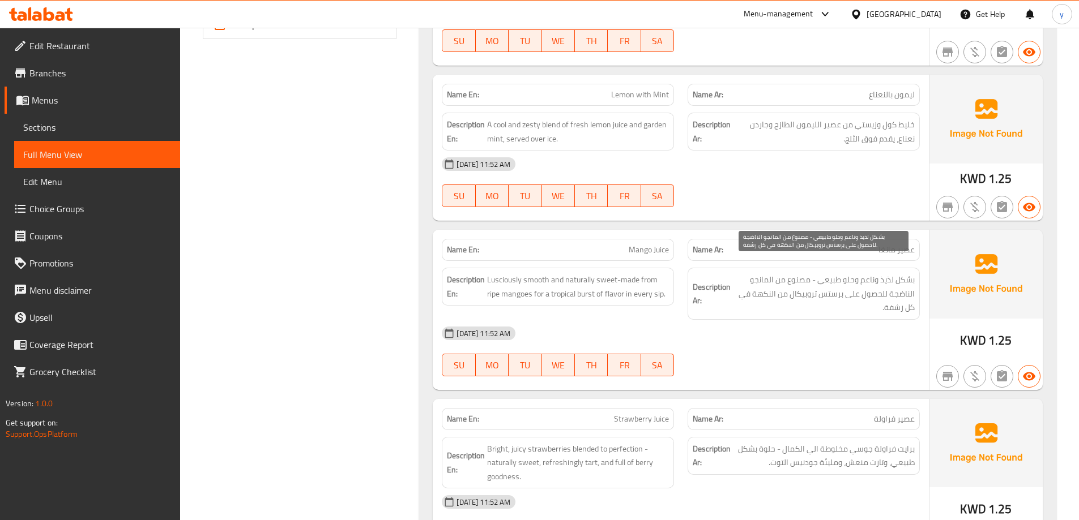
click at [801, 273] on span "بشكل لذيذ وناعم وحلو طبيعي - مصنوع من المانجو الناضجة للحصول على برستس تروبيكال…" at bounding box center [824, 294] width 182 height 42
click at [801, 282] on span "بشكل لذيذ وناعم وحلو طبيعي - مصنوع من المانجو الناضجة للحصول على برستس تروبيكال…" at bounding box center [824, 294] width 182 height 42
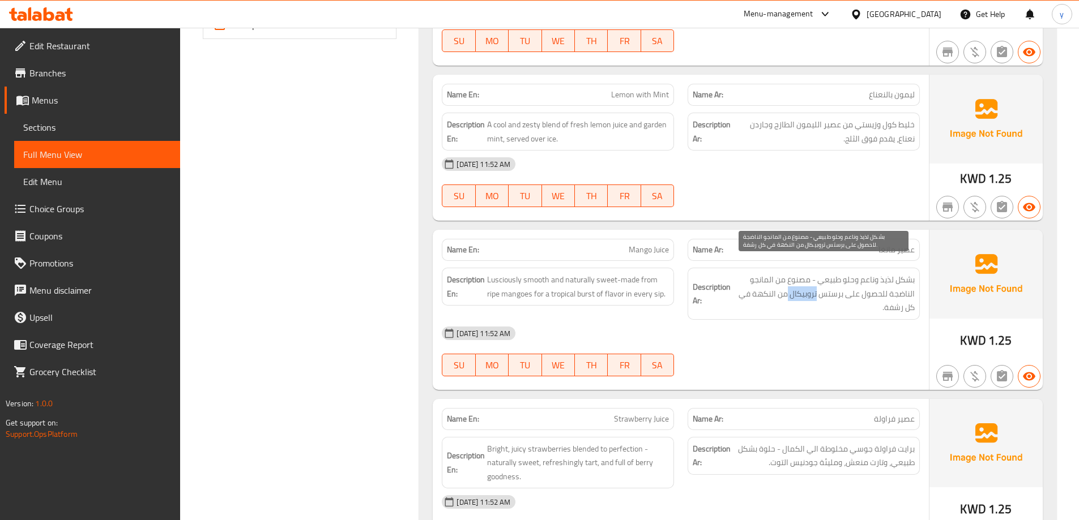
click at [801, 282] on span "بشكل لذيذ وناعم وحلو طبيعي - مصنوع من المانجو الناضجة للحصول على برستس تروبيكال…" at bounding box center [824, 294] width 182 height 42
click at [356, 302] on div "Filter Branches Branches Popular filters Free items Branch specific items Has c…" at bounding box center [304, 315] width 217 height 1420
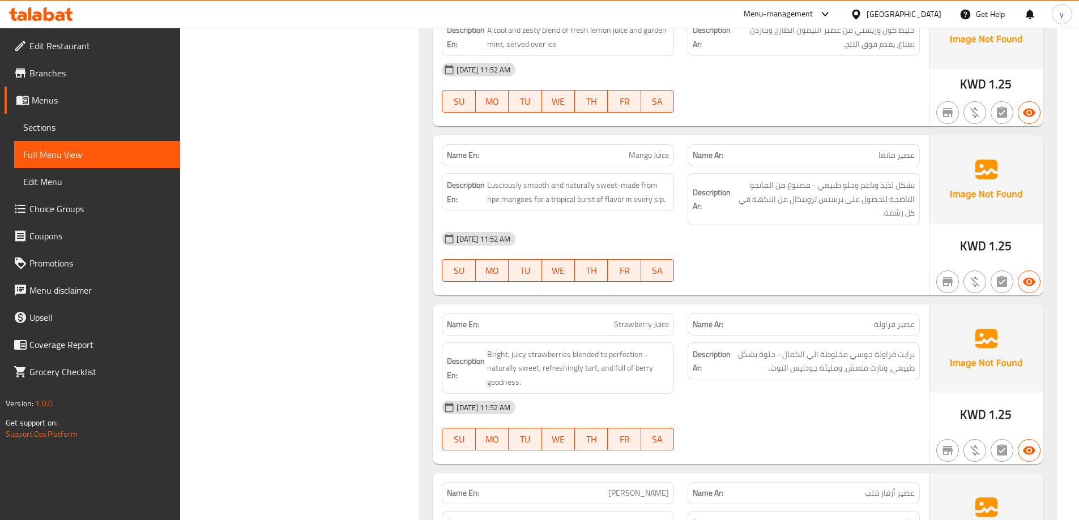
scroll to position [654, 0]
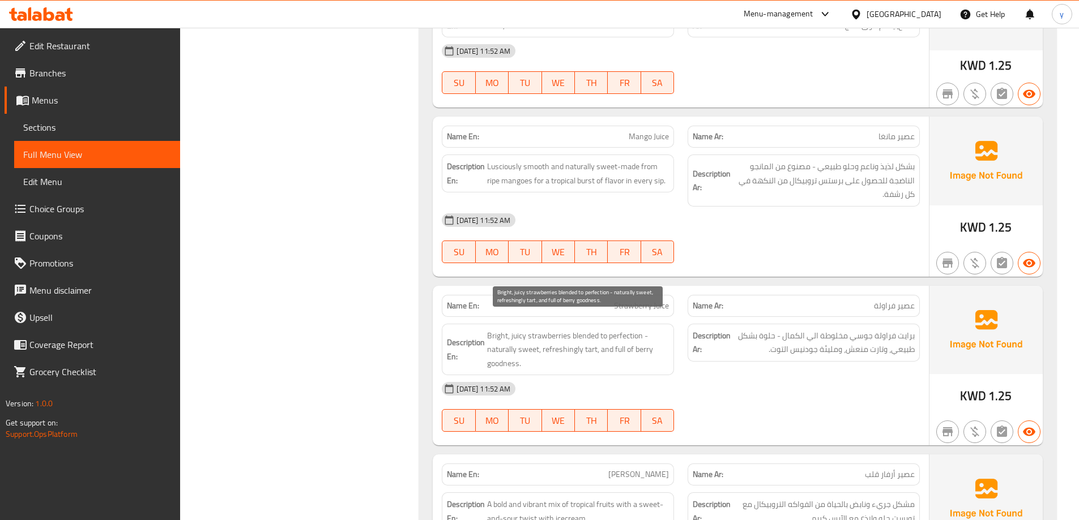
click at [546, 329] on span "Bright, juicy strawberries blended to perfection - naturally sweet, refreshingl…" at bounding box center [578, 350] width 182 height 42
click at [609, 329] on span "Bright, juicy strawberries blended to perfection - naturally sweet, refreshingl…" at bounding box center [578, 350] width 182 height 42
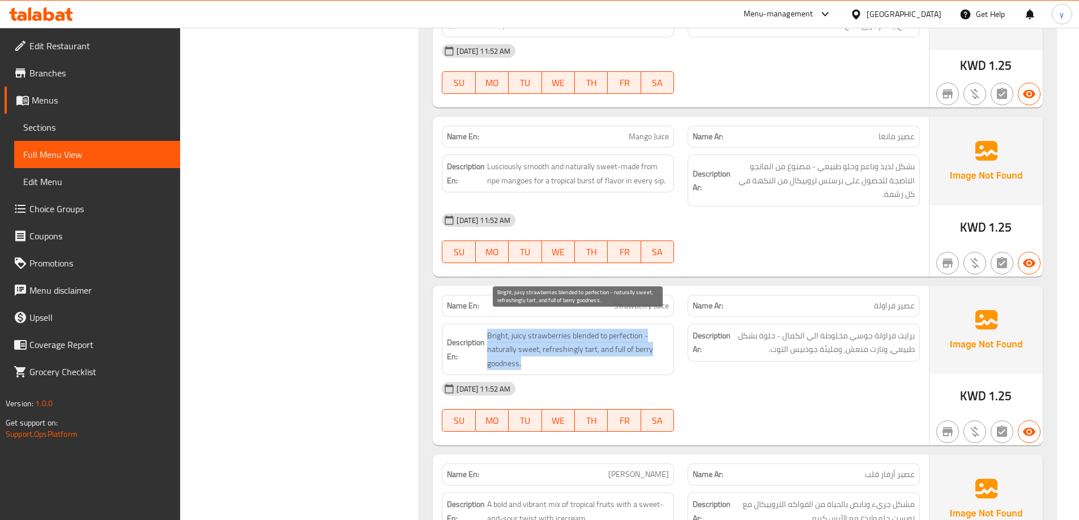
click at [609, 329] on span "Bright, juicy strawberries blended to perfection - naturally sweet, refreshingl…" at bounding box center [578, 350] width 182 height 42
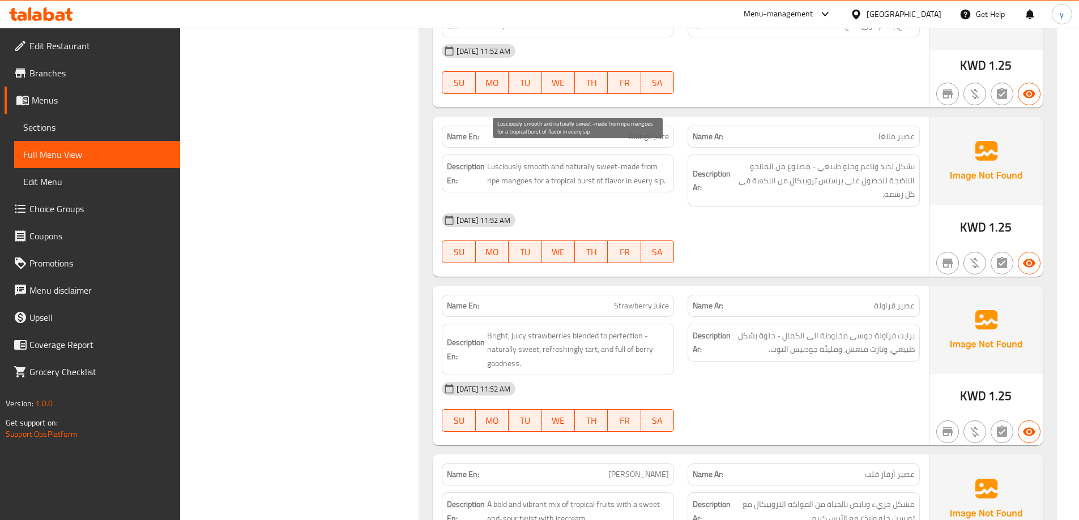
click at [570, 169] on span "Lusciously smooth and naturally sweet-made from ripe mangoes for a tropical bur…" at bounding box center [578, 174] width 182 height 28
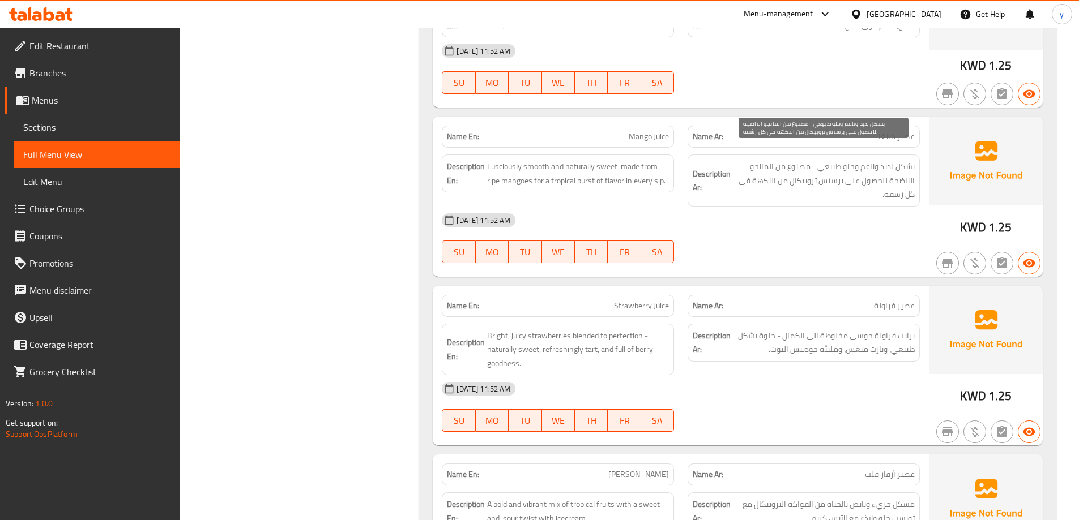
click at [785, 174] on span "بشكل لذيذ وناعم وحلو طبيعي - مصنوع من المانجو الناضجة للحصول على برستس تروبيكال…" at bounding box center [824, 181] width 182 height 42
click at [793, 166] on span "بشكل لذيذ وناعم وحلو طبيعي - مصنوع من المانجو الناضجة للحصول على برستس تروبيكال…" at bounding box center [824, 181] width 182 height 42
click at [840, 166] on span "بشكل لذيذ وناعم وحلو طبيعي - مصنوع من المانجو الناضجة للحصول على برستس تروبيكال…" at bounding box center [824, 181] width 182 height 42
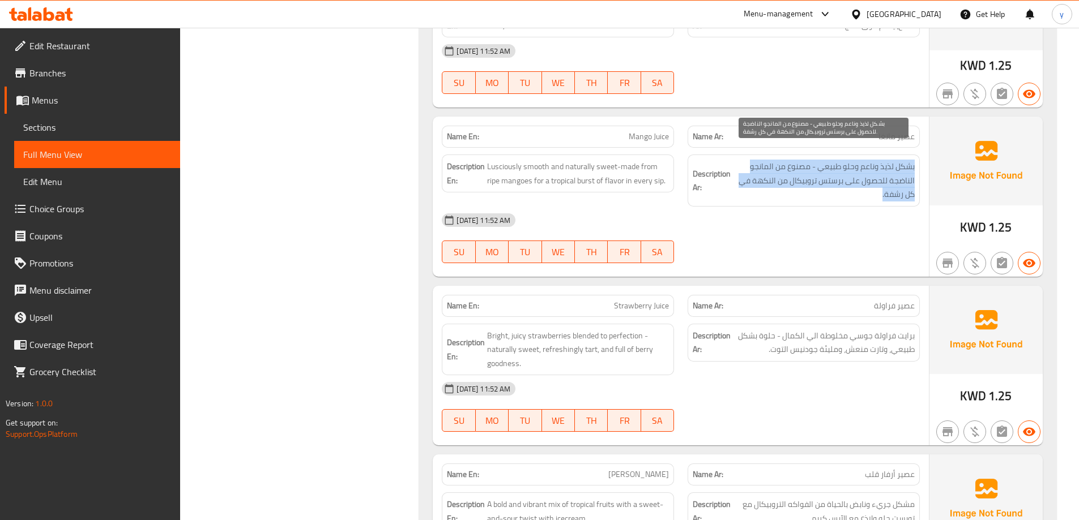
click at [840, 166] on span "بشكل لذيذ وناعم وحلو طبيعي - مصنوع من المانجو الناضجة للحصول على برستس تروبيكال…" at bounding box center [824, 181] width 182 height 42
click at [810, 167] on span "بشكل لذيذ وناعم وحلو طبيعي - مصنوع من المانجو الناضجة للحصول على برستس تروبيكال…" at bounding box center [824, 181] width 182 height 42
click at [809, 167] on span "بشكل لذيذ وناعم وحلو طبيعي - مصنوع من المانجو الناضجة للحصول على برستس تروبيكال…" at bounding box center [824, 181] width 182 height 42
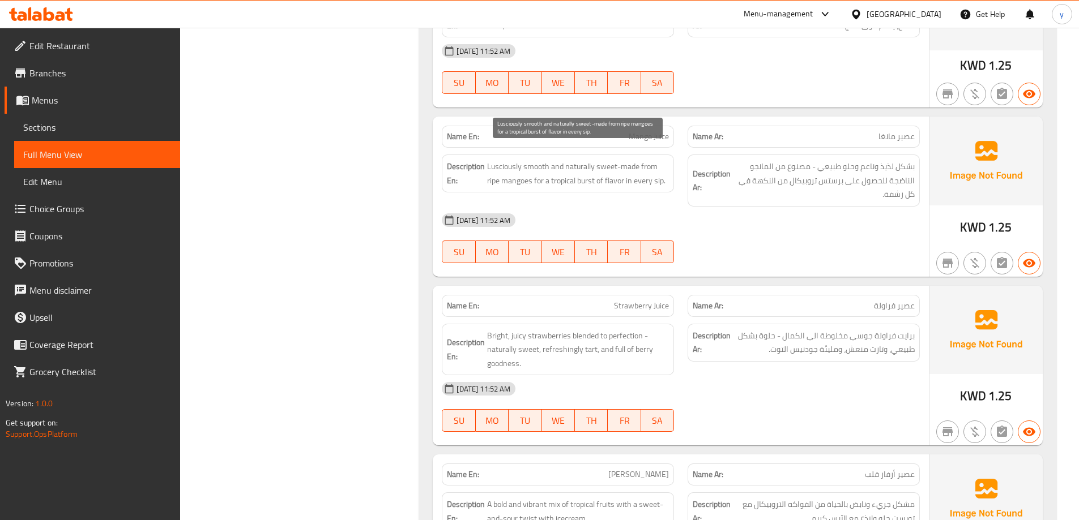
click at [588, 169] on span "Lusciously smooth and naturally sweet-made from ripe mangoes for a tropical bur…" at bounding box center [578, 174] width 182 height 28
copy span "burst"
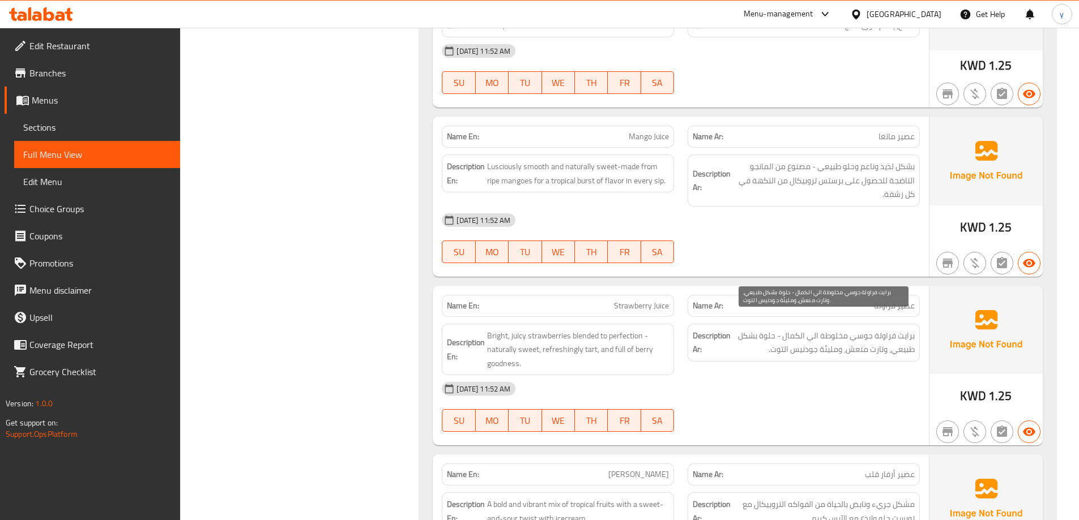
click at [913, 329] on span "برايت فراولة جوسي مخلوطة الي الكمال - حلوة بشكل طبيعي، وتارت منعش، ومليئة جودني…" at bounding box center [824, 343] width 182 height 28
click at [858, 329] on span "برايت فراولة جوسي مخلوطة الي الكمال - حلوة بشكل طبيعي، وتارت منعش، ومليئة جودني…" at bounding box center [824, 343] width 182 height 28
click at [887, 342] on span "برايت فراولة جوسي مخلوطة الي الكمال - حلوة بشكل طبيعي، وتارت منعش، ومليئة جودني…" at bounding box center [824, 343] width 182 height 28
click at [805, 339] on span "برايت فراولة جوسي مخلوطة الي الكمال - حلوة بشكل طبيعي، وتارت منعش، ومليئة جودني…" at bounding box center [824, 343] width 182 height 28
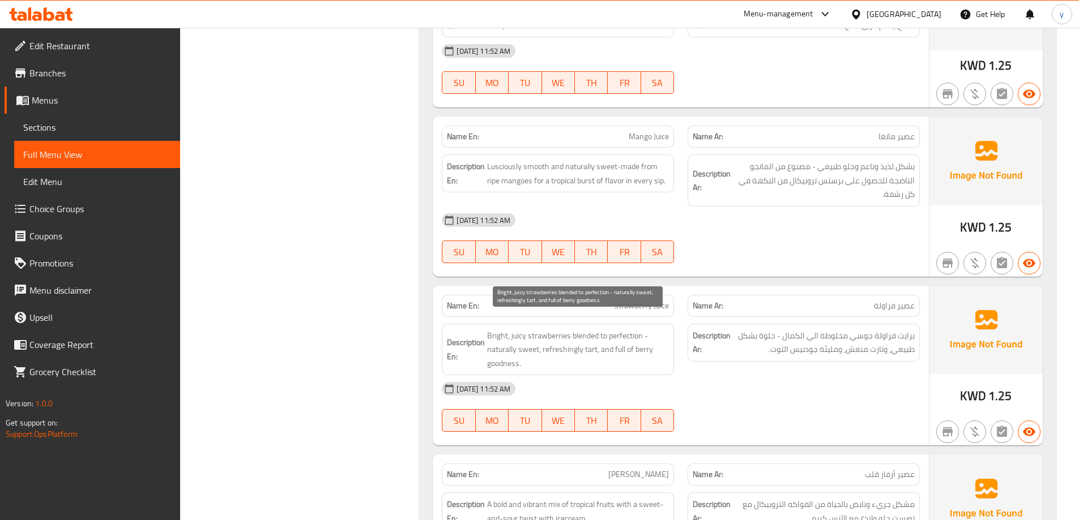
click at [516, 351] on span "Bright, juicy strawberries blended to perfection - naturally sweet, refreshingl…" at bounding box center [578, 350] width 182 height 42
copy span "goodness"
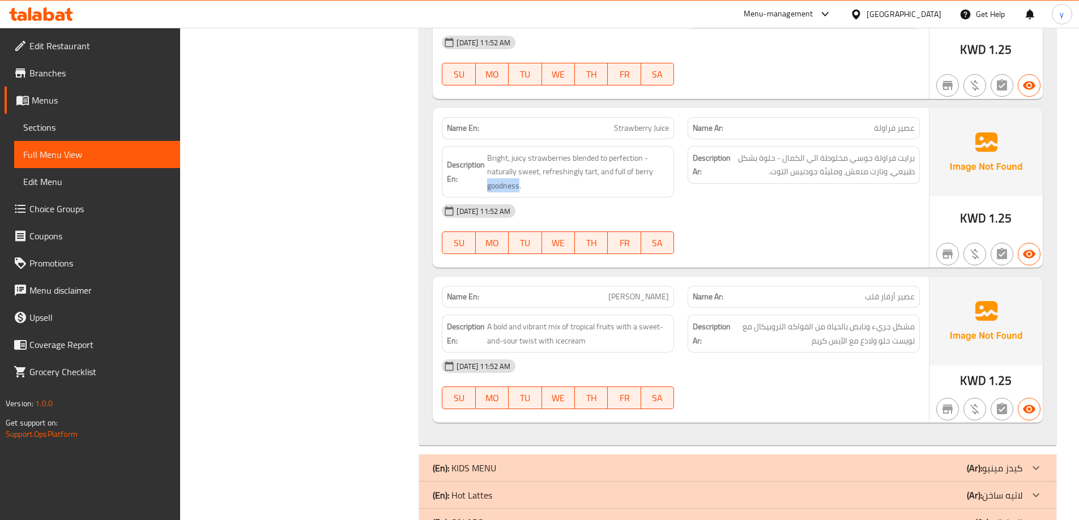
scroll to position [824, 0]
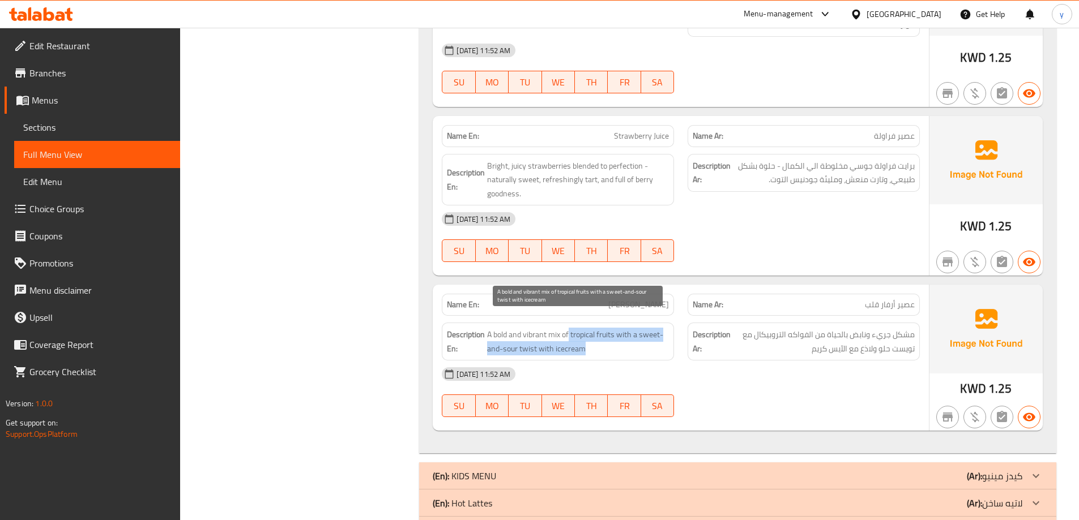
drag, startPoint x: 570, startPoint y: 319, endPoint x: 587, endPoint y: 328, distance: 19.3
click at [587, 328] on span "A bold and vibrant mix of tropical fruits with a sweet-and-sour twist with icec…" at bounding box center [578, 342] width 182 height 28
click at [570, 328] on span "A bold and vibrant mix of tropical fruits with a sweet-and-sour twist with icec…" at bounding box center [578, 342] width 182 height 28
click at [572, 328] on span "A bold and vibrant mix of tropical fruits with a sweet-and-sour twist with icec…" at bounding box center [578, 342] width 182 height 28
drag, startPoint x: 571, startPoint y: 324, endPoint x: 595, endPoint y: 323, distance: 23.8
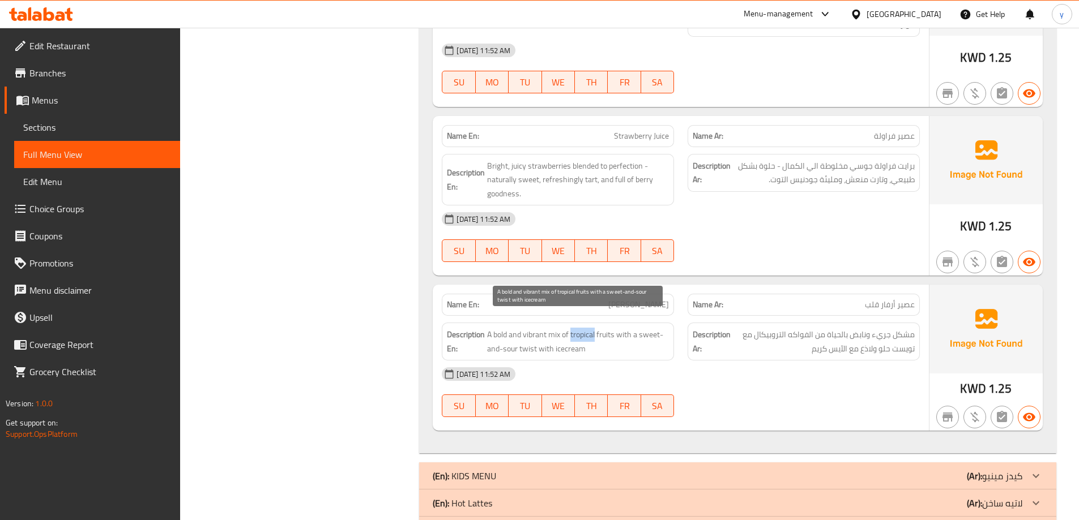
click at [595, 328] on span "A bold and vibrant mix of tropical fruits with a sweet-and-sour twist with icec…" at bounding box center [578, 342] width 182 height 28
copy span "tropical"
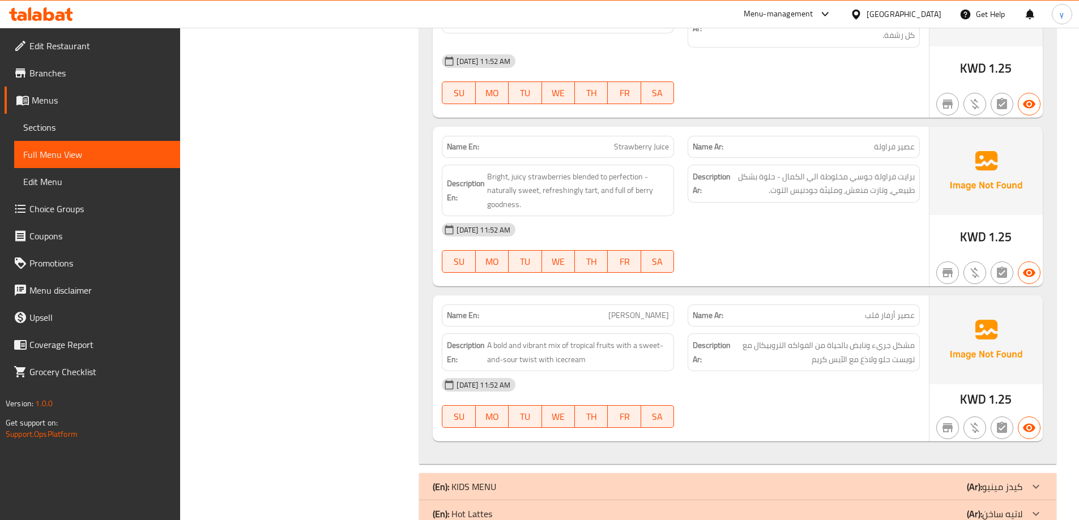
drag, startPoint x: 620, startPoint y: 297, endPoint x: 676, endPoint y: 307, distance: 56.3
click at [676, 307] on div "Name En: Arvar Galb Juice" at bounding box center [558, 316] width 246 height 36
copy span "[PERSON_NAME]"
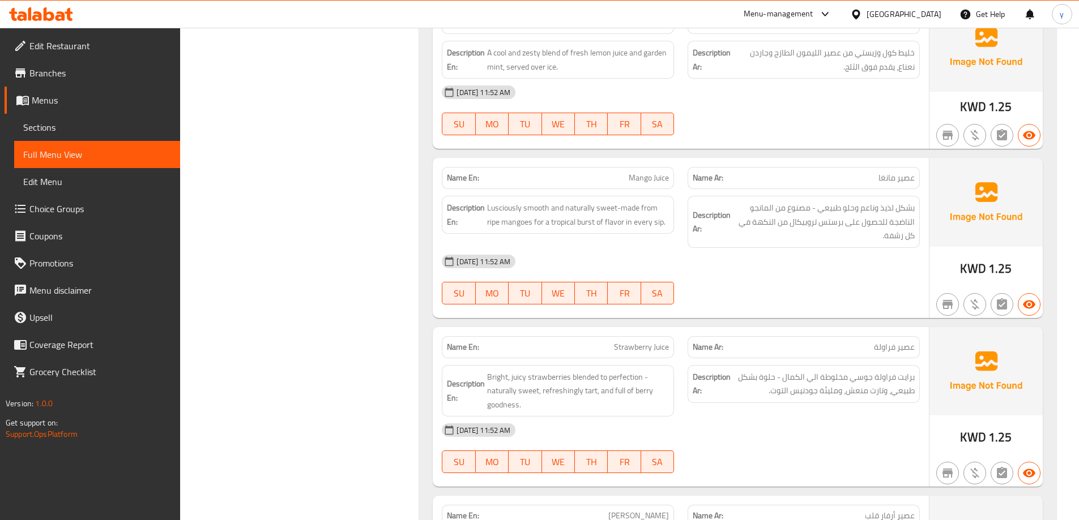
scroll to position [587, 0]
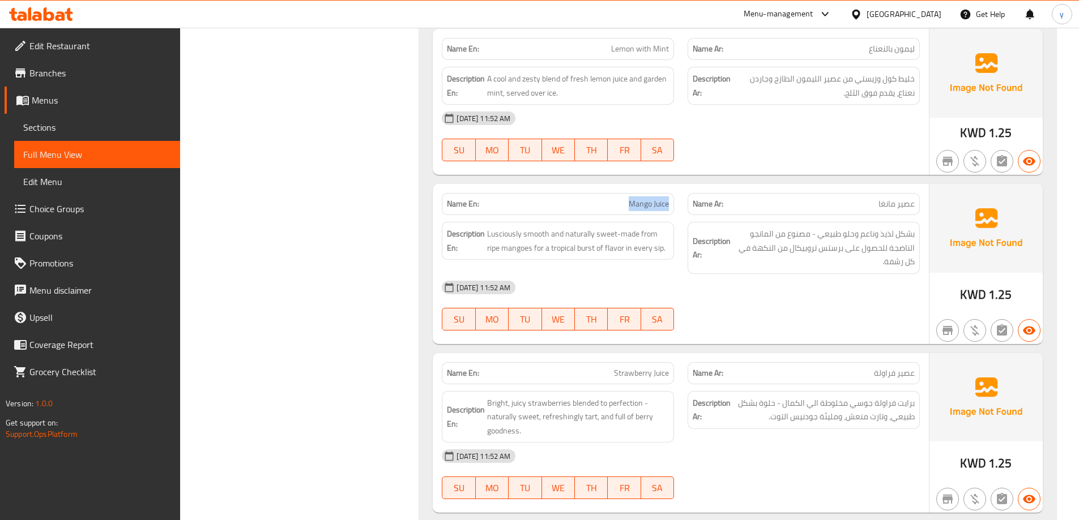
drag, startPoint x: 628, startPoint y: 190, endPoint x: 668, endPoint y: 199, distance: 41.1
click at [668, 199] on div "Name En: Mango Juice" at bounding box center [558, 204] width 232 height 22
copy span "Mango Juice"
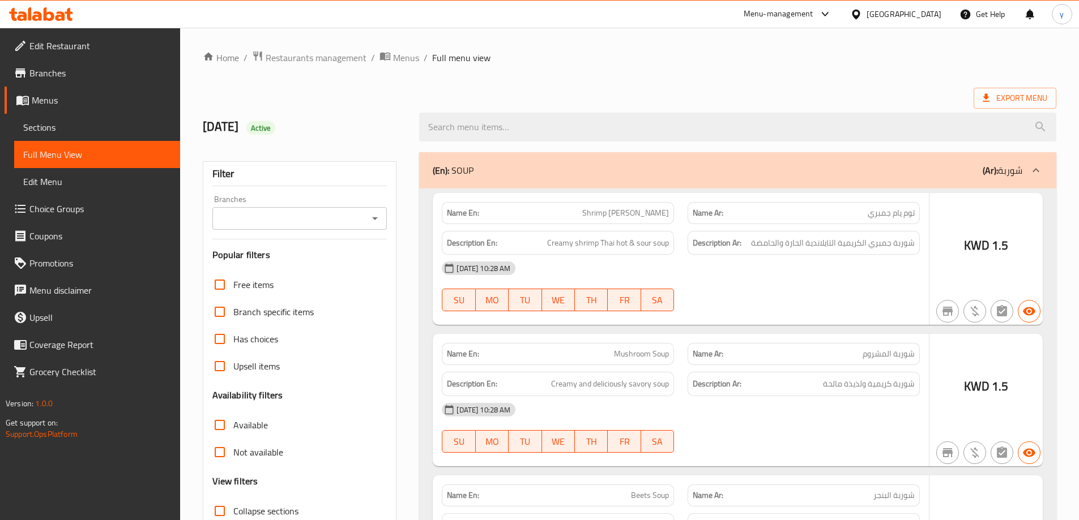
click at [47, 129] on div at bounding box center [539, 260] width 1079 height 520
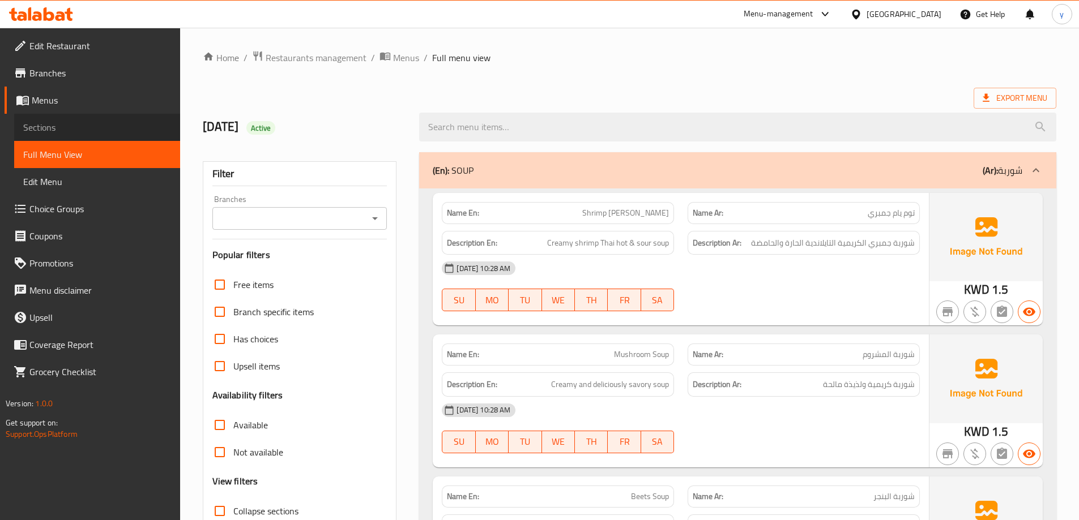
click at [47, 129] on span "Sections" at bounding box center [97, 128] width 148 height 14
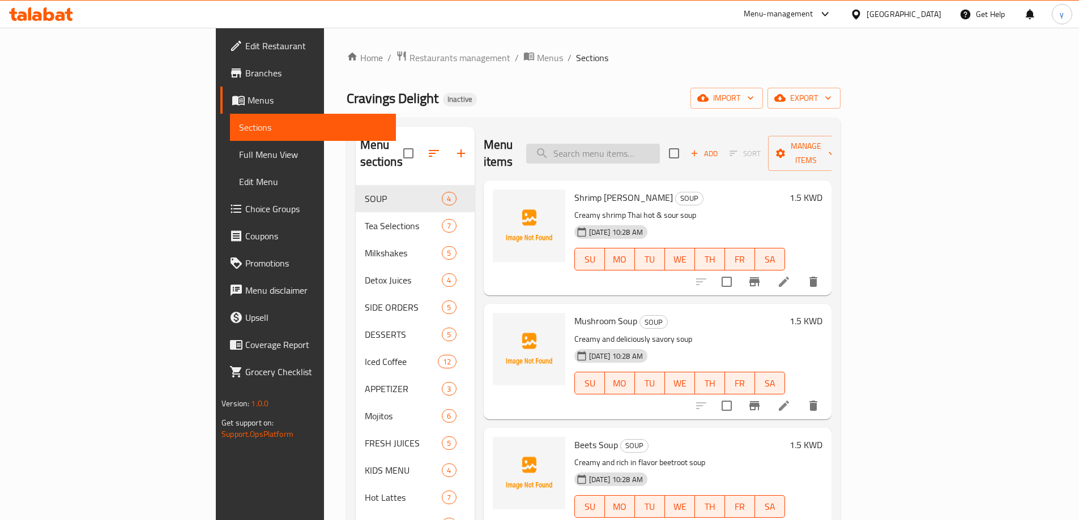
click at [660, 153] on input "search" at bounding box center [593, 154] width 134 height 20
paste input "[PERSON_NAME]"
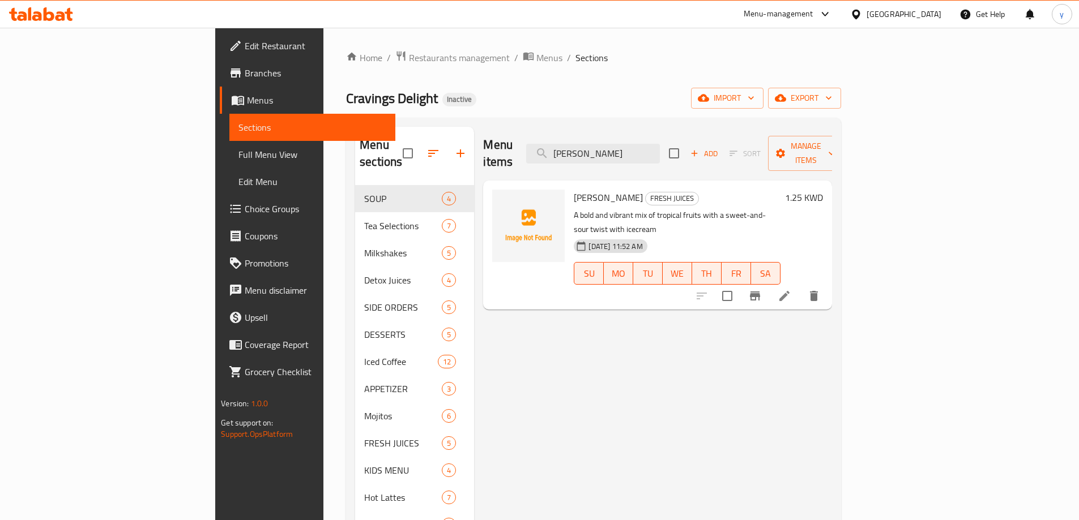
type input "[PERSON_NAME]"
click at [791, 289] on icon at bounding box center [784, 296] width 14 height 14
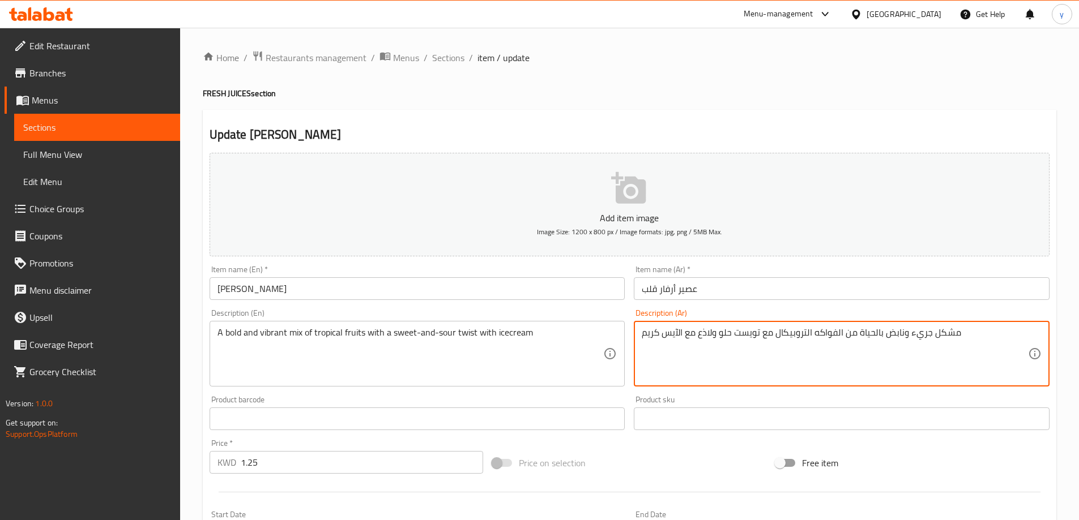
drag, startPoint x: 776, startPoint y: 331, endPoint x: 813, endPoint y: 344, distance: 39.2
paste textarea "ستوائي"
click at [802, 337] on textarea "مشكل جريء ونابض بالحياة من الفواكه استوائية مع تويست حلو ولاذع مع الآيس كريم" at bounding box center [835, 354] width 386 height 54
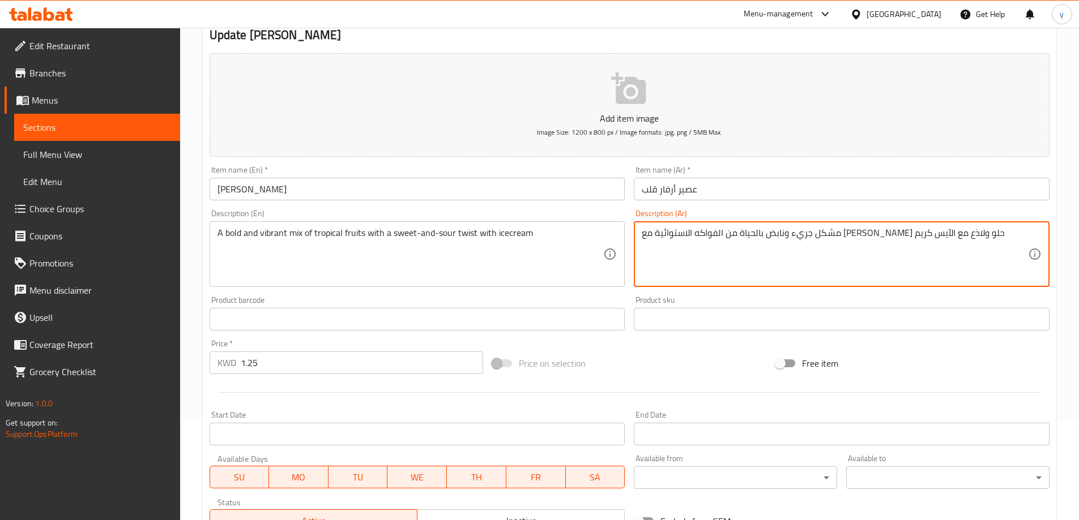
scroll to position [280, 0]
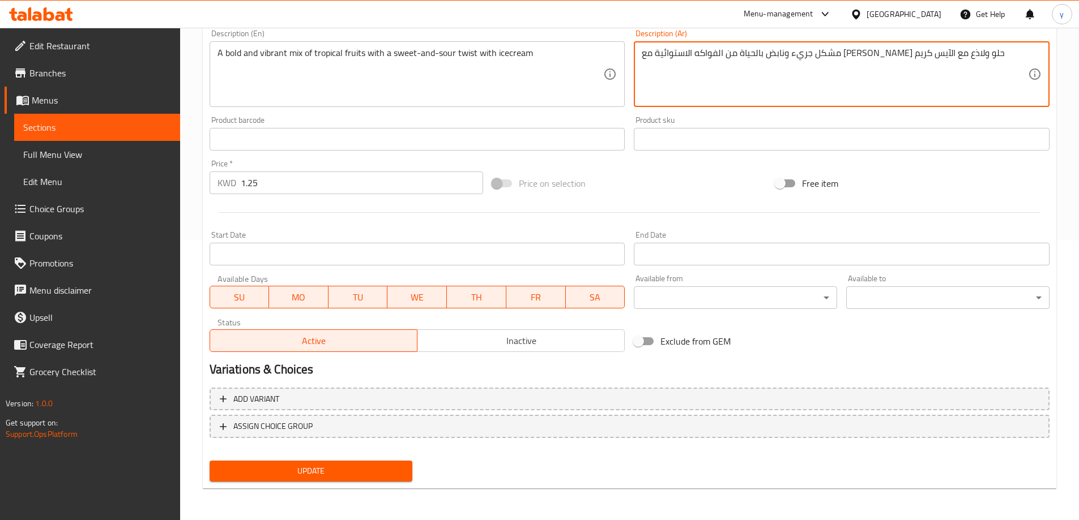
type textarea "مشكل جريء ونابض بالحياة من الفواكه الاستوائية مع [PERSON_NAME] حلو ولاذع مع الآ…"
click at [355, 467] on span "Update" at bounding box center [311, 471] width 185 height 14
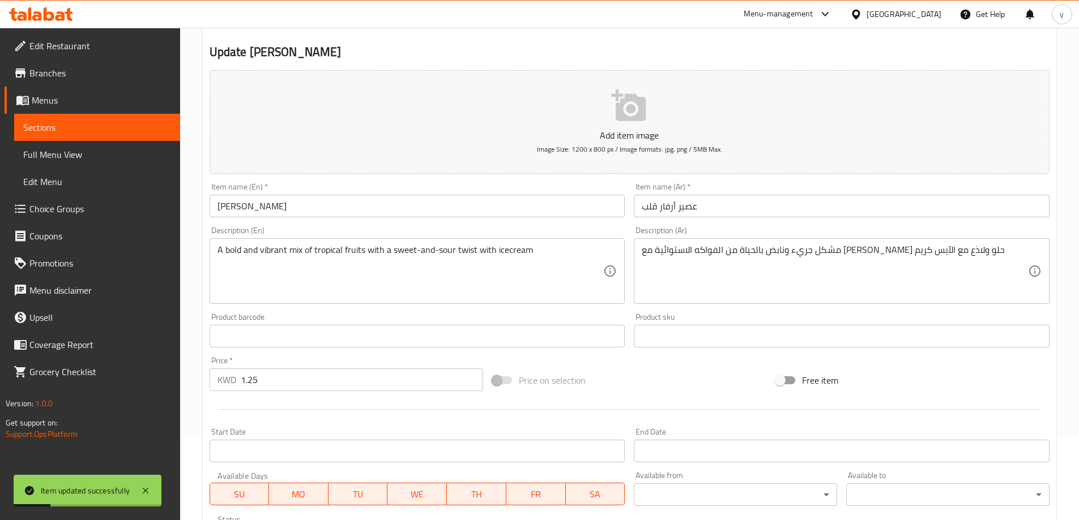
scroll to position [0, 0]
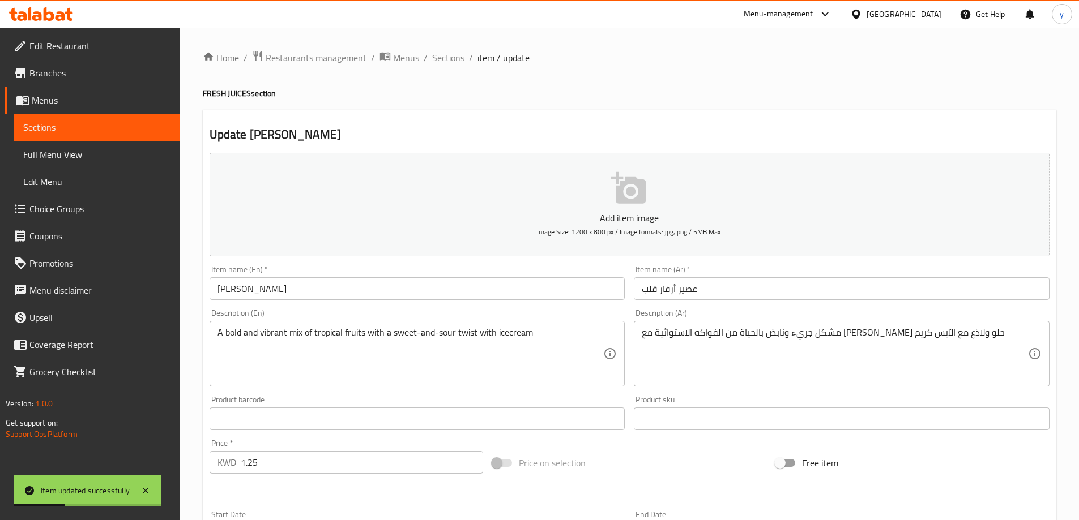
click at [452, 62] on span "Sections" at bounding box center [448, 58] width 32 height 14
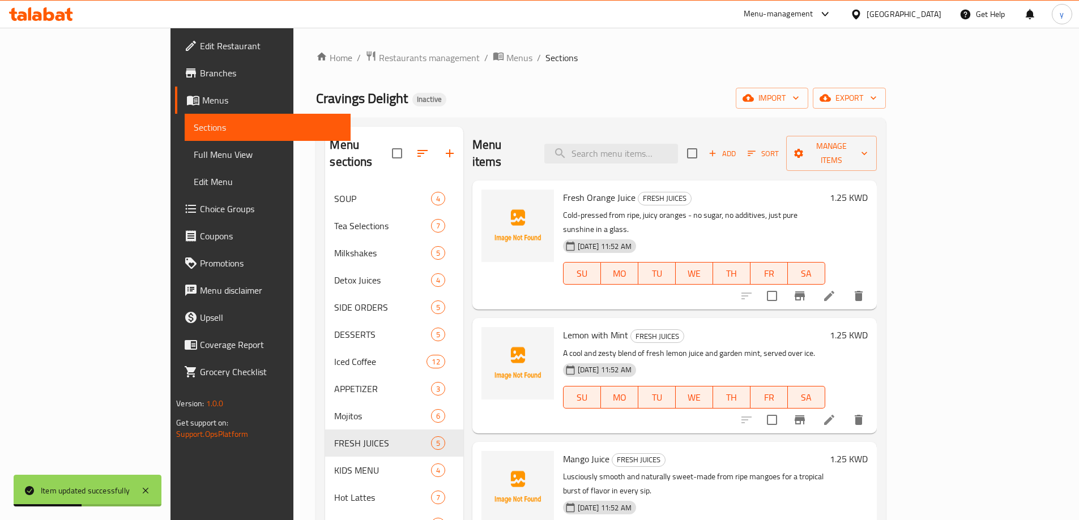
click at [626, 156] on div "Menu items Add Sort Manage items" at bounding box center [674, 154] width 404 height 54
click at [647, 148] on input "search" at bounding box center [611, 154] width 134 height 20
paste input "Mango Juice"
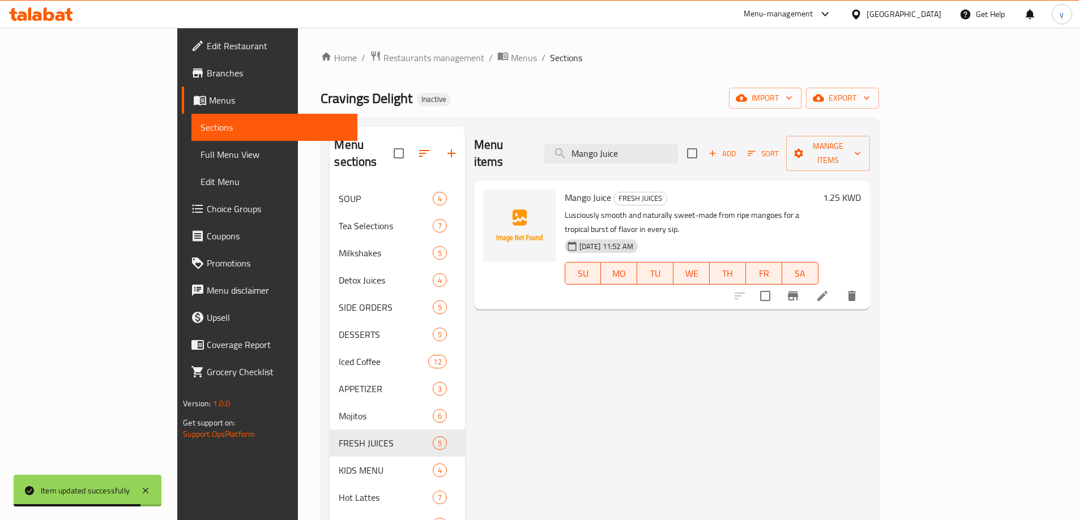
type input "Mango Juice"
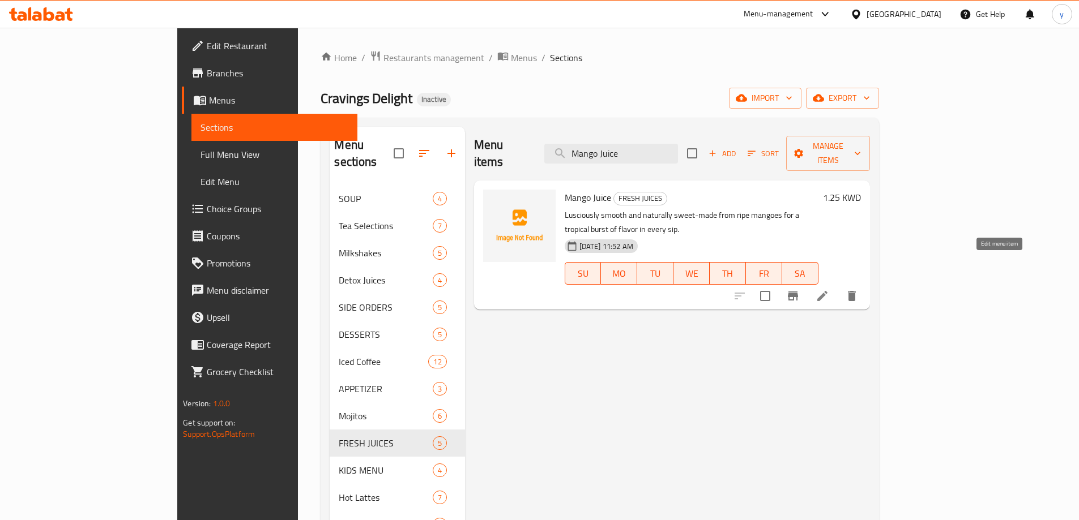
click at [827, 291] on icon at bounding box center [822, 296] width 10 height 10
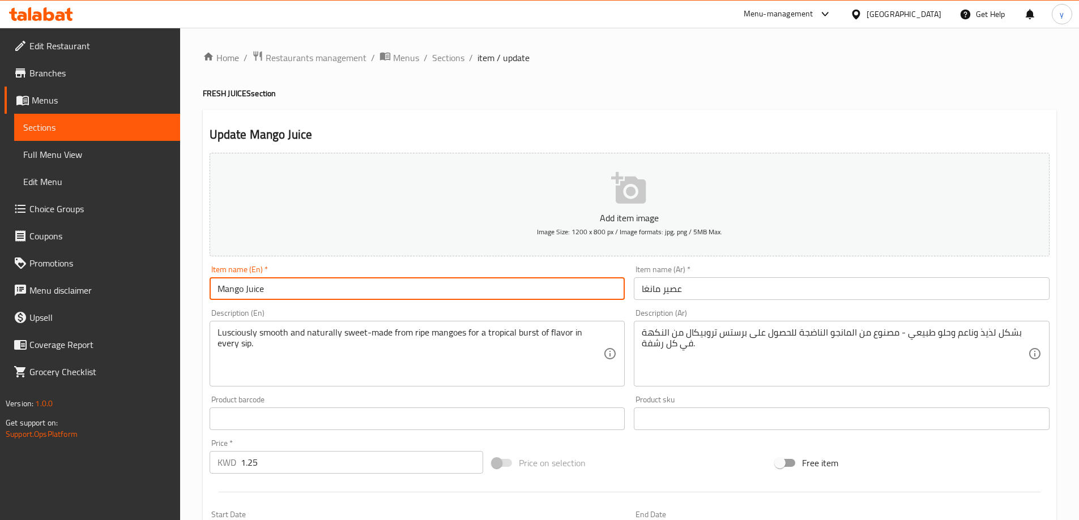
drag, startPoint x: 277, startPoint y: 294, endPoint x: 161, endPoint y: 294, distance: 115.5
click at [161, 294] on div "Edit Restaurant Branches Menus Sections Full Menu View Edit Menu Choice Groups …" at bounding box center [539, 414] width 1079 height 772
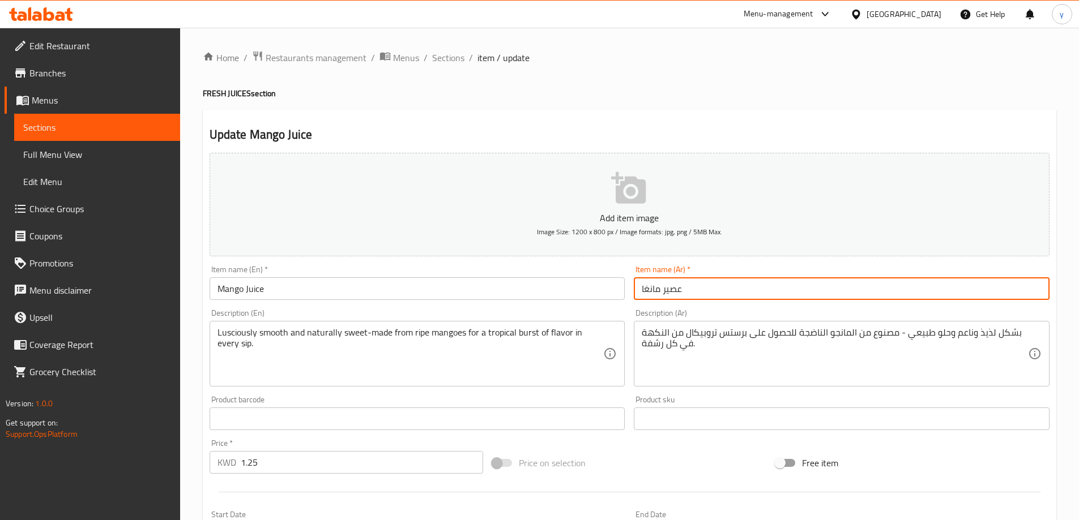
drag, startPoint x: 658, startPoint y: 290, endPoint x: 643, endPoint y: 288, distance: 15.4
click at [643, 288] on input "عصير مانغا" at bounding box center [842, 288] width 416 height 23
paste input "و"
type input "عصير مانجو"
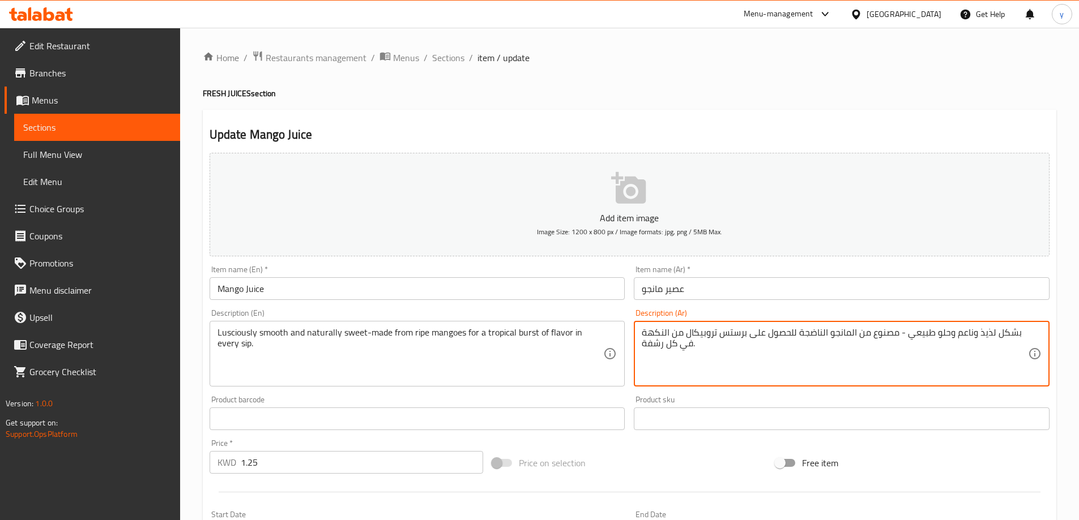
drag, startPoint x: 687, startPoint y: 333, endPoint x: 716, endPoint y: 340, distance: 29.7
paste textarea "ستوائي"
type textarea "بشكل لذيذ وناعم وحلو طبيعي - مصنوع من المانجو الناضجة للحصول على برستس استوائي …"
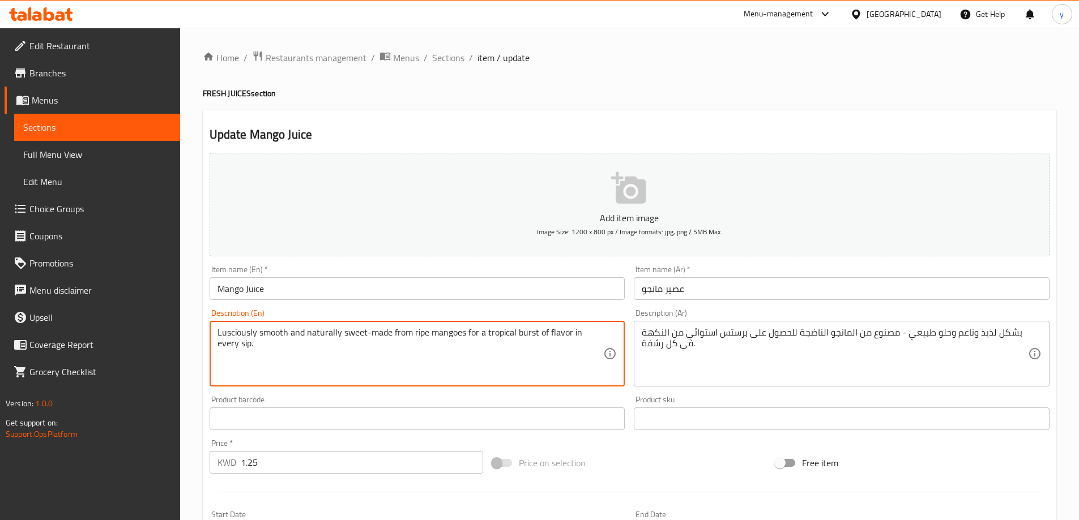
drag, startPoint x: 517, startPoint y: 336, endPoint x: 535, endPoint y: 340, distance: 18.1
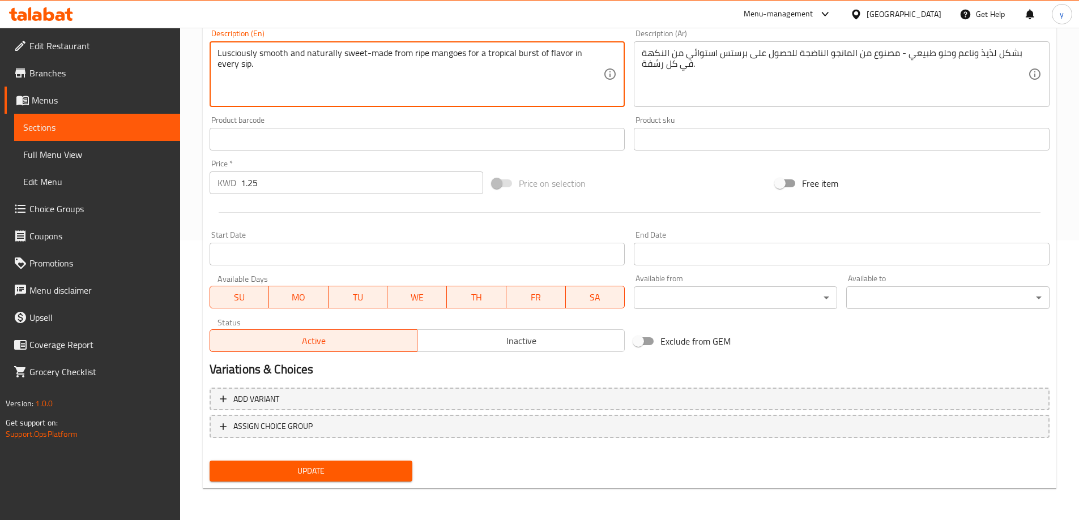
click at [311, 469] on span "Update" at bounding box center [311, 471] width 185 height 14
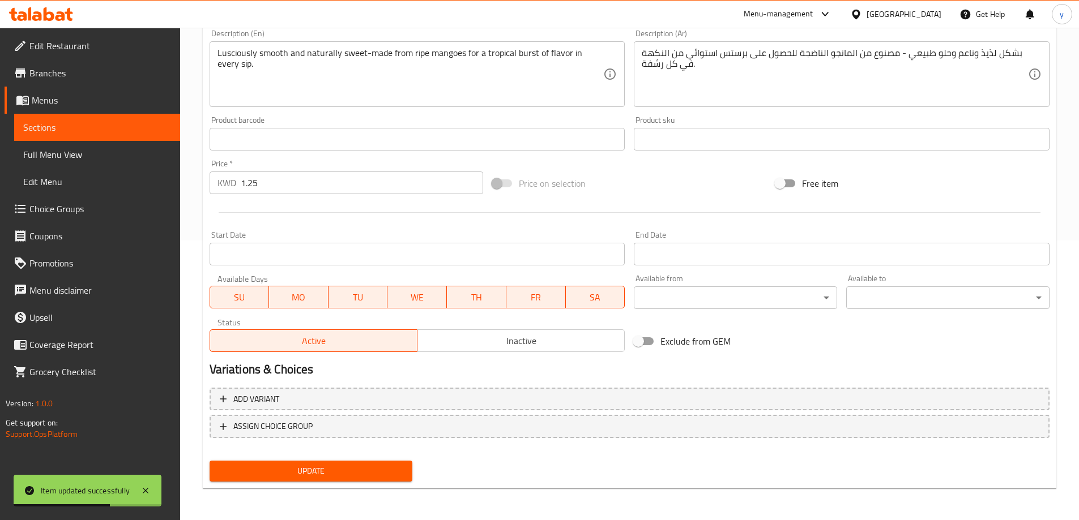
scroll to position [0, 0]
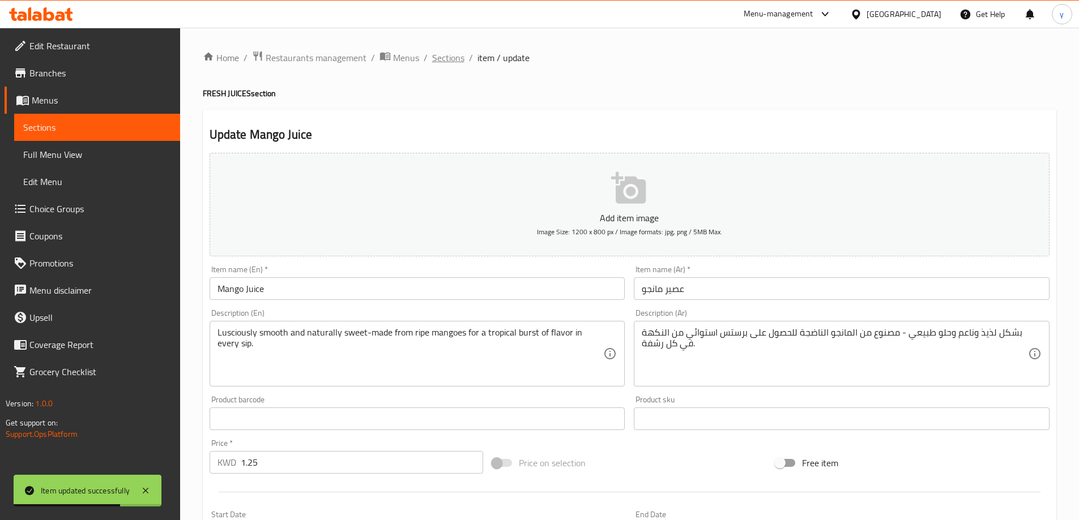
click at [435, 52] on span "Sections" at bounding box center [448, 58] width 32 height 14
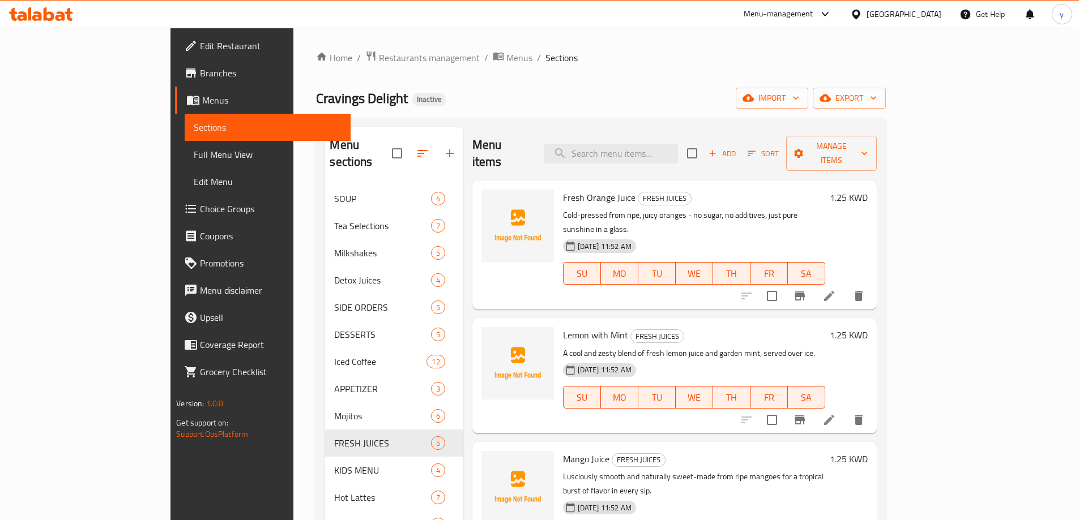
click at [683, 159] on div "Menu items Add Sort Manage items" at bounding box center [674, 154] width 404 height 54
click at [678, 145] on input "search" at bounding box center [611, 154] width 134 height 20
paste input "Chicken Fingers"
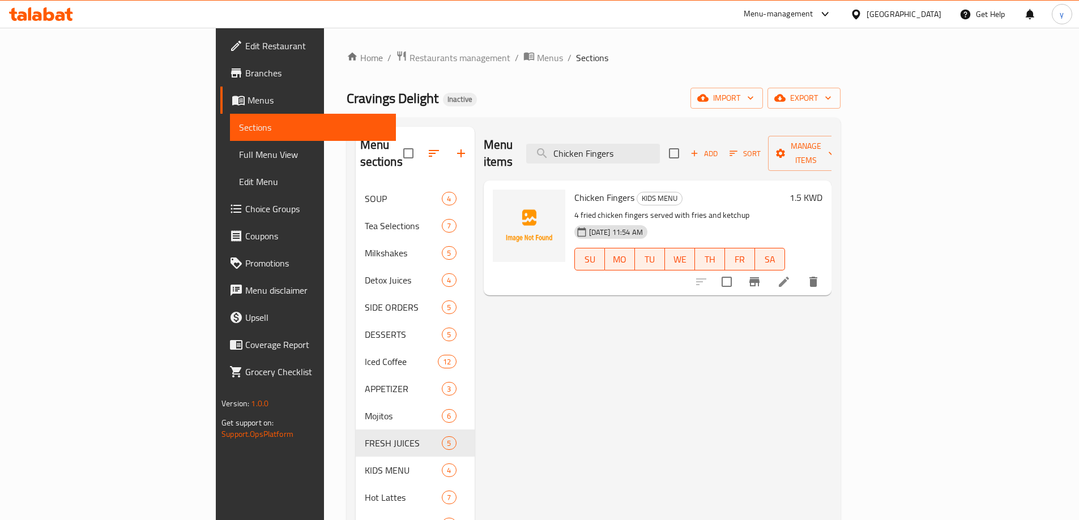
type input "Chicken Fingers"
click at [790, 275] on icon at bounding box center [784, 282] width 14 height 14
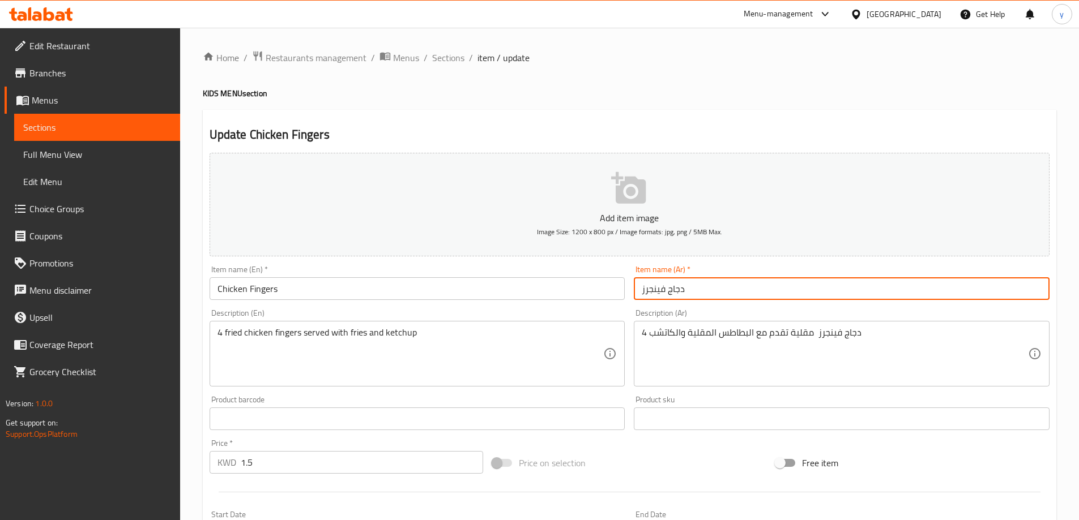
drag, startPoint x: 666, startPoint y: 289, endPoint x: 639, endPoint y: 296, distance: 27.9
click at [639, 296] on input "دجاج فينجرز" at bounding box center [842, 288] width 416 height 23
click at [640, 294] on input "دجاج" at bounding box center [842, 288] width 416 height 23
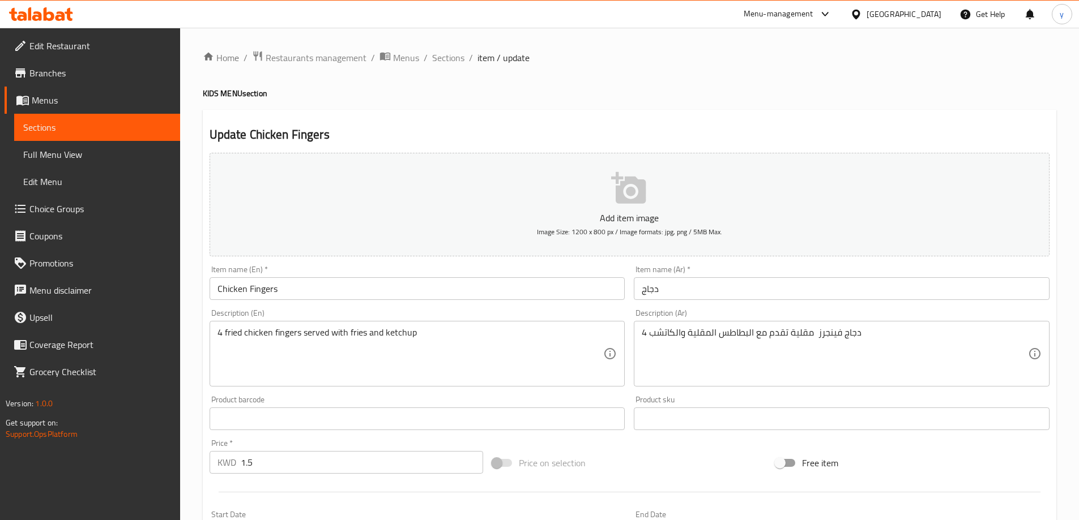
click at [661, 289] on input "دجاج" at bounding box center [842, 288] width 416 height 23
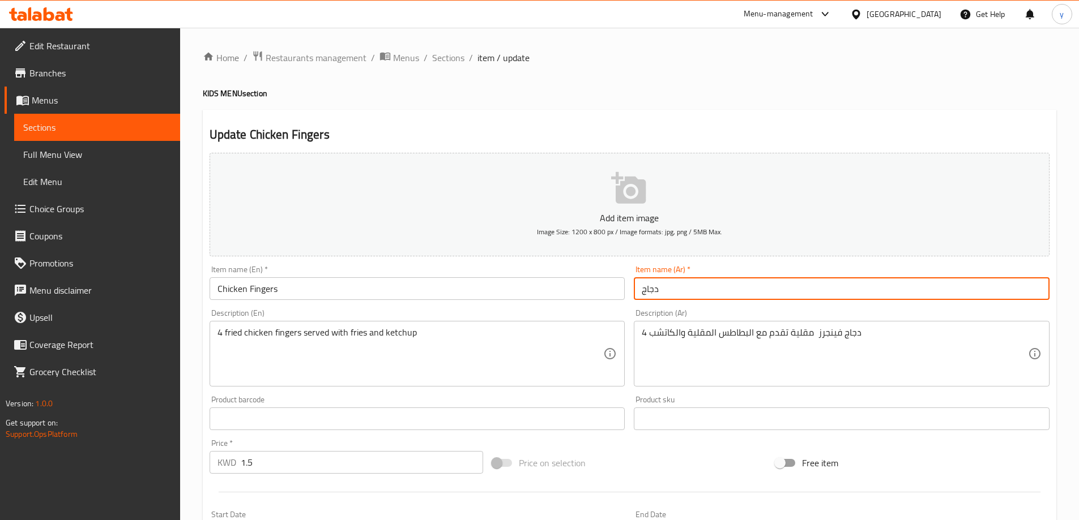
click at [638, 294] on input "دجاج" at bounding box center [842, 288] width 416 height 23
drag, startPoint x: 680, startPoint y: 290, endPoint x: 663, endPoint y: 294, distance: 17.4
click at [663, 294] on input "أصابع دجاج" at bounding box center [842, 288] width 416 height 23
type input "أصابع دجاج"
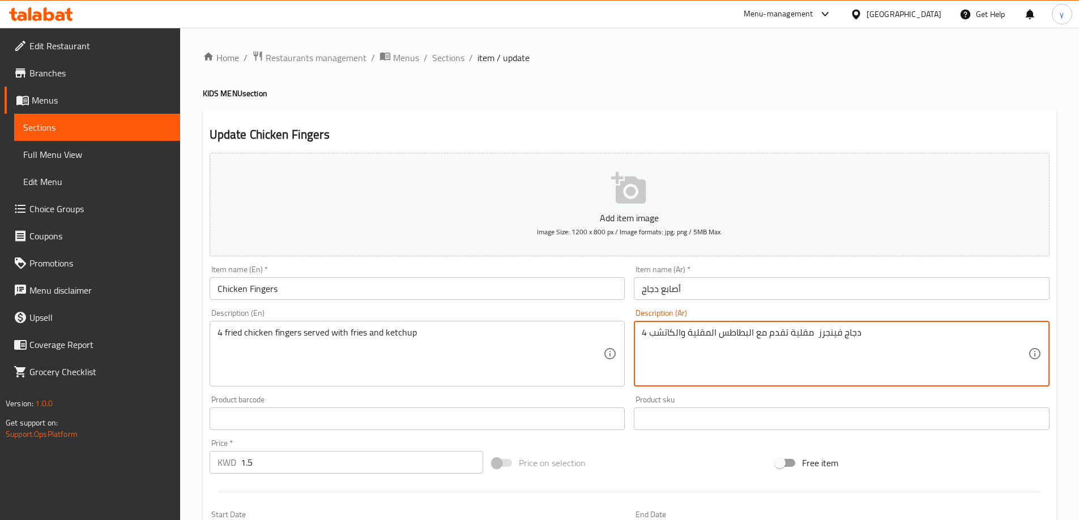
drag, startPoint x: 816, startPoint y: 339, endPoint x: 839, endPoint y: 343, distance: 23.6
paste textarea "أصابع"
drag, startPoint x: 816, startPoint y: 334, endPoint x: 835, endPoint y: 342, distance: 20.8
click at [835, 342] on textarea "4 دجاج أصابع مقلية تقدم مع البطاطس المقلية والكاتشب" at bounding box center [835, 354] width 386 height 54
click at [639, 328] on div "4 دجاج مقلية تقدم مع البطاطس المقلية والكاتشب Description (Ar)" at bounding box center [842, 354] width 416 height 66
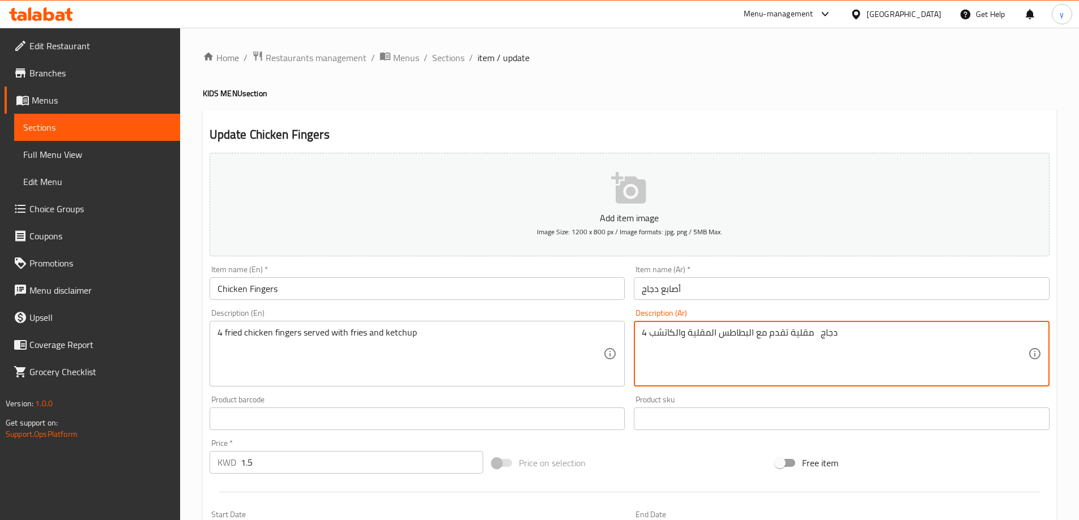
click at [642, 335] on textarea "4 دجاج مقلية تقدم مع البطاطس المقلية والكاتشب" at bounding box center [835, 354] width 386 height 54
paste textarea "أصابع"
click at [647, 338] on textarea "4 دجاج مقلية تقدم مع البطاطس المقلية والكاتشب" at bounding box center [835, 354] width 386 height 54
paste textarea "أصابع"
click at [867, 331] on textarea "4أصابع دجاج مقلية تقدم مع البطاطس المقلية والكاتشب" at bounding box center [835, 354] width 386 height 54
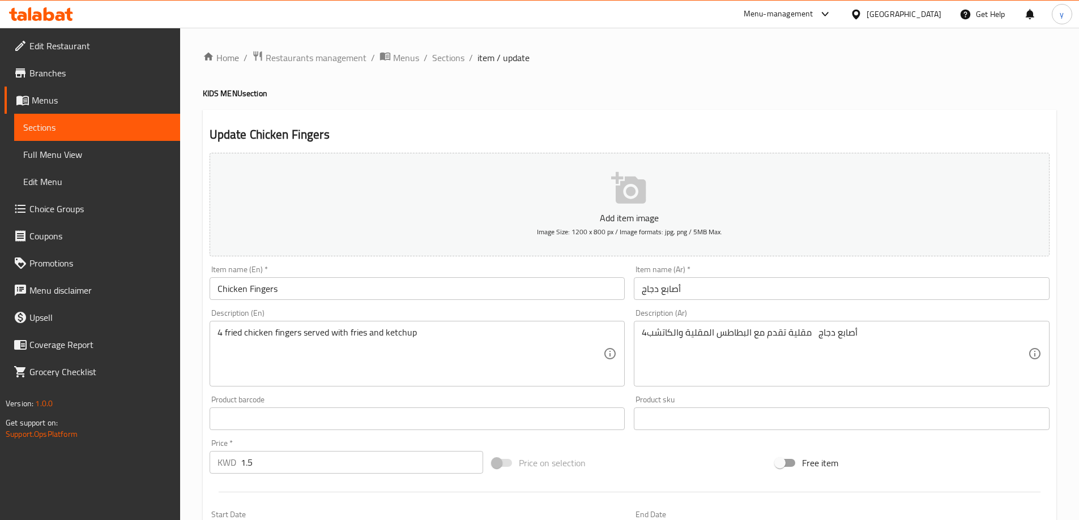
click at [641, 332] on div "4أصابع دجاج مقلية تقدم مع البطاطس المقلية والكاتشب Description (Ar)" at bounding box center [842, 354] width 416 height 66
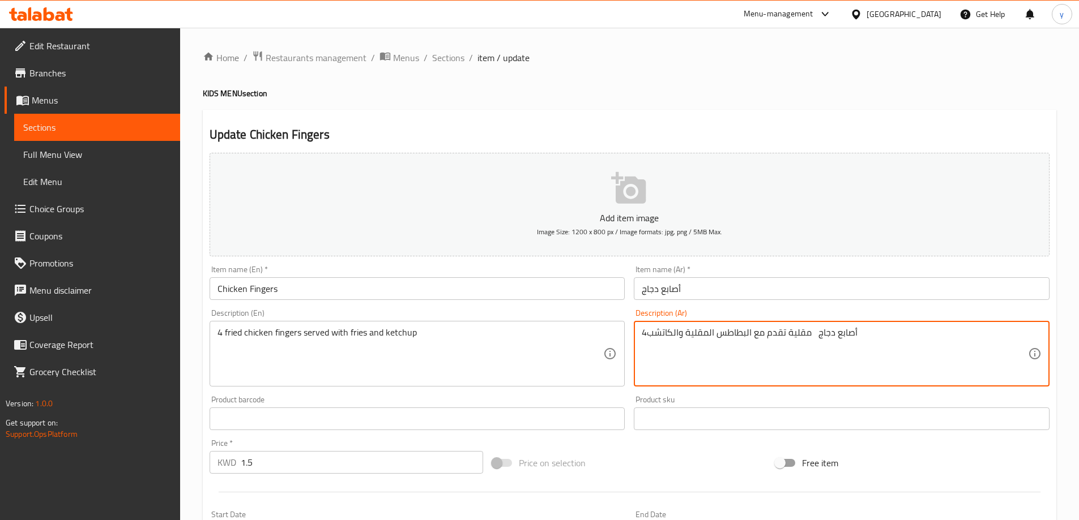
click at [647, 334] on textarea "4أصابع دجاج مقلية تقدم مع البطاطس المقلية والكاتشب" at bounding box center [835, 354] width 386 height 54
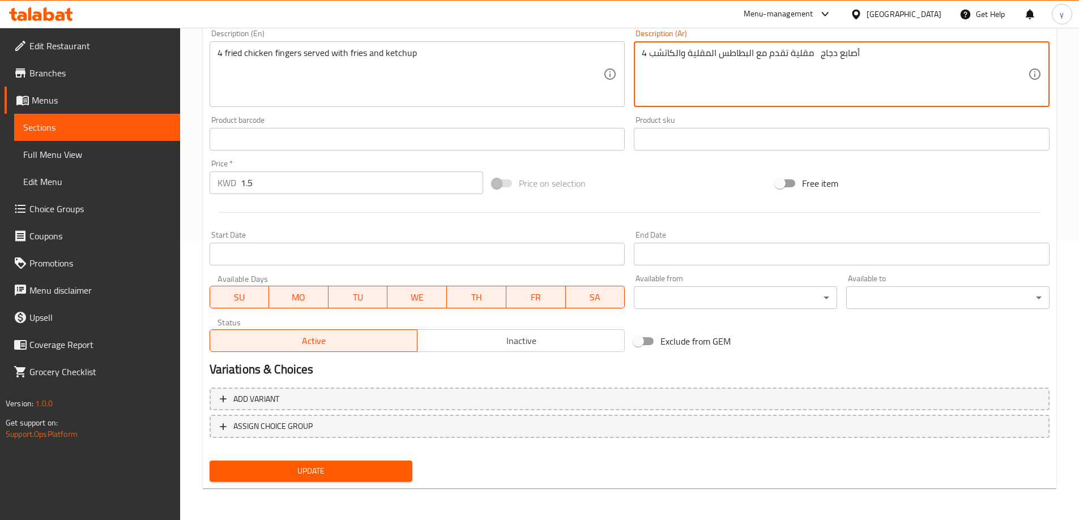
type textarea "4 أصابع دجاج مقلية تقدم مع البطاطس المقلية والكاتشب"
click at [366, 469] on span "Update" at bounding box center [311, 471] width 185 height 14
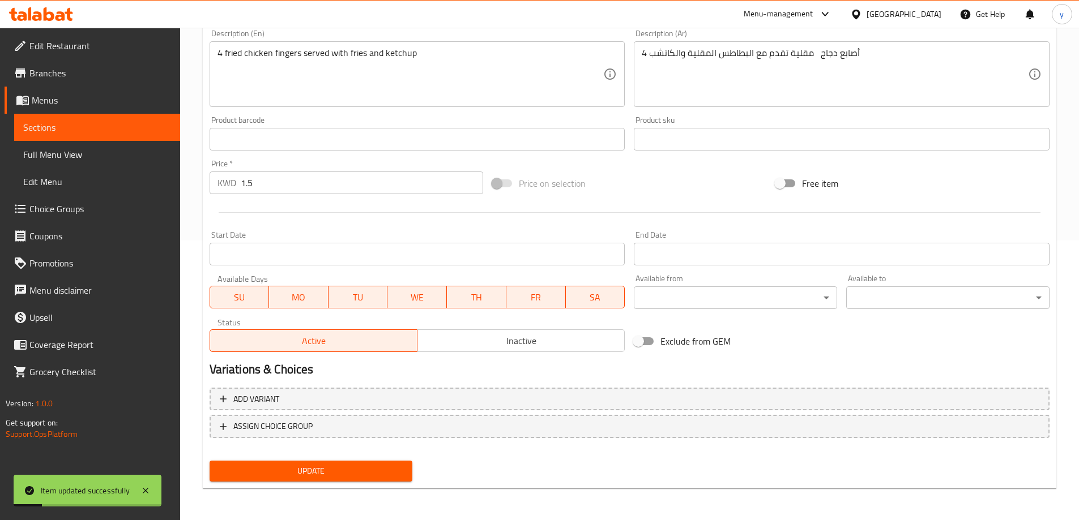
scroll to position [0, 0]
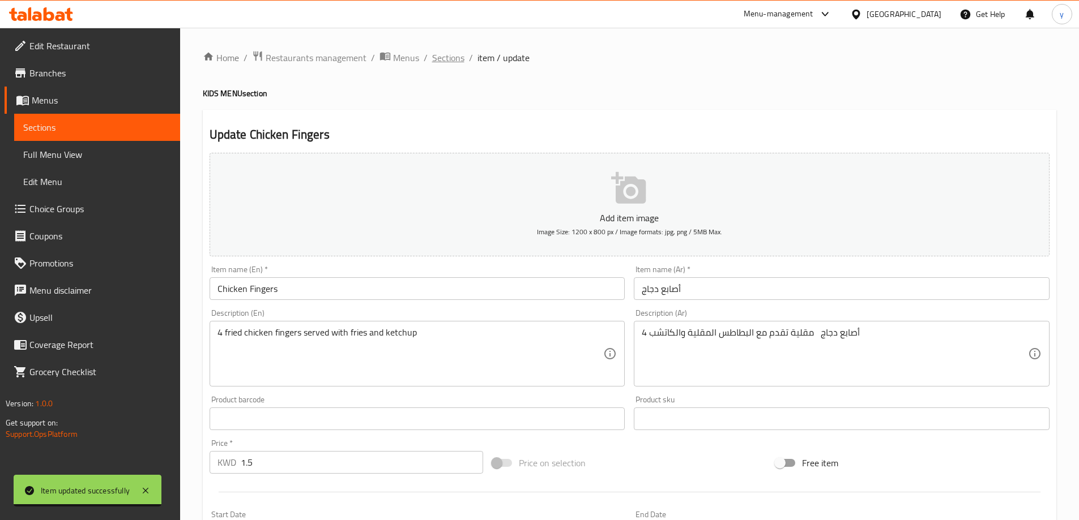
click at [447, 58] on span "Sections" at bounding box center [448, 58] width 32 height 14
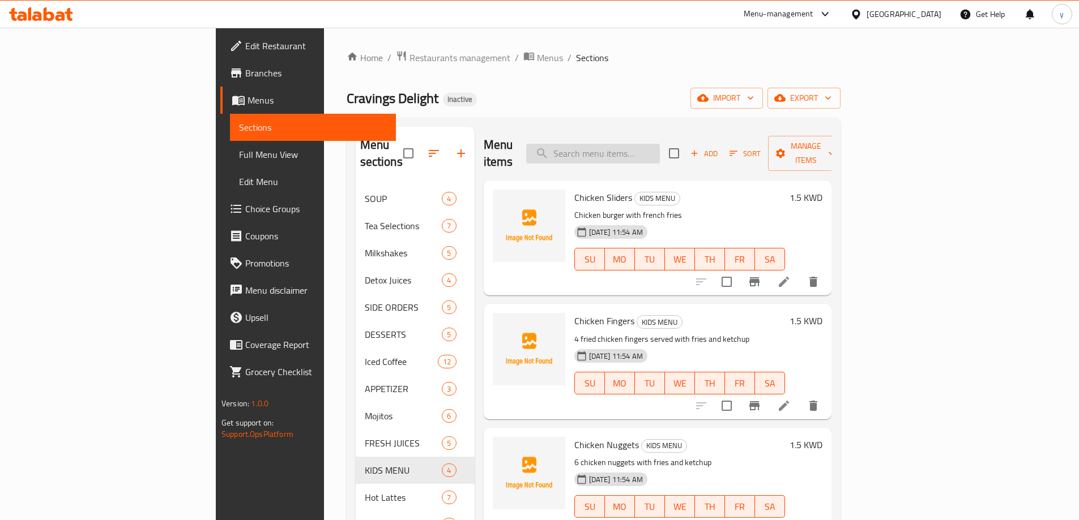
click at [636, 145] on input "search" at bounding box center [593, 154] width 134 height 20
paste input "Vegetable Fried Rice"
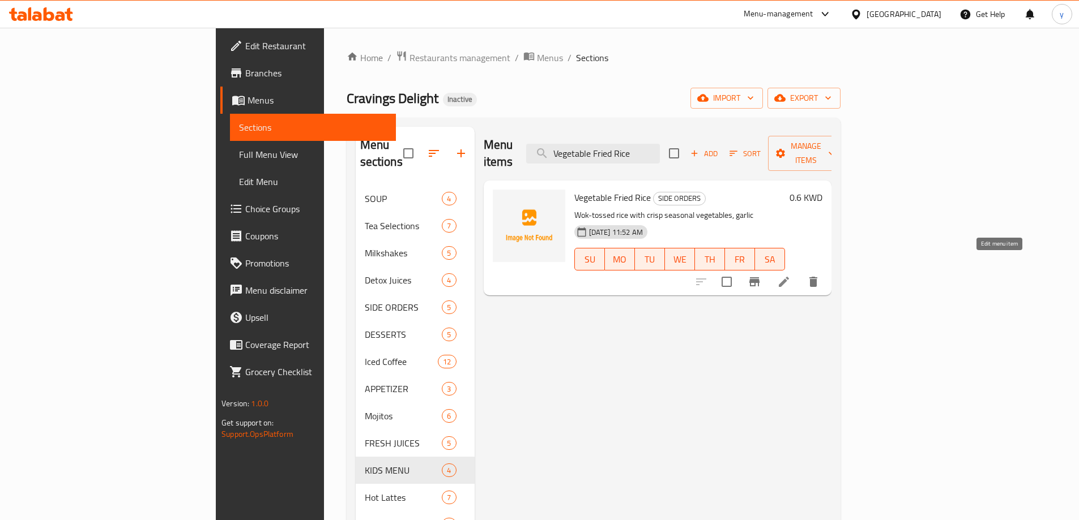
type input "Vegetable Fried Rice"
click at [790, 275] on icon at bounding box center [784, 282] width 14 height 14
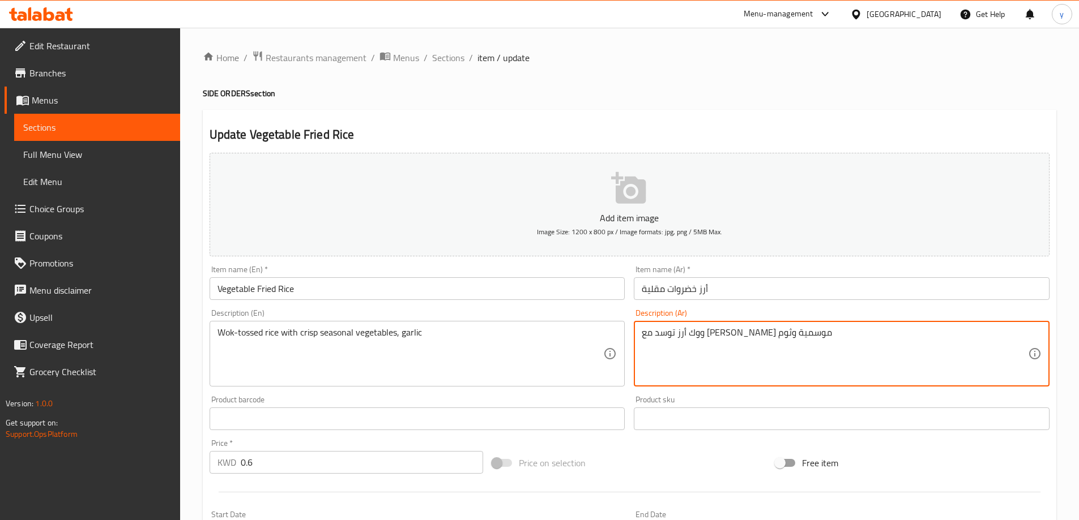
drag, startPoint x: 820, startPoint y: 336, endPoint x: 807, endPoint y: 336, distance: 13.0
click at [771, 335] on textarea "أرز توسد مع [PERSON_NAME] موسمية وثوم" at bounding box center [835, 354] width 386 height 54
paste textarea "وك"
drag, startPoint x: 793, startPoint y: 337, endPoint x: 811, endPoint y: 344, distance: 18.8
click at [811, 344] on textarea "أرز توسد ووك مع [PERSON_NAME] موسمية وثوم" at bounding box center [835, 354] width 386 height 54
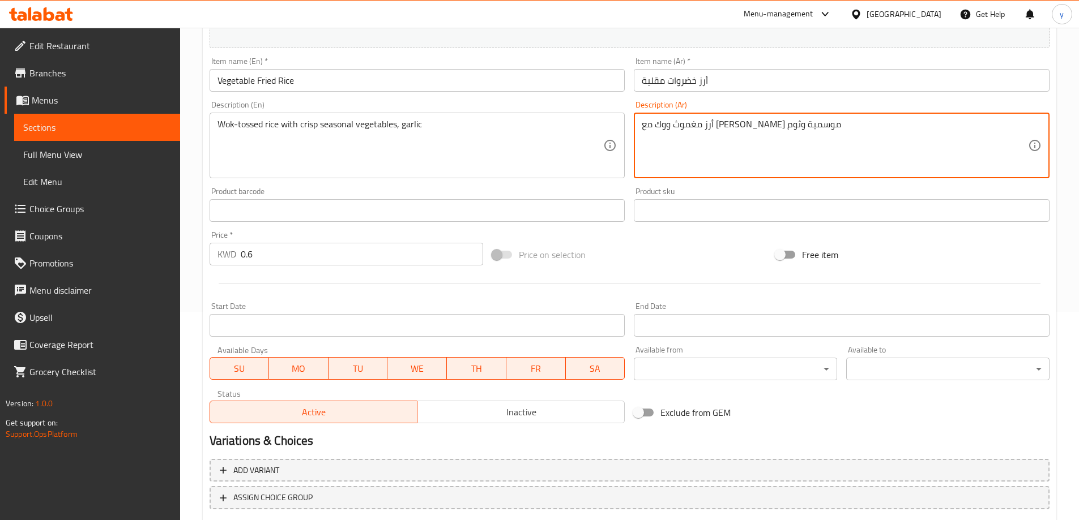
scroll to position [280, 0]
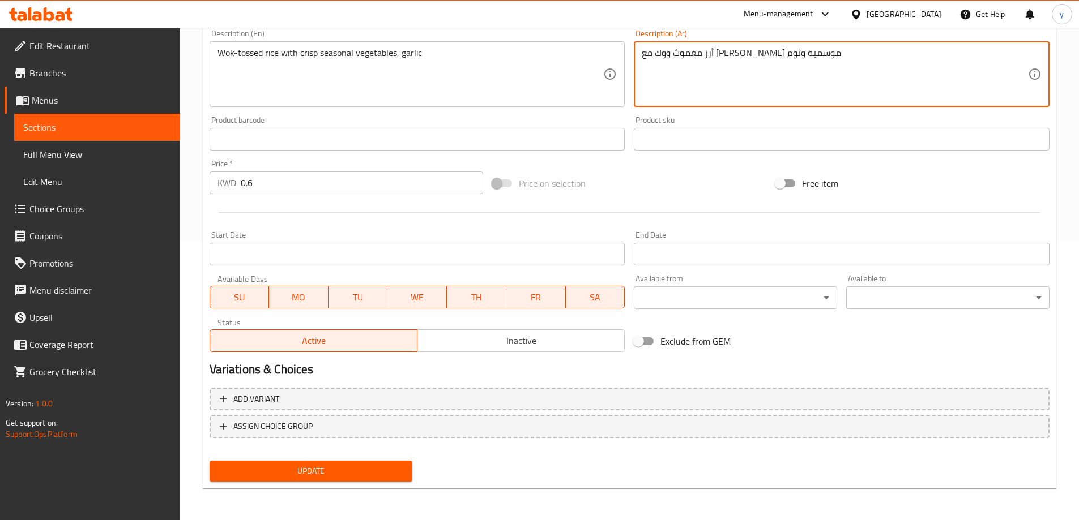
type textarea "أرز مغموث ووك مع [PERSON_NAME] موسمية وثوم"
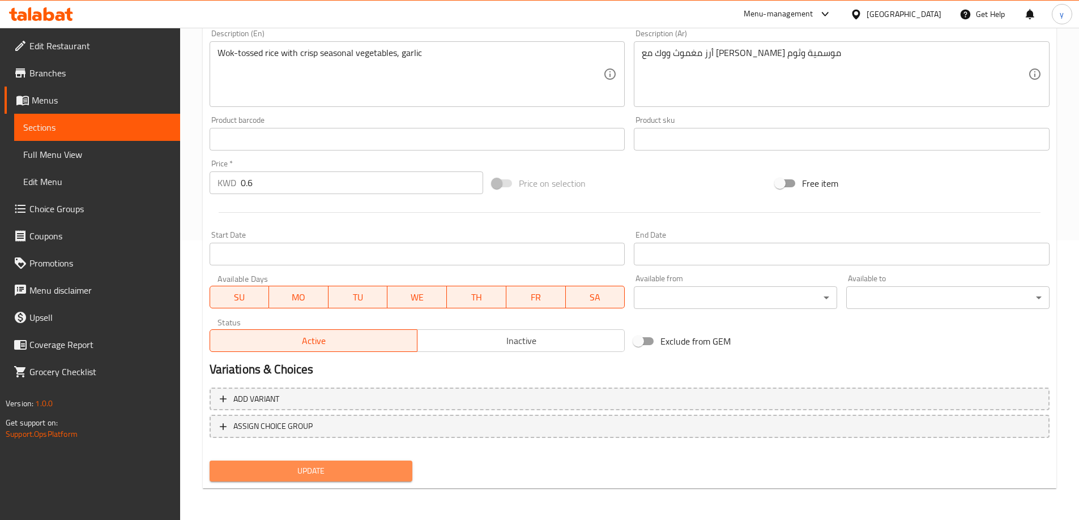
click at [326, 468] on span "Update" at bounding box center [311, 471] width 185 height 14
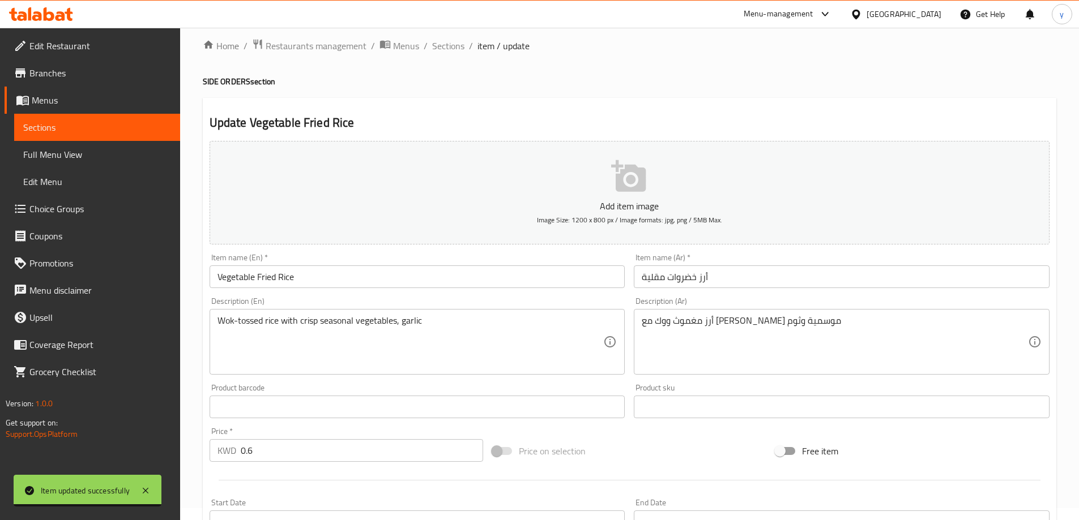
scroll to position [0, 0]
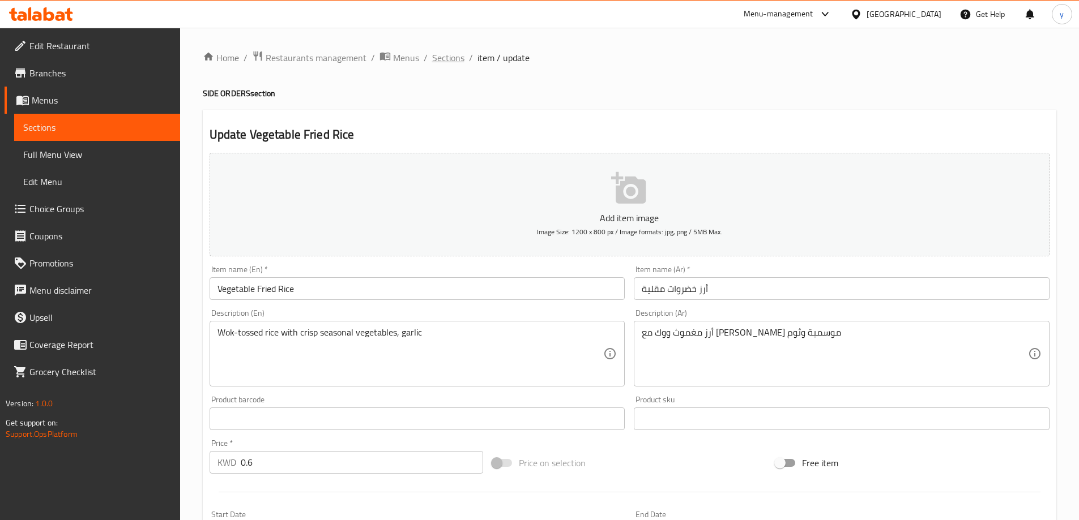
click at [455, 60] on span "Sections" at bounding box center [448, 58] width 32 height 14
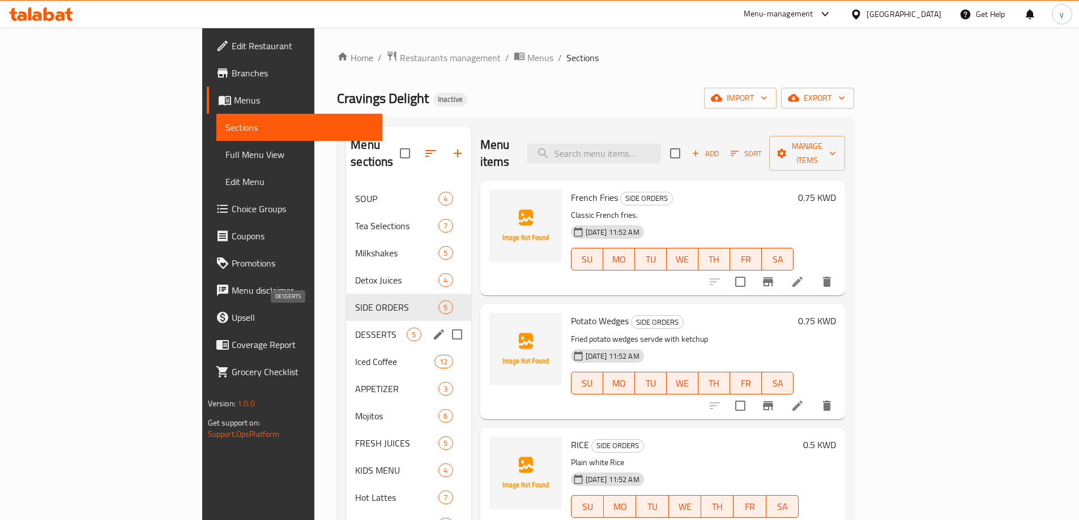
click at [355, 328] on span "DESSERTS" at bounding box center [381, 335] width 52 height 14
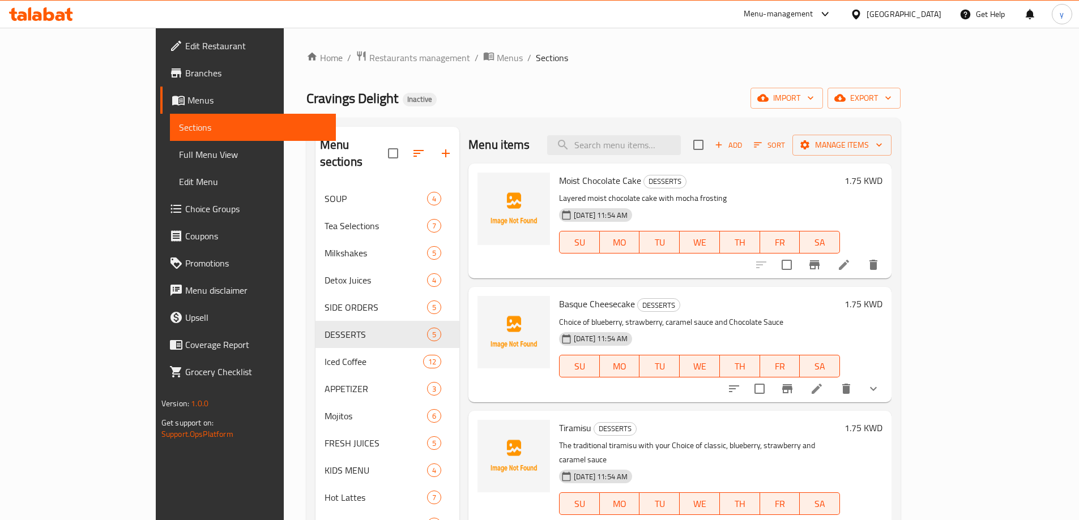
click at [860, 272] on li at bounding box center [844, 265] width 32 height 20
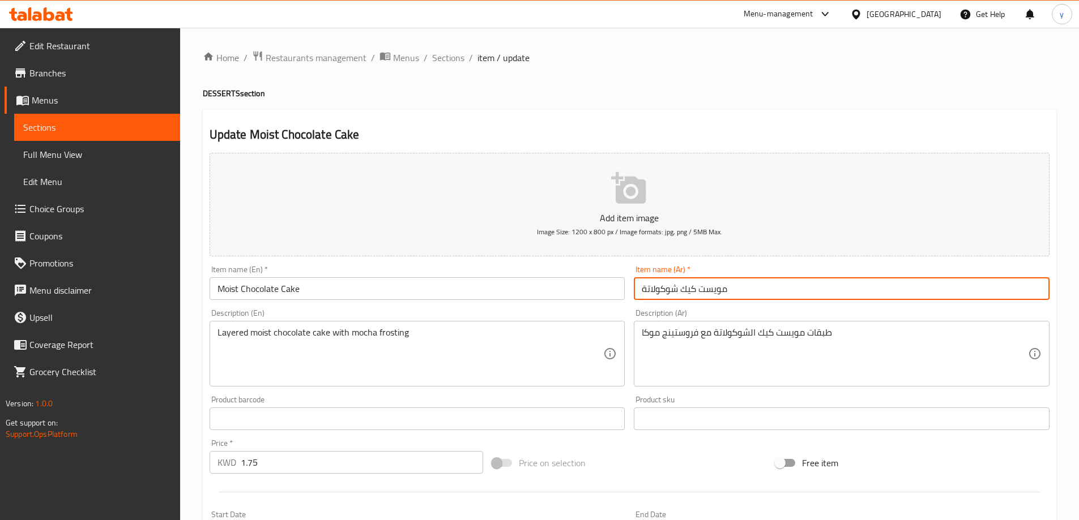
drag, startPoint x: 728, startPoint y: 293, endPoint x: 695, endPoint y: 289, distance: 32.6
click at [695, 289] on input "مويست كيك شوكولاتة" at bounding box center [842, 288] width 416 height 23
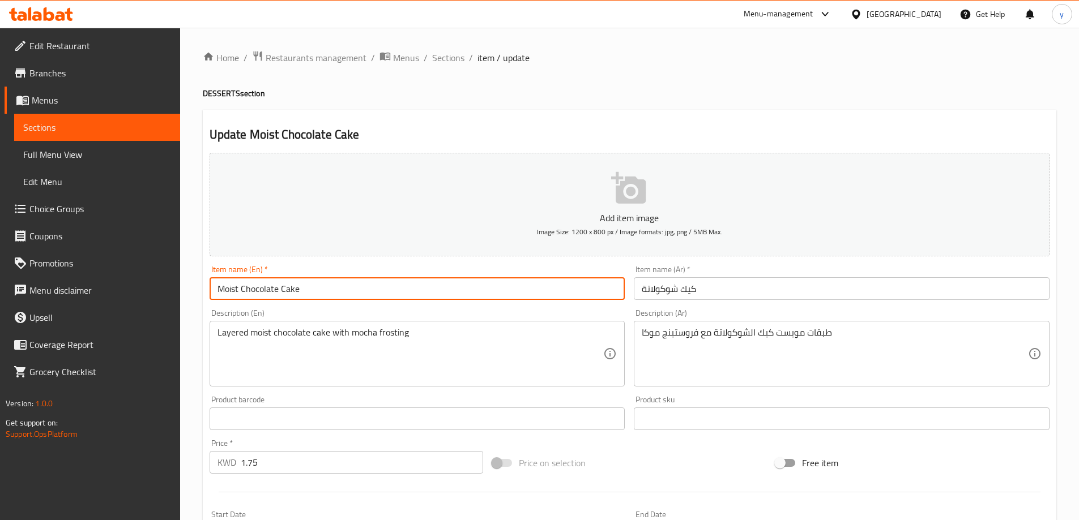
drag, startPoint x: 299, startPoint y: 293, endPoint x: 177, endPoint y: 290, distance: 121.8
click at [177, 290] on div "Edit Restaurant Branches Menus Sections Full Menu View Edit Menu Choice Groups …" at bounding box center [539, 414] width 1079 height 772
click at [716, 288] on input "كيك شوكولاتة" at bounding box center [842, 288] width 416 height 23
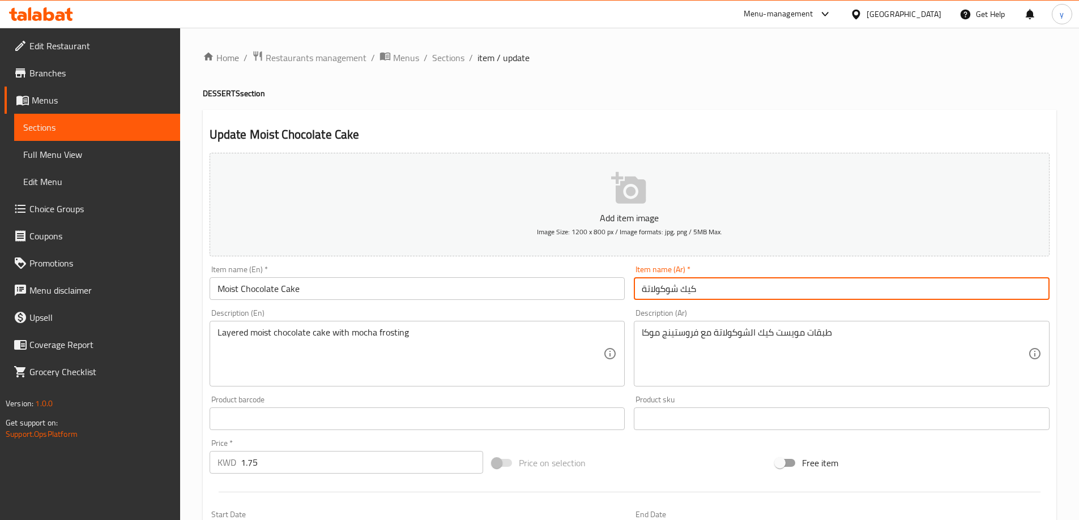
paste input "الرطبة"
click at [707, 294] on input "كيك شوكولاتة الرطبة" at bounding box center [842, 288] width 416 height 23
click at [702, 289] on input "كيكة شوكولاتة الرطبة" at bounding box center [842, 288] width 416 height 23
type input "كيكة الشوكولاتة الرطبة"
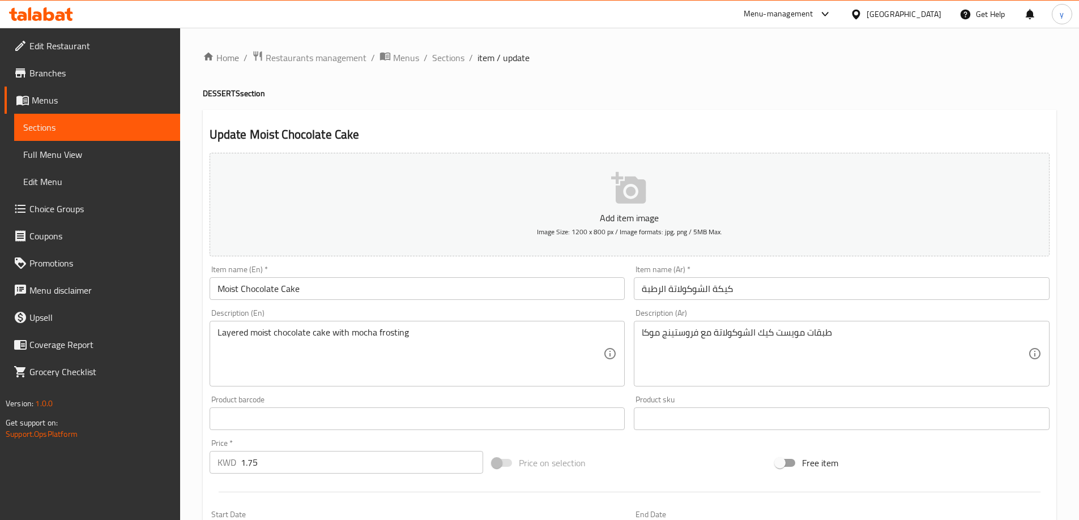
drag, startPoint x: 842, startPoint y: 326, endPoint x: 648, endPoint y: 328, distance: 193.7
click at [648, 328] on div "طبقات مويست كيك الشوكولاتة مع فروستينج موكا Description (Ar)" at bounding box center [842, 354] width 416 height 66
drag, startPoint x: 640, startPoint y: 334, endPoint x: 783, endPoint y: 334, distance: 143.3
click at [783, 334] on div "طبقات مويست كيك الشوكولاتة مع فروستينج موكا Description (Ar)" at bounding box center [842, 354] width 416 height 66
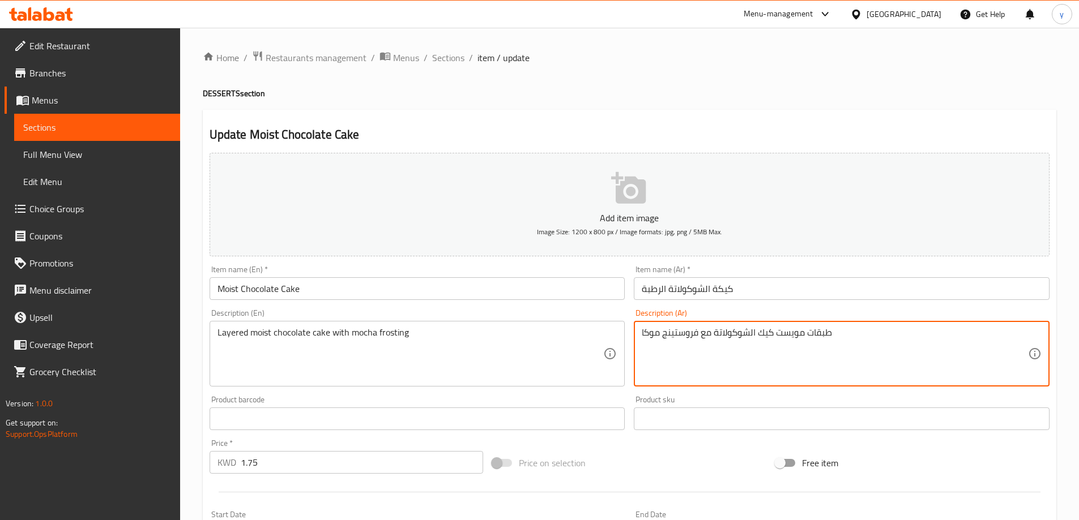
click at [784, 334] on textarea "طبقات مويست كيك الشوكولاتة مع فروستينج موكا" at bounding box center [835, 354] width 386 height 54
paste textarea "كيك شوكولاتة رطب متعدد الطبقات مع موكا فروستينج"
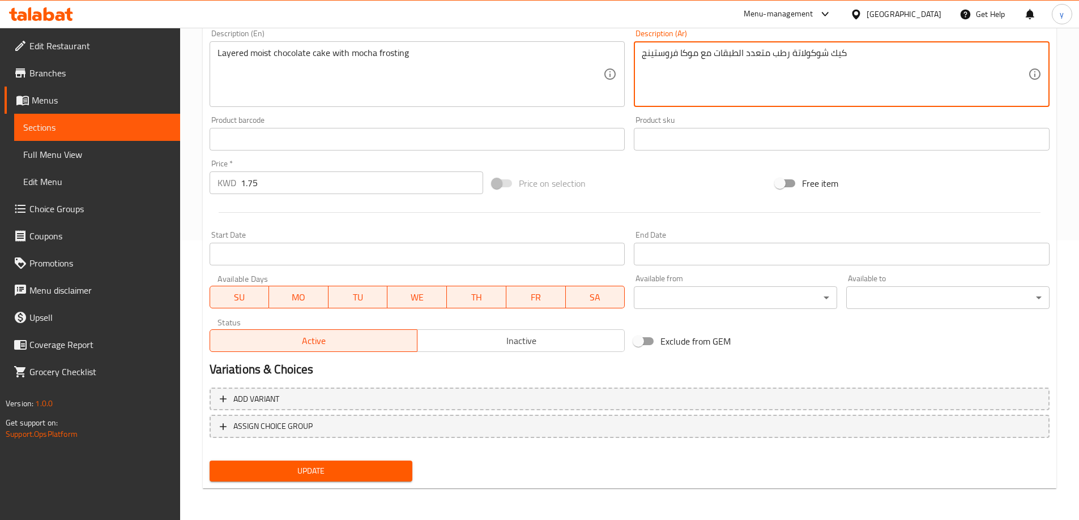
type textarea "كيك شوكولاتة رطب متعدد الطبقات مع موكا فروستينج"
click at [362, 477] on span "Update" at bounding box center [311, 471] width 185 height 14
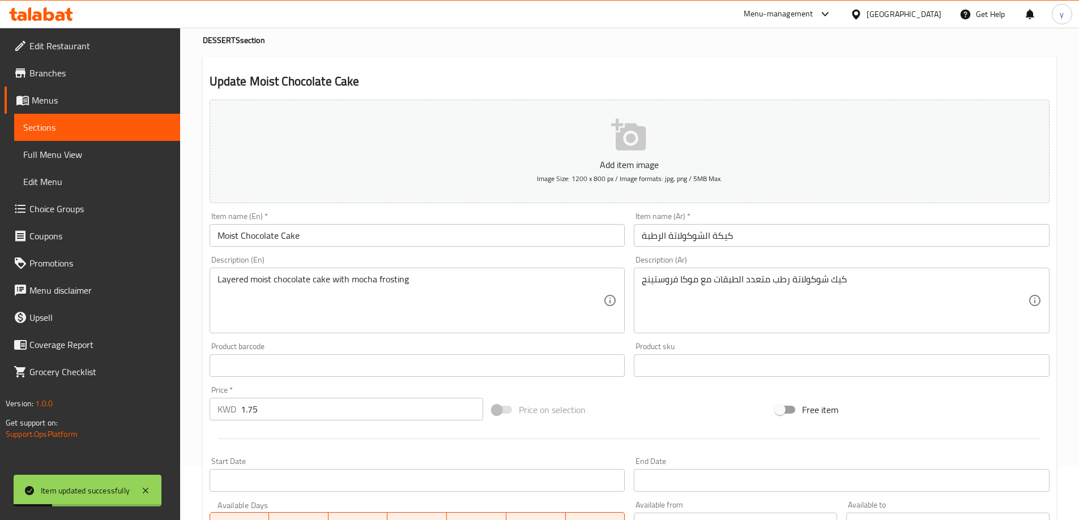
scroll to position [0, 0]
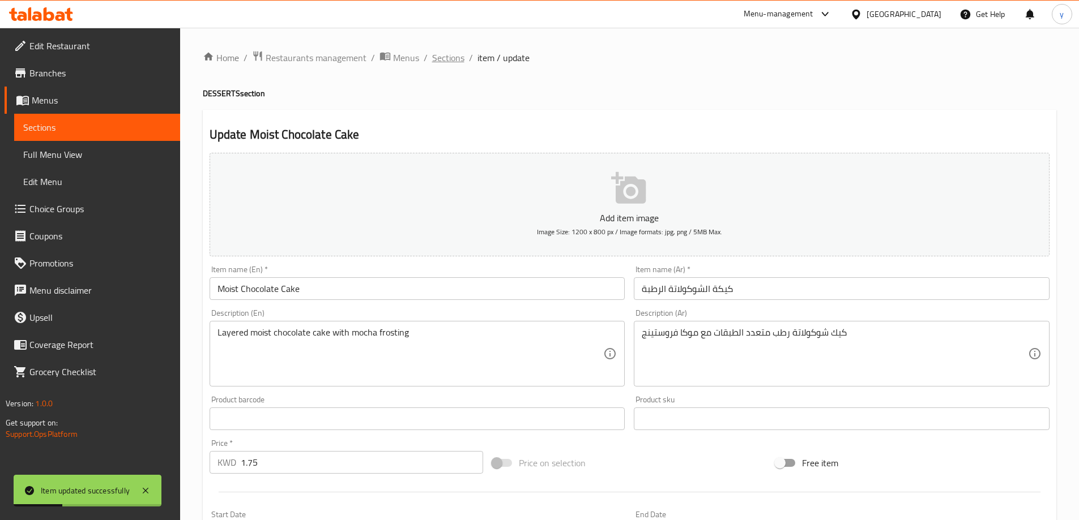
click at [447, 56] on span "Sections" at bounding box center [448, 58] width 32 height 14
